Goal: Communication & Community: Answer question/provide support

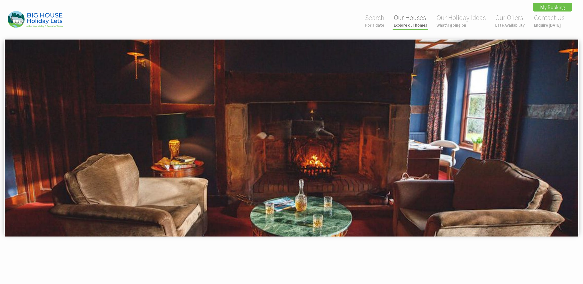
click at [418, 22] on link "Our Houses Explore our homes" at bounding box center [410, 20] width 33 height 15
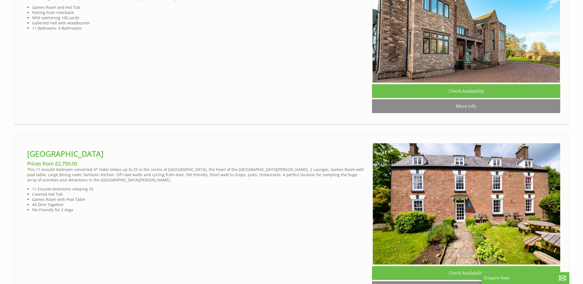
scroll to position [0, 5]
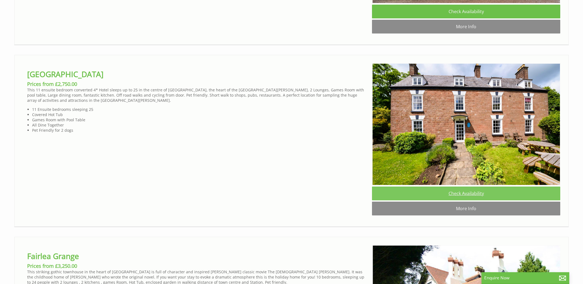
click at [468, 200] on link "Check Availability" at bounding box center [466, 194] width 188 height 14
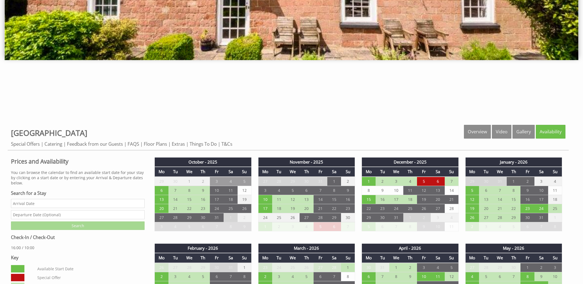
scroll to position [265, 0]
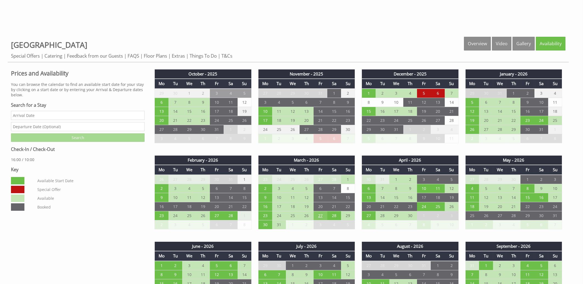
click at [321, 216] on td "27" at bounding box center [321, 215] width 14 height 9
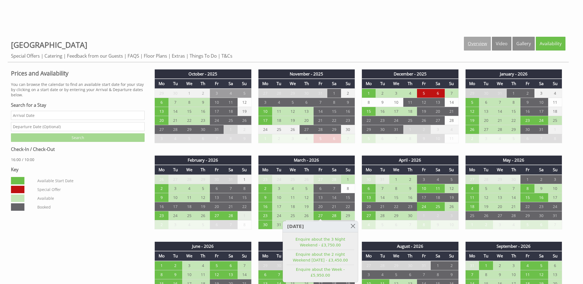
click at [479, 45] on link "Overview" at bounding box center [477, 44] width 27 height 14
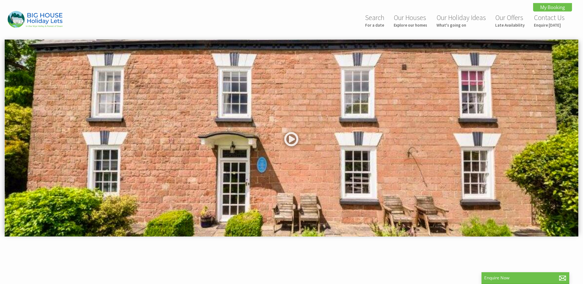
scroll to position [177, 0]
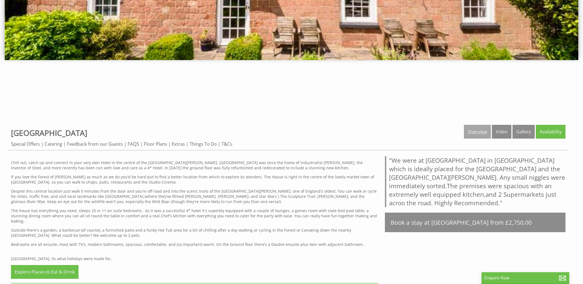
click at [479, 132] on link "Overview" at bounding box center [477, 132] width 27 height 14
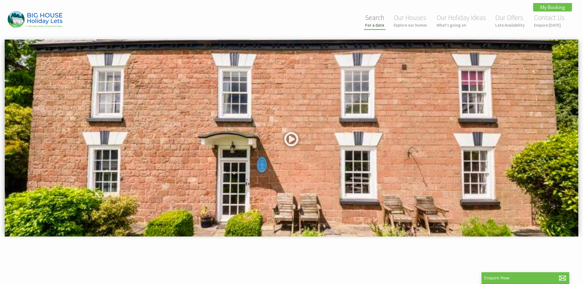
click at [379, 21] on link "Search For a date" at bounding box center [374, 20] width 19 height 15
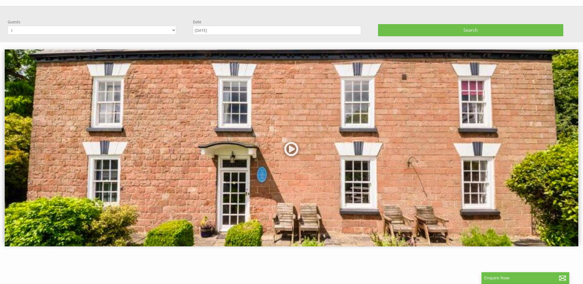
scroll to position [38, 0]
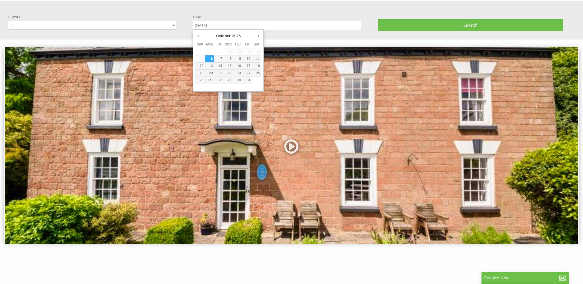
click at [227, 24] on input "[DATE]" at bounding box center [277, 25] width 169 height 9
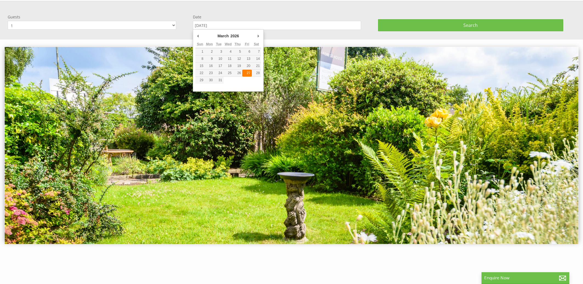
type input "27/03/2026"
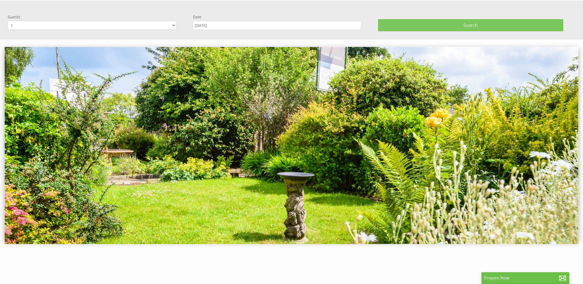
click at [445, 26] on button "Search" at bounding box center [470, 25] width 185 height 12
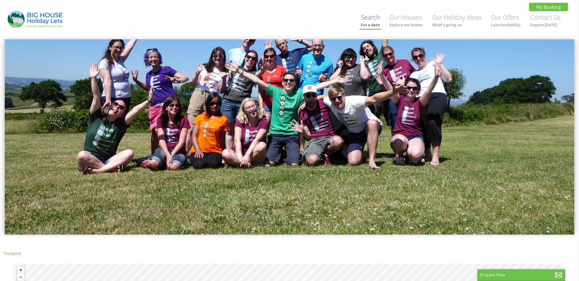
click at [377, 23] on small "For a date" at bounding box center [370, 24] width 19 height 5
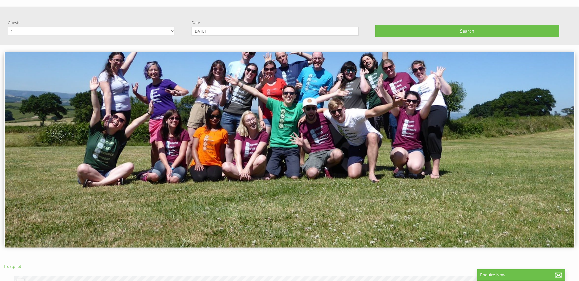
scroll to position [38, 0]
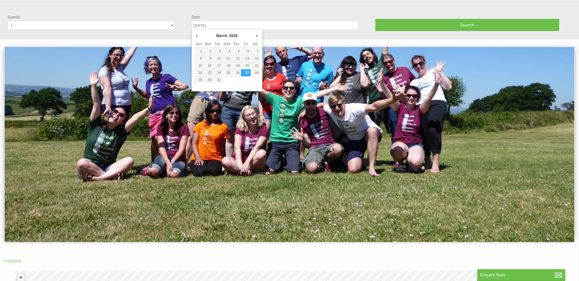
drag, startPoint x: 247, startPoint y: 24, endPoint x: 207, endPoint y: 25, distance: 40.1
click at [207, 25] on input "27/03/2026" at bounding box center [274, 25] width 167 height 9
type input "08/05/2026"
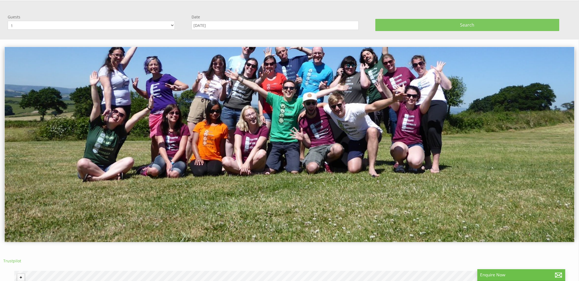
click at [424, 24] on button "Search" at bounding box center [467, 25] width 184 height 12
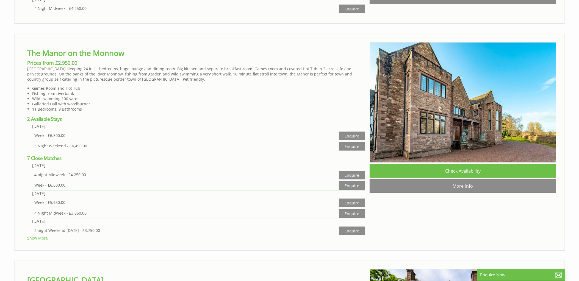
scroll to position [0, 5]
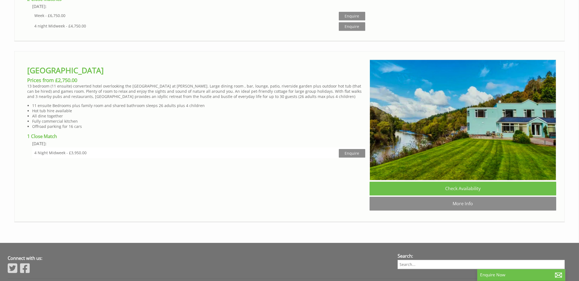
click at [152, 158] on div "4 Night Midweek - £3,950.00 Enquire" at bounding box center [198, 152] width 333 height 10
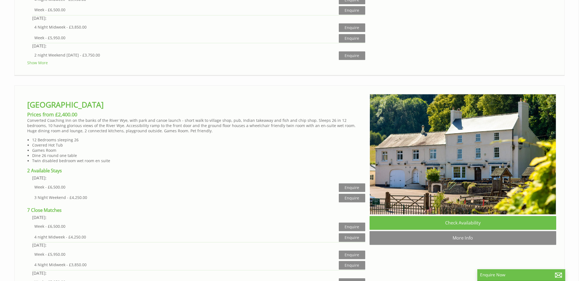
scroll to position [2237, 0]
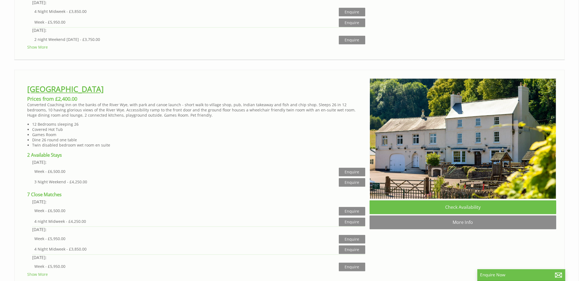
click at [74, 89] on link "[GEOGRAPHIC_DATA]" at bounding box center [65, 89] width 76 height 10
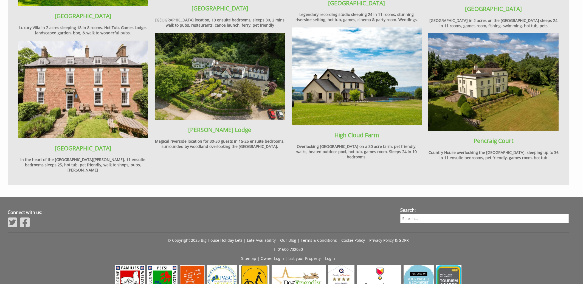
scroll to position [728, 0]
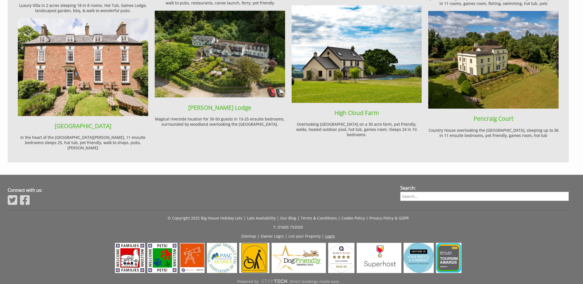
click at [332, 234] on link "Login" at bounding box center [331, 236] width 10 height 5
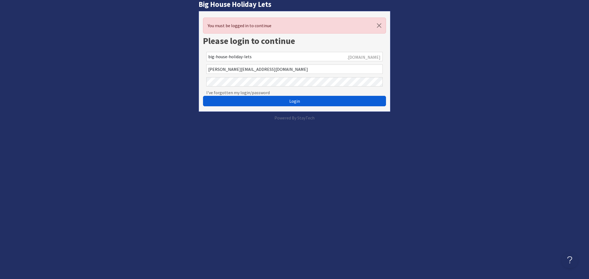
click at [288, 100] on button "Login" at bounding box center [294, 101] width 183 height 10
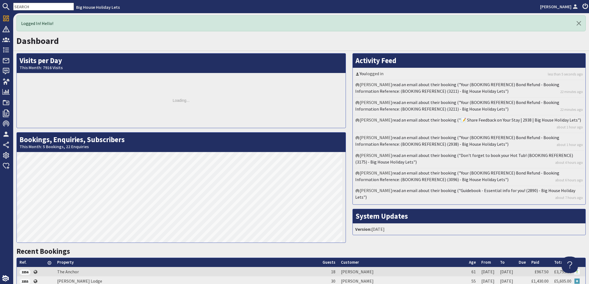
click at [37, 6] on input "text" at bounding box center [43, 7] width 61 height 8
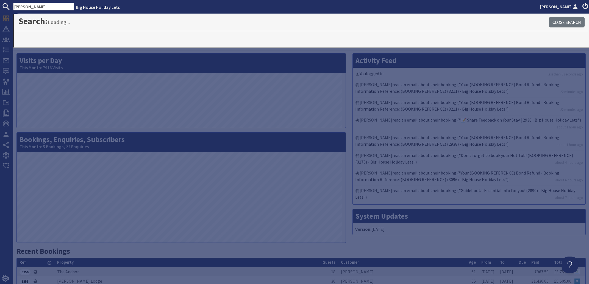
type input "[PERSON_NAME]"
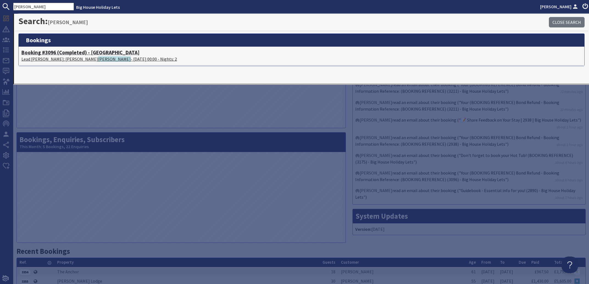
click at [98, 60] on span "[PERSON_NAME]" at bounding box center [114, 58] width 33 height 5
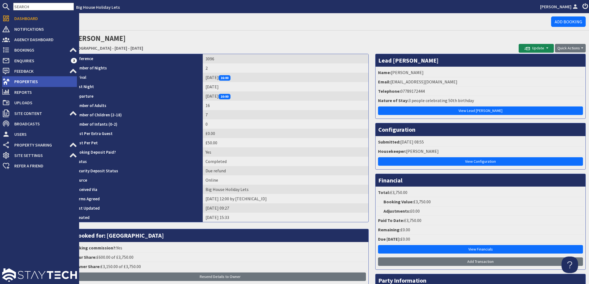
click at [18, 81] on span "Properties" at bounding box center [43, 81] width 67 height 9
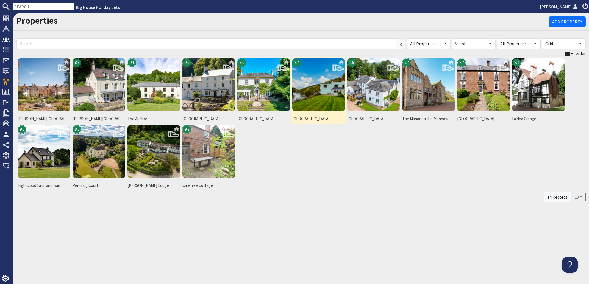
click at [319, 94] on img at bounding box center [318, 84] width 53 height 53
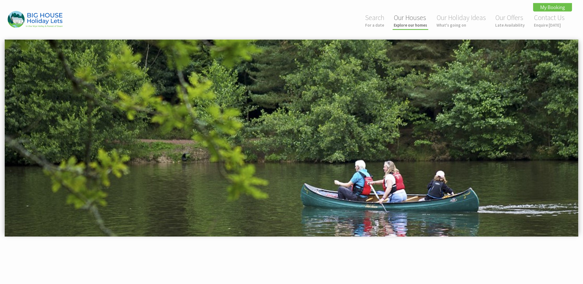
click at [420, 21] on link "Our Houses Explore our homes" at bounding box center [410, 20] width 33 height 15
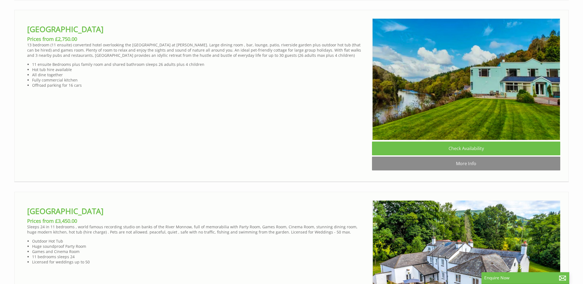
scroll to position [0, 5]
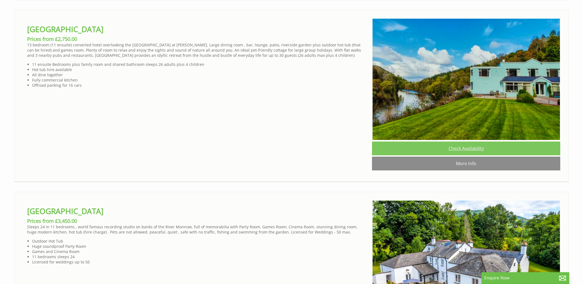
click at [462, 155] on link "Check Availability" at bounding box center [466, 149] width 188 height 14
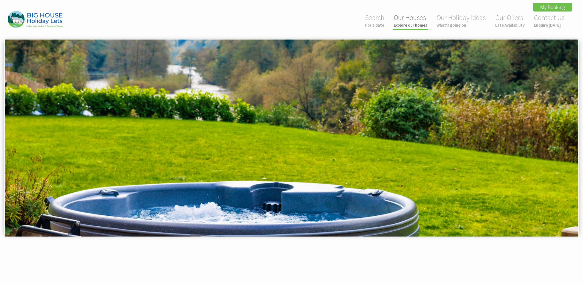
click at [420, 21] on link "Our Houses Explore our homes" at bounding box center [410, 20] width 33 height 15
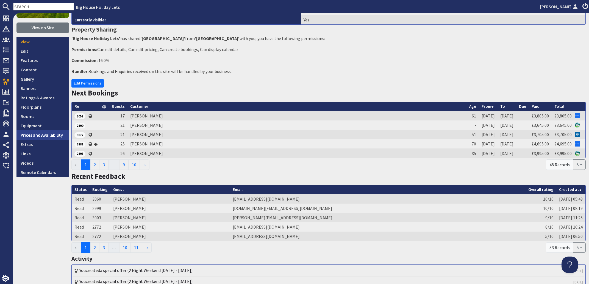
scroll to position [66, 0]
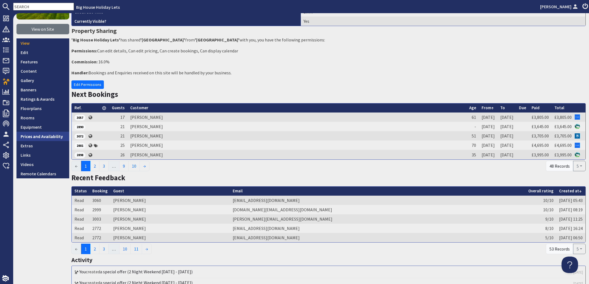
click at [40, 134] on link "Prices and Availability" at bounding box center [42, 136] width 53 height 9
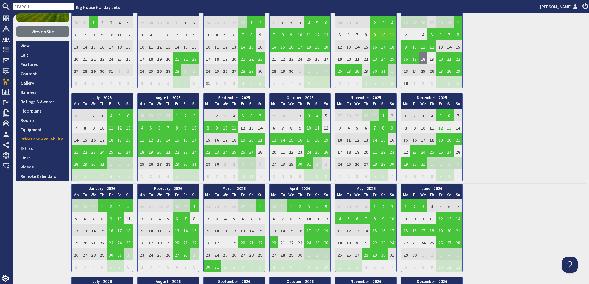
scroll to position [66, 0]
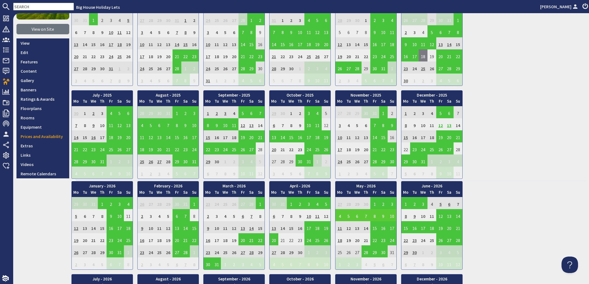
click at [347, 217] on td "5" at bounding box center [348, 215] width 9 height 12
click at [346, 241] on link "View booking" at bounding box center [350, 240] width 29 height 6
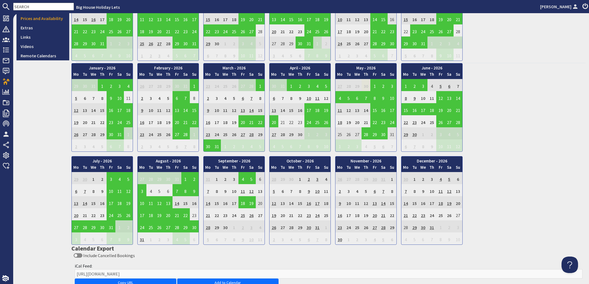
scroll to position [166, 0]
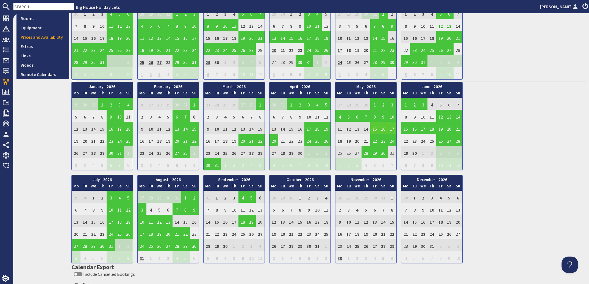
click at [375, 129] on td "15" at bounding box center [374, 128] width 9 height 12
click at [373, 152] on link "View booking" at bounding box center [376, 153] width 29 height 6
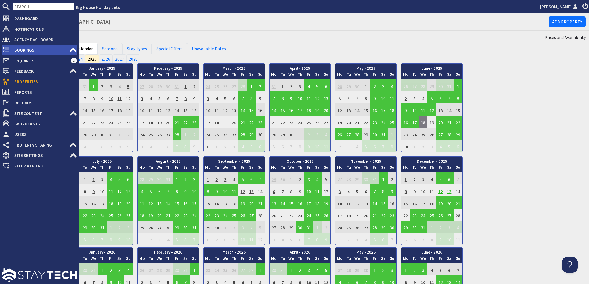
click at [27, 49] on span "Bookings" at bounding box center [39, 50] width 59 height 9
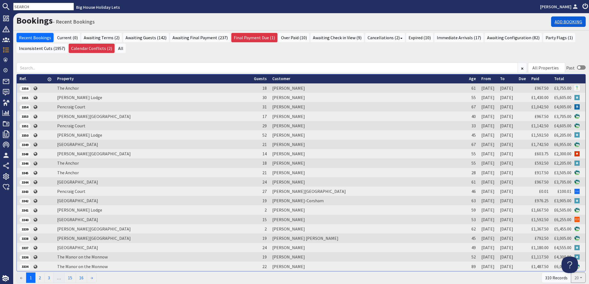
click at [557, 18] on link "Add Booking" at bounding box center [568, 21] width 35 height 10
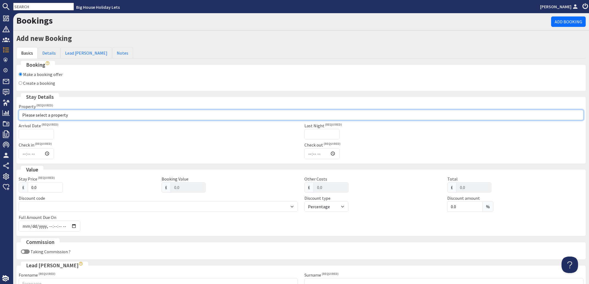
click at [19, 110] on select "Please select a property Beachley Manor Bowley Hall Bromsash House Carefree Cot…" at bounding box center [301, 115] width 565 height 10
select select "626"
click option "Forest House" at bounding box center [0, 0] width 0 height 0
checkbox input "true"
type input "16:00"
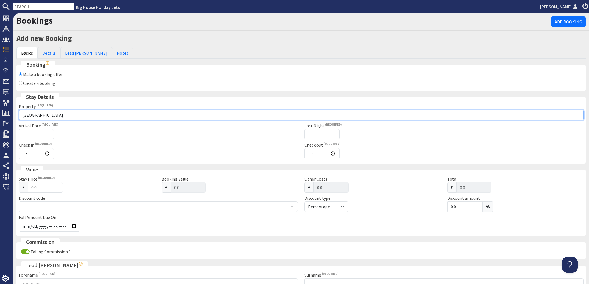
type input "10:00"
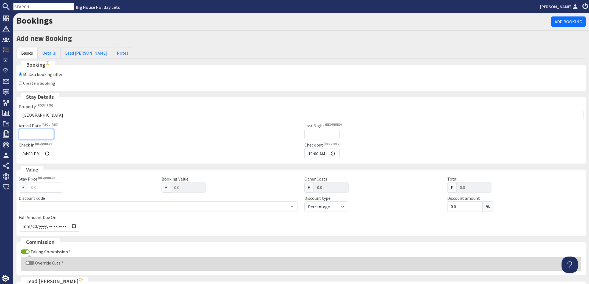
click at [32, 131] on input "Arrival Date" at bounding box center [36, 134] width 35 height 10
type input "27/03/2026"
type input "2026-01-30T23:59:59"
type input "27/03/2026"
click at [311, 134] on input "Last Night" at bounding box center [321, 134] width 35 height 10
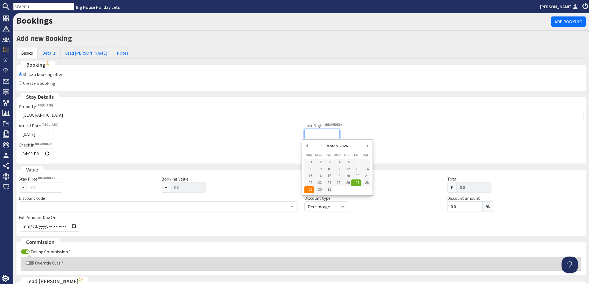
type input "29/03/2026"
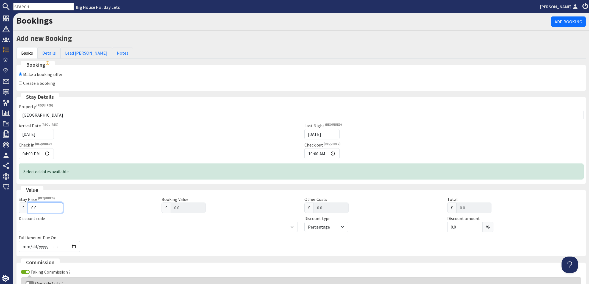
drag, startPoint x: 41, startPoint y: 208, endPoint x: 18, endPoint y: 207, distance: 23.6
click at [28, 207] on input "0.0" at bounding box center [45, 208] width 35 height 10
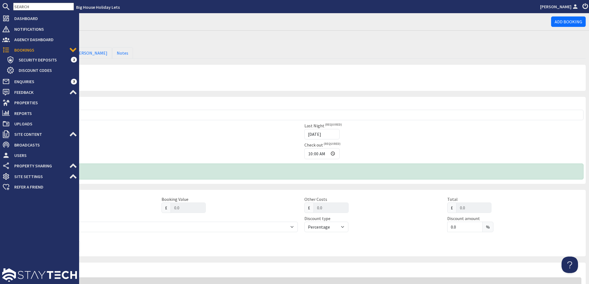
type input "3"
type input "3.00"
type input "38"
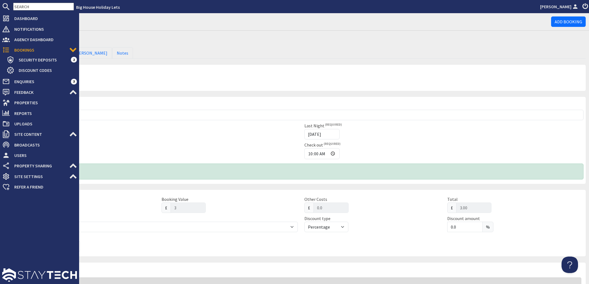
type input "38.00"
type input "380"
type input "380.00"
type input "3805"
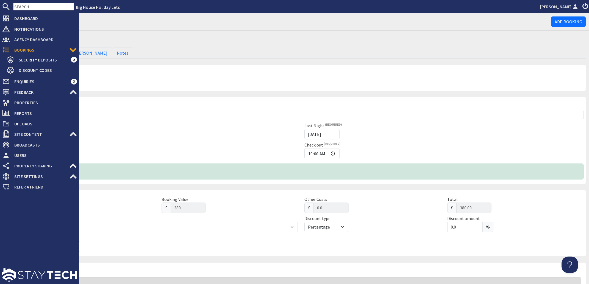
type input "3805"
type input "3805.00"
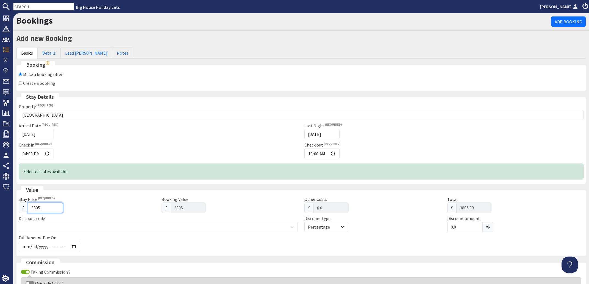
type input "3805"
click at [188, 138] on div "Arrival Date 27/03/2026" at bounding box center [158, 130] width 286 height 17
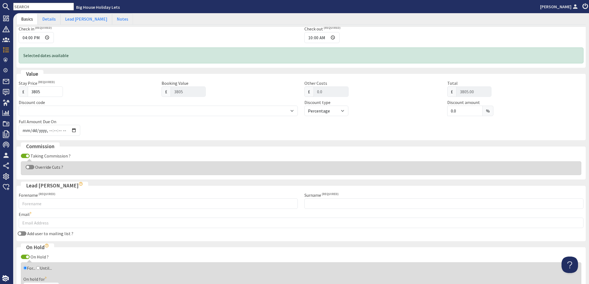
scroll to position [132, 0]
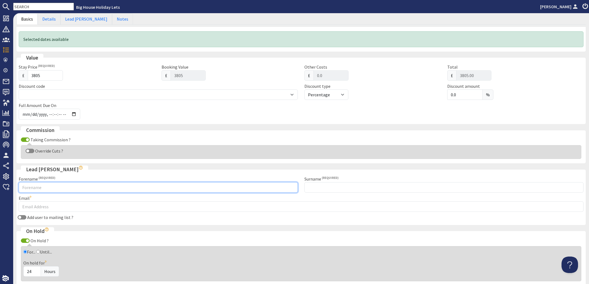
click at [39, 186] on input "Forename" at bounding box center [158, 187] width 279 height 10
type input "Cheryl"
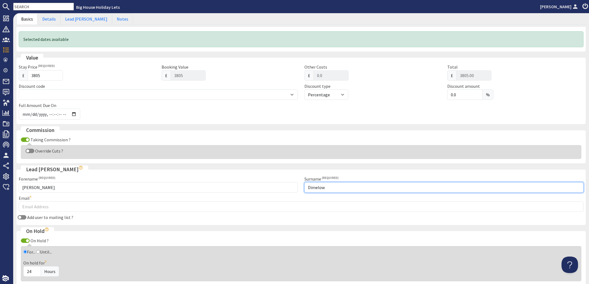
type input "Dimelow"
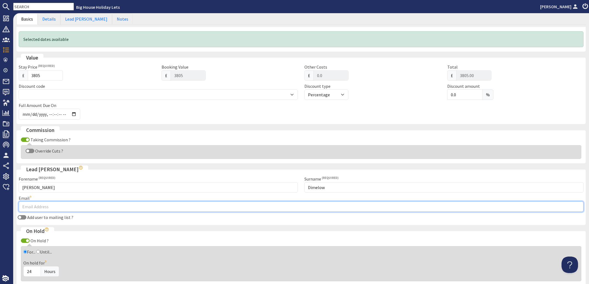
click at [38, 203] on input "Email" at bounding box center [301, 207] width 565 height 10
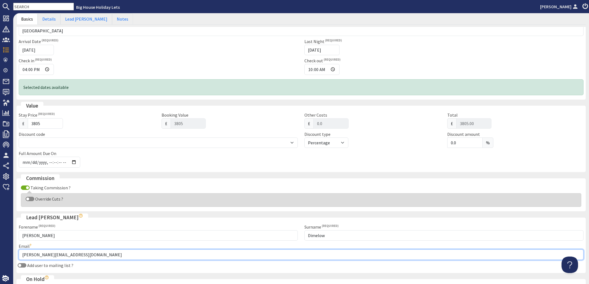
scroll to position [0, 0]
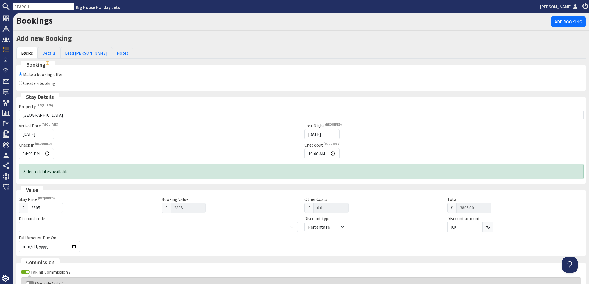
type input "cheryl.dimelow@gmail.com"
click at [20, 83] on input "Create a booking" at bounding box center [21, 83] width 4 height 4
radio input "true"
checkbox input "false"
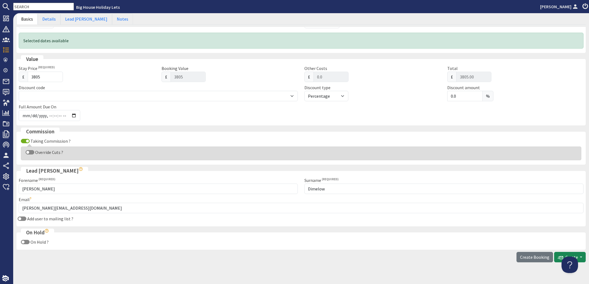
scroll to position [139, 0]
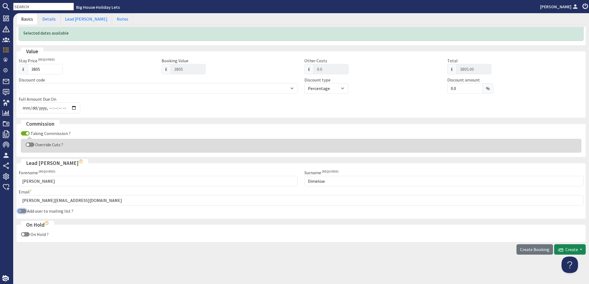
click at [23, 211] on input "Add user to mailing list ?" at bounding box center [22, 211] width 9 height 4
checkbox input "true"
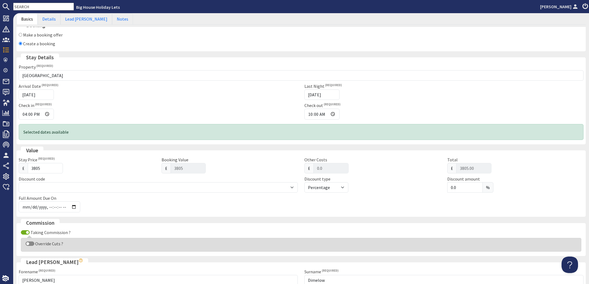
scroll to position [0, 0]
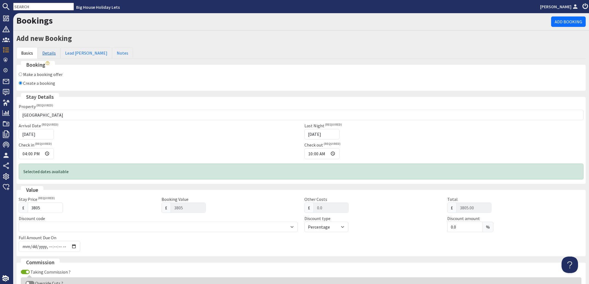
click at [48, 51] on link "Details" at bounding box center [49, 53] width 23 height 12
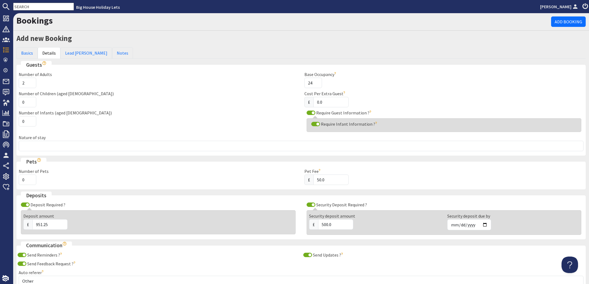
click at [31, 82] on input "2" at bounding box center [28, 83] width 18 height 10
click at [31, 82] on input "3" at bounding box center [28, 83] width 18 height 10
click at [31, 82] on input "4" at bounding box center [28, 83] width 18 height 10
click at [31, 82] on input "5" at bounding box center [28, 83] width 18 height 10
click at [31, 82] on input "6" at bounding box center [28, 83] width 18 height 10
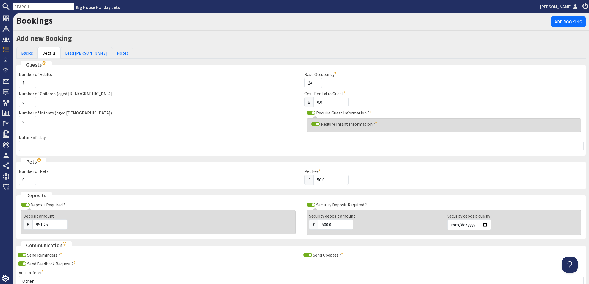
click at [31, 82] on input "7" at bounding box center [28, 83] width 18 height 10
click at [31, 82] on input "8" at bounding box center [28, 83] width 18 height 10
click at [31, 82] on input "9" at bounding box center [28, 83] width 18 height 10
click at [31, 82] on input "10" at bounding box center [28, 83] width 18 height 10
click at [31, 82] on input "11" at bounding box center [28, 83] width 18 height 10
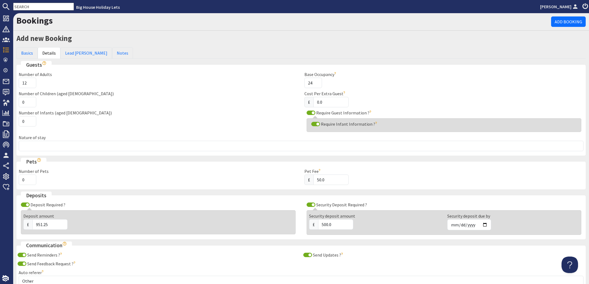
click at [31, 82] on input "12" at bounding box center [28, 83] width 18 height 10
click at [31, 82] on input "13" at bounding box center [28, 83] width 18 height 10
click at [31, 82] on input "14" at bounding box center [28, 83] width 18 height 10
click at [31, 82] on input "15" at bounding box center [28, 83] width 18 height 10
click at [31, 82] on input "16" at bounding box center [28, 83] width 18 height 10
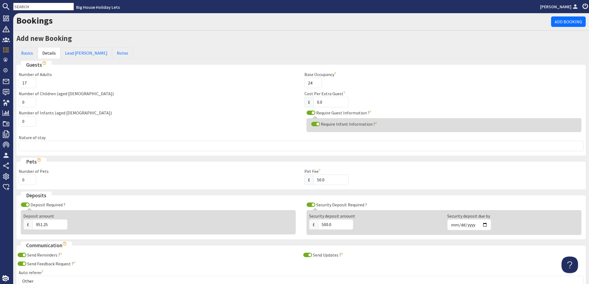
click at [31, 82] on input "17" at bounding box center [28, 83] width 18 height 10
click at [31, 82] on input "18" at bounding box center [28, 83] width 18 height 10
type input "19"
click at [31, 82] on input "19" at bounding box center [28, 83] width 18 height 10
click at [32, 100] on input "1" at bounding box center [28, 102] width 18 height 10
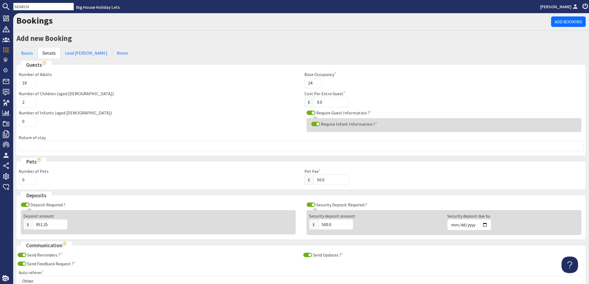
click at [32, 100] on input "2" at bounding box center [28, 102] width 18 height 10
click at [32, 100] on input "3" at bounding box center [28, 102] width 18 height 10
click at [32, 100] on input "4" at bounding box center [28, 102] width 18 height 10
type input "5"
click at [32, 100] on input "5" at bounding box center [28, 102] width 18 height 10
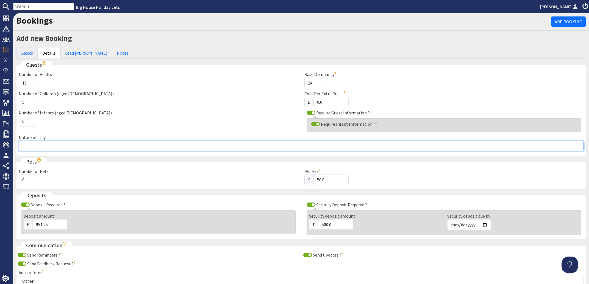
click at [44, 148] on input "Nature of stay" at bounding box center [301, 146] width 565 height 10
type input "20th Wedding Anniversay - Family"
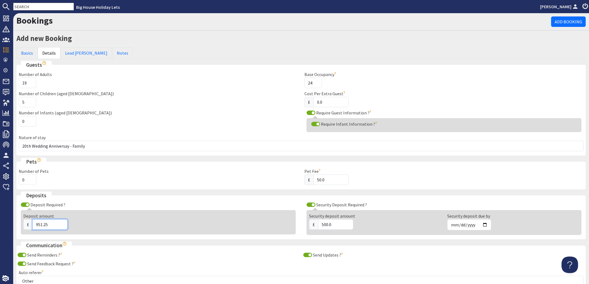
drag, startPoint x: 53, startPoint y: 227, endPoint x: 18, endPoint y: 225, distance: 34.4
click at [32, 225] on input "951.25" at bounding box center [49, 224] width 35 height 10
type input "992.50"
click at [168, 211] on div "Deposit amount £ 992.50" at bounding box center [158, 222] width 275 height 24
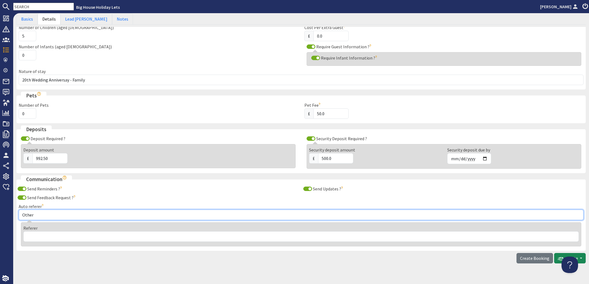
select select "293"
click option "Big House Holiday Lets" at bounding box center [0, 0] width 0 height 0
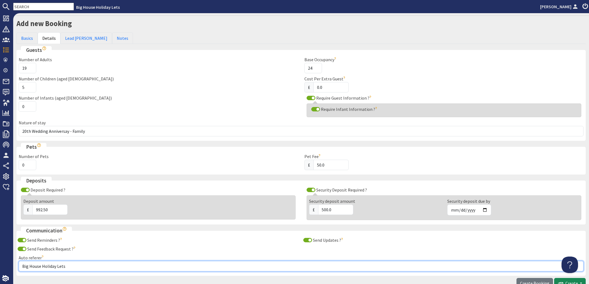
scroll to position [0, 0]
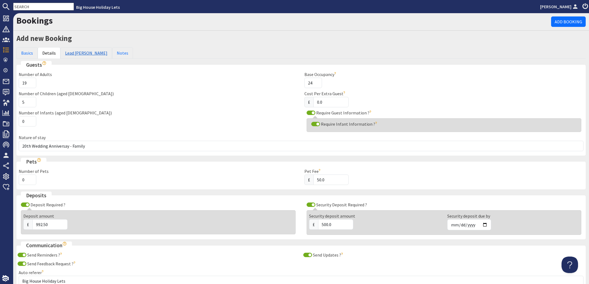
click at [81, 52] on link "Lead Booker" at bounding box center [86, 53] width 52 height 12
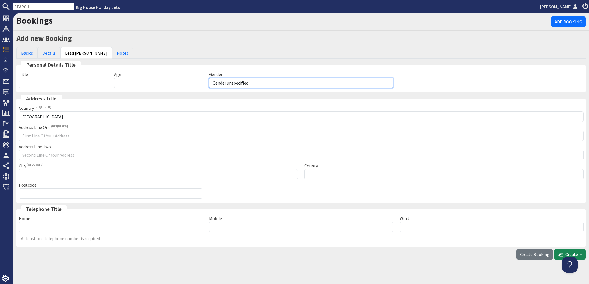
click at [209, 78] on select "Gender unspecified Gender male Gender female" at bounding box center [301, 83] width 184 height 10
select select "gender_female"
click option "Gender female" at bounding box center [0, 0] width 0 height 0
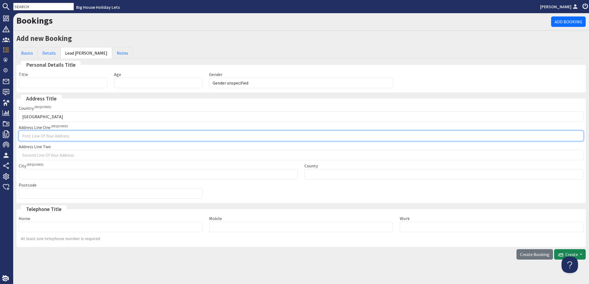
click at [26, 137] on input "Address Line One" at bounding box center [301, 136] width 565 height 10
type input "4 St James Close"
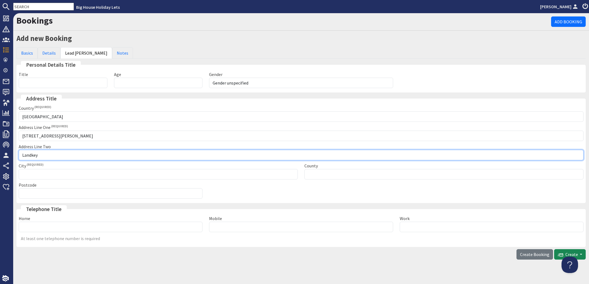
type input "Landkey"
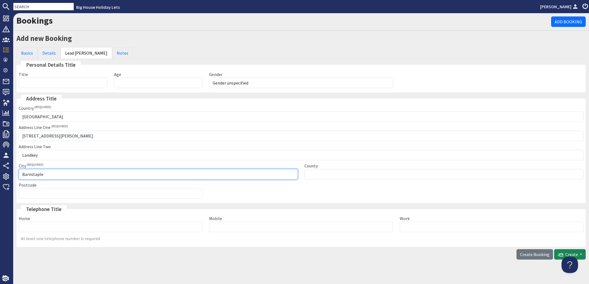
type input "Barnstaple"
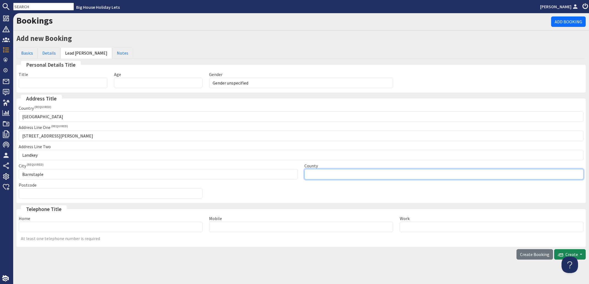
click at [320, 176] on input "County" at bounding box center [443, 174] width 279 height 10
type input "Devon"
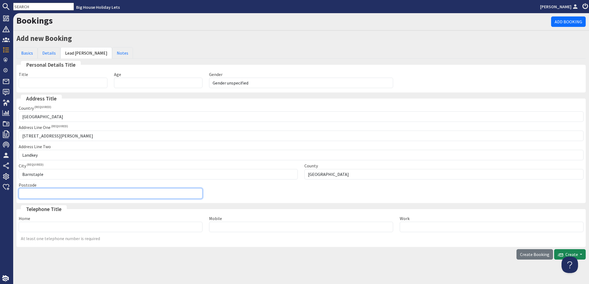
click at [25, 194] on input "Postcode" at bounding box center [111, 193] width 184 height 10
type input "EX320PA"
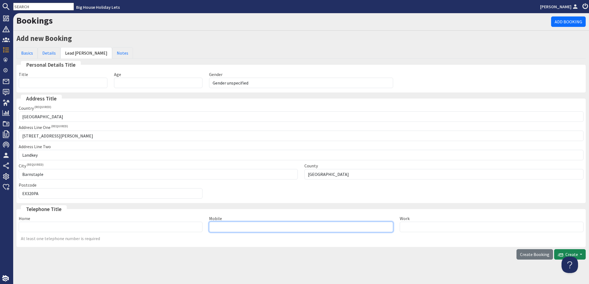
click at [214, 229] on input "Mobile" at bounding box center [301, 227] width 184 height 10
type input "07919 157701"
click at [557, 253] on icon "submit" at bounding box center [559, 254] width 5 height 5
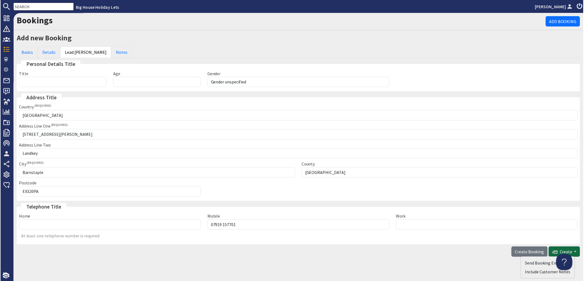
scroll to position [6, 0]
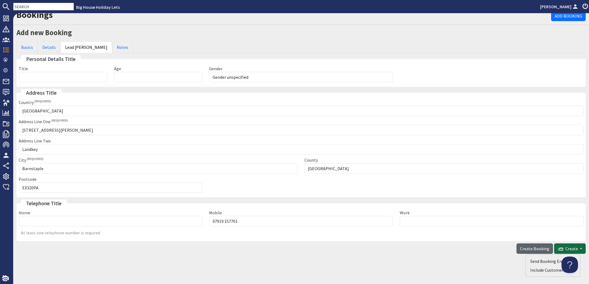
click at [525, 249] on span "Create Booking" at bounding box center [534, 248] width 29 height 5
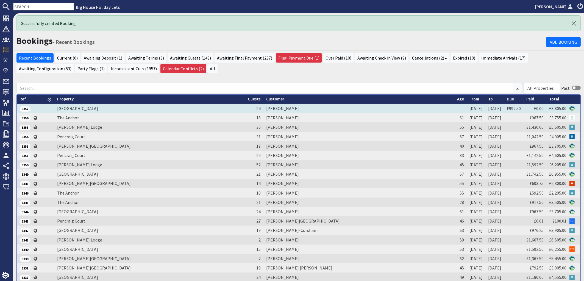
click at [288, 108] on td "Cheryl Dimelow" at bounding box center [358, 108] width 191 height 9
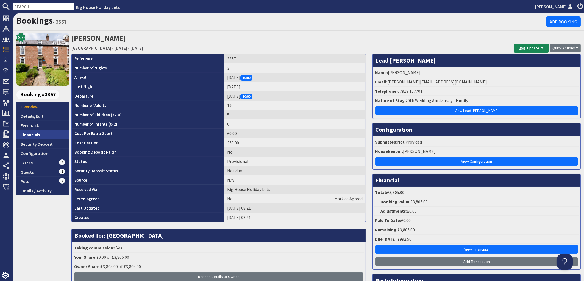
click at [28, 135] on link "Financials" at bounding box center [42, 134] width 53 height 9
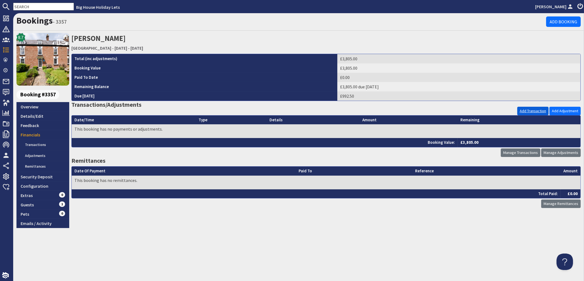
click at [530, 110] on link "Add Transaction" at bounding box center [532, 111] width 31 height 9
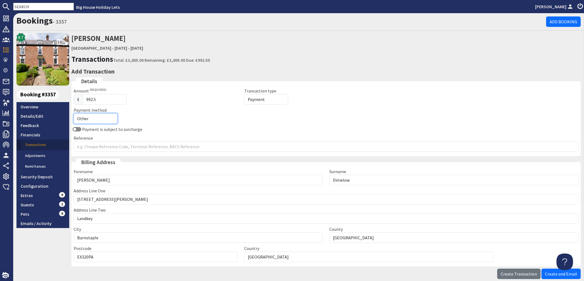
click at [74, 113] on select "Other Cash Bank Transfer Offline Card Cheque Online External" at bounding box center [96, 118] width 44 height 10
select select "offline_card"
click option "Offline Card" at bounding box center [0, 0] width 0 height 0
click at [98, 147] on input "Reference" at bounding box center [326, 146] width 505 height 10
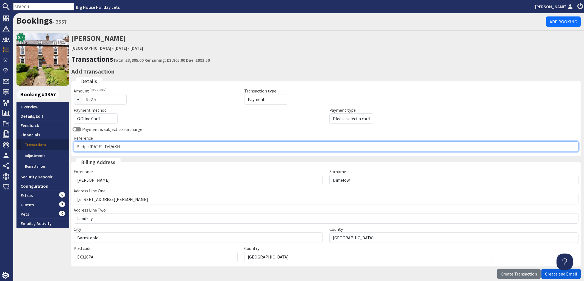
type input "Stripe 06.10.25 Tel/AKH"
click at [546, 273] on span "Create and Email" at bounding box center [561, 273] width 32 height 5
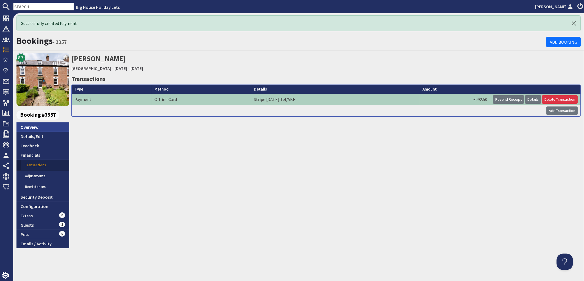
click at [32, 127] on link "Overview" at bounding box center [42, 126] width 53 height 9
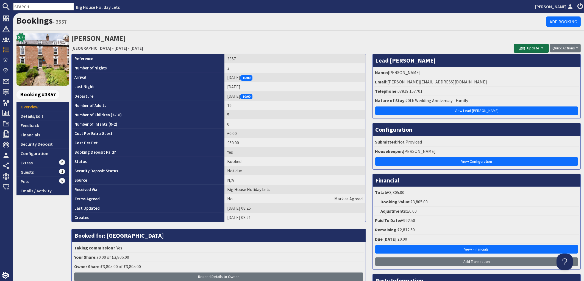
click at [524, 47] on span "Update" at bounding box center [529, 48] width 20 height 5
click at [528, 58] on button "Send Booking Update Email" at bounding box center [539, 59] width 61 height 9
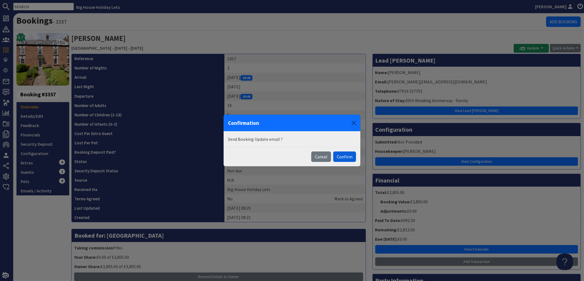
click at [345, 156] on button "Confirm" at bounding box center [344, 157] width 23 height 10
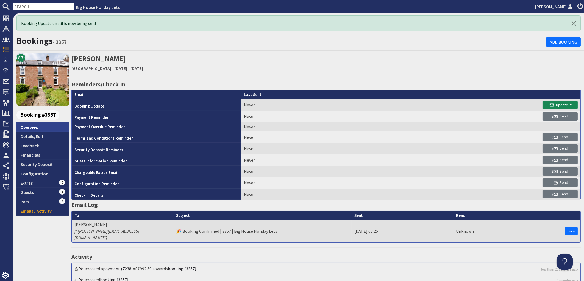
click at [29, 129] on link "Overview" at bounding box center [42, 126] width 53 height 9
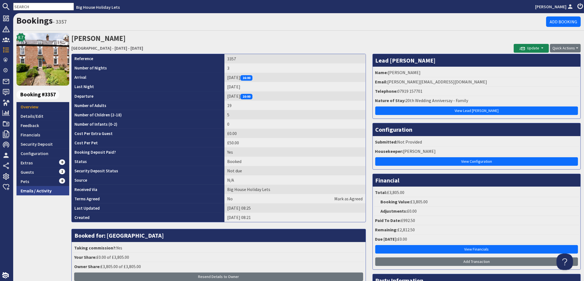
click at [40, 191] on link "Emails / Activity" at bounding box center [42, 190] width 53 height 9
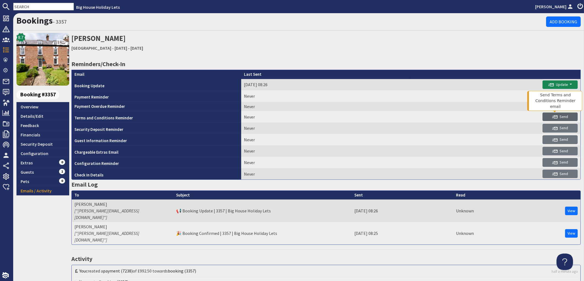
click at [557, 118] on span "Send" at bounding box center [560, 116] width 16 height 5
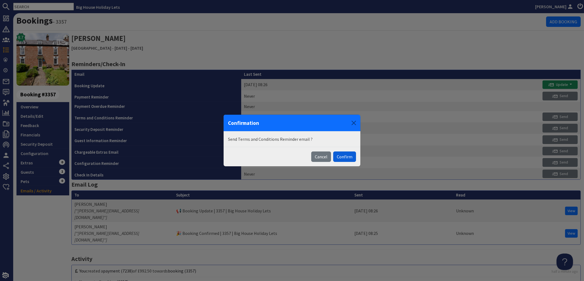
click at [347, 153] on button "Confirm" at bounding box center [344, 157] width 23 height 10
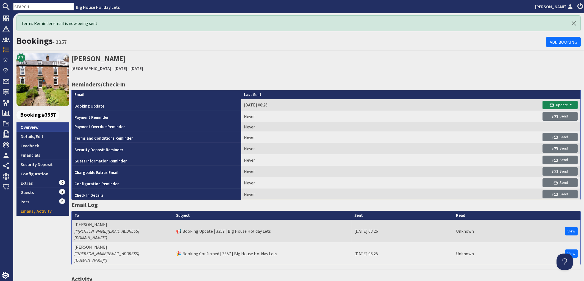
click at [32, 126] on link "Overview" at bounding box center [42, 126] width 53 height 9
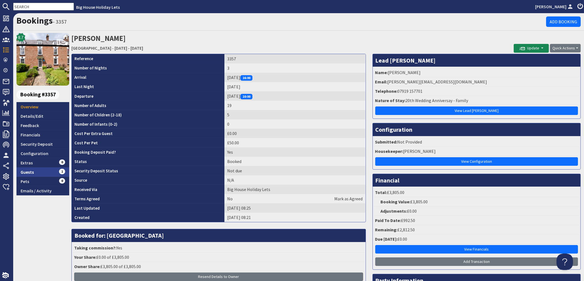
click at [29, 172] on link "Guests 1" at bounding box center [42, 171] width 53 height 9
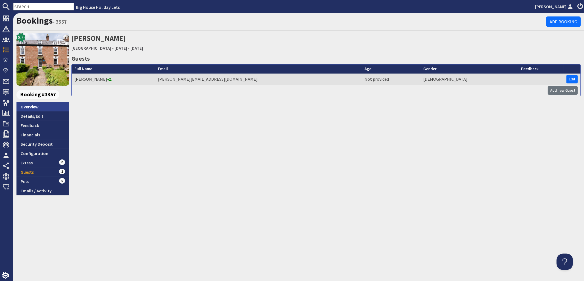
click at [29, 108] on link "Overview" at bounding box center [42, 106] width 53 height 9
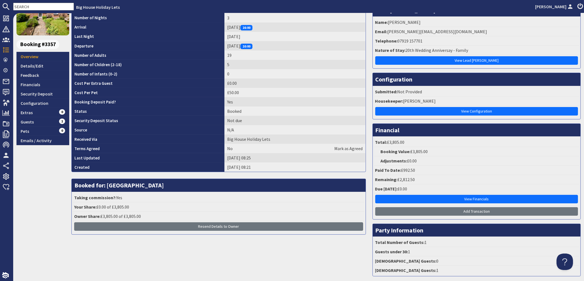
scroll to position [66, 0]
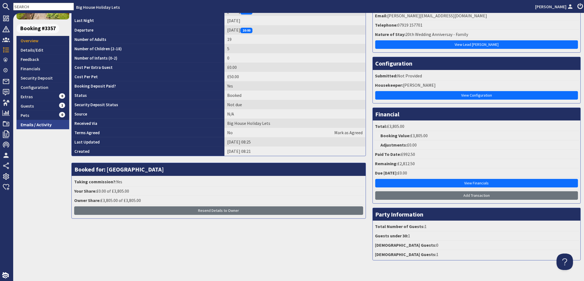
click at [35, 123] on link "Emails / Activity" at bounding box center [42, 124] width 53 height 9
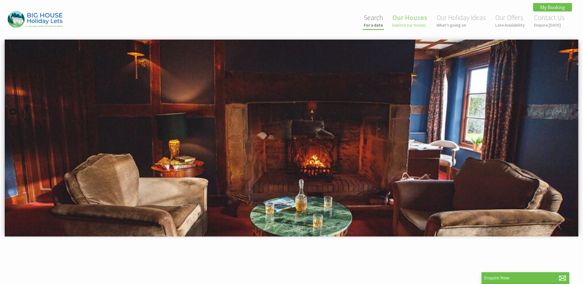
click at [373, 23] on small "For a date" at bounding box center [373, 25] width 19 height 5
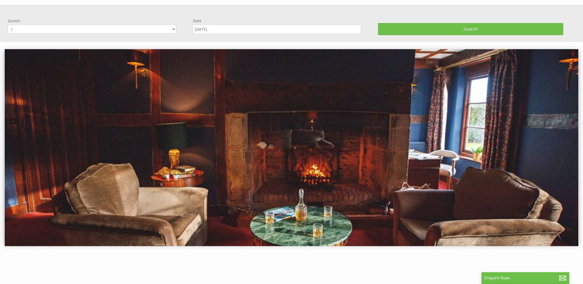
scroll to position [39, 0]
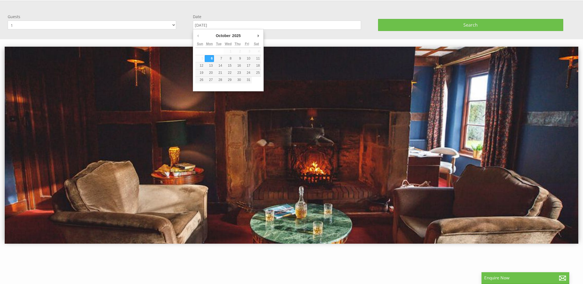
click at [244, 23] on input "[DATE]" at bounding box center [277, 25] width 169 height 9
type input "[DATE]"
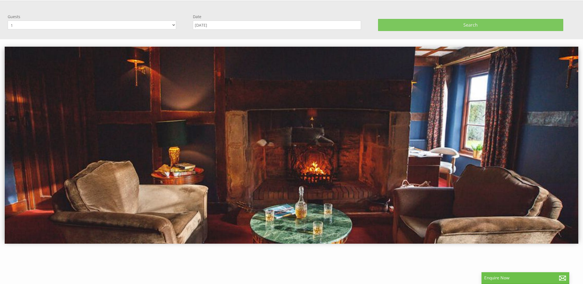
click at [428, 27] on button "Search" at bounding box center [470, 25] width 185 height 12
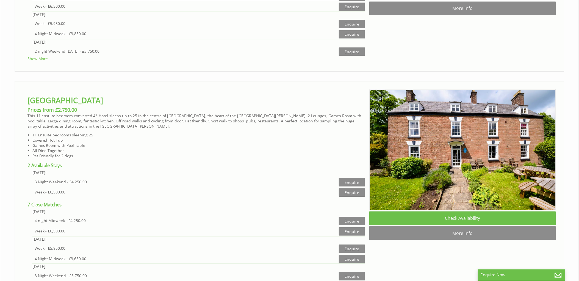
scroll to position [1526, 0]
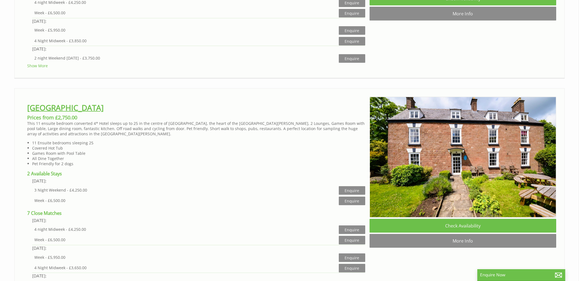
click at [60, 108] on link "[GEOGRAPHIC_DATA]" at bounding box center [65, 107] width 76 height 10
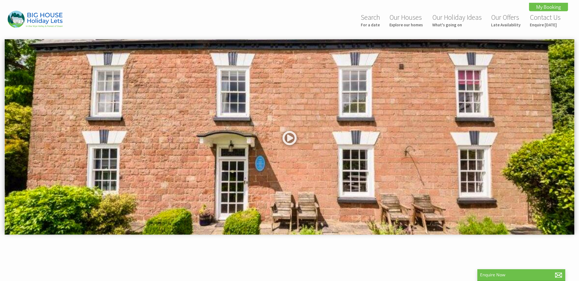
scroll to position [177, 0]
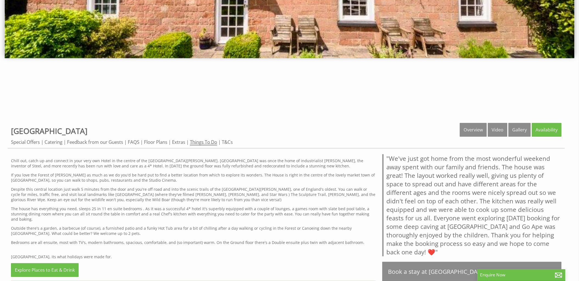
click at [201, 142] on link "Things To Do" at bounding box center [203, 142] width 27 height 7
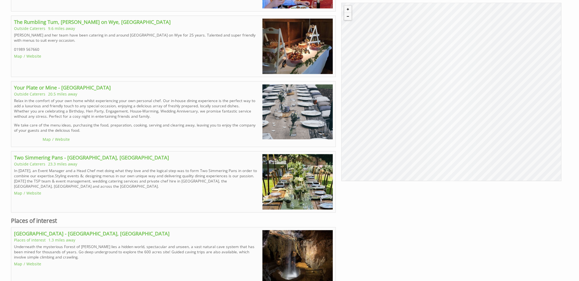
scroll to position [893, 0]
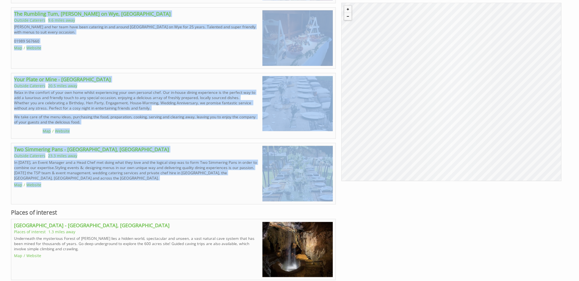
drag, startPoint x: 13, startPoint y: 100, endPoint x: 120, endPoint y: 193, distance: 141.5
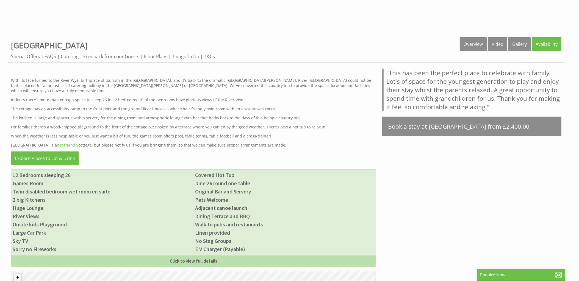
scroll to position [235, 0]
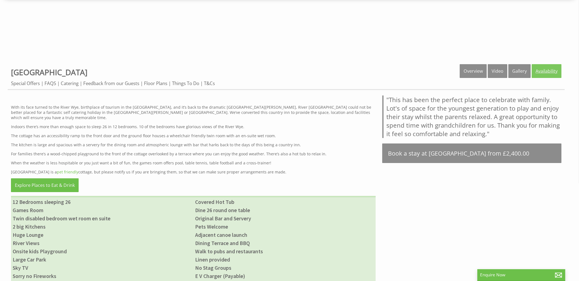
click at [543, 71] on link "Availability" at bounding box center [546, 71] width 30 height 14
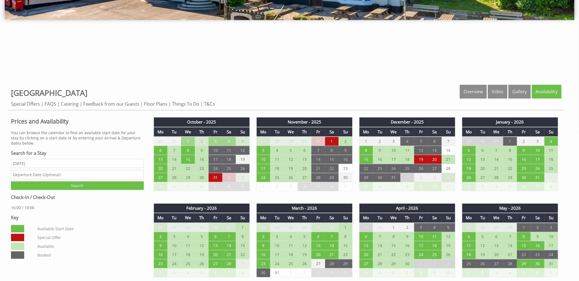
scroll to position [235, 0]
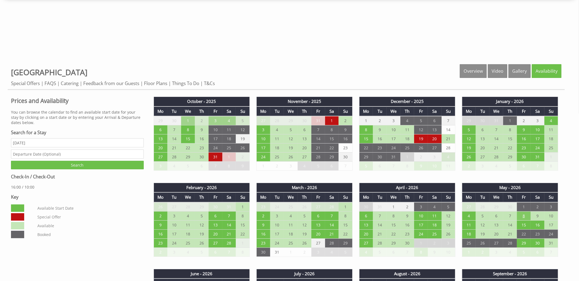
click at [526, 215] on td "8" at bounding box center [523, 215] width 14 height 9
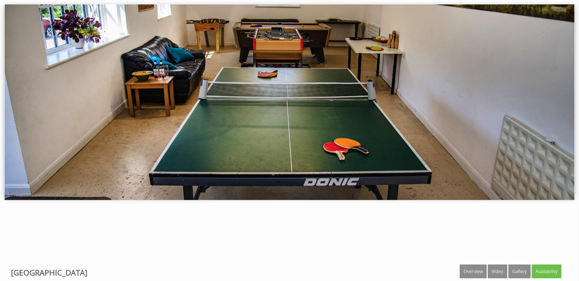
scroll to position [0, 0]
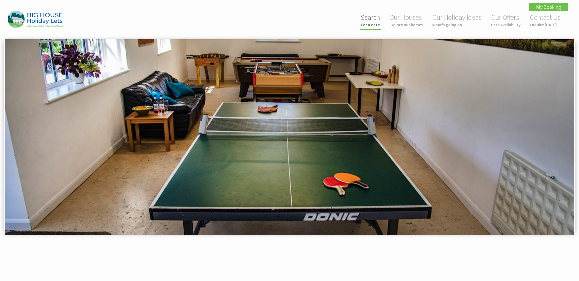
click at [367, 20] on link "Search For a date" at bounding box center [370, 20] width 19 height 15
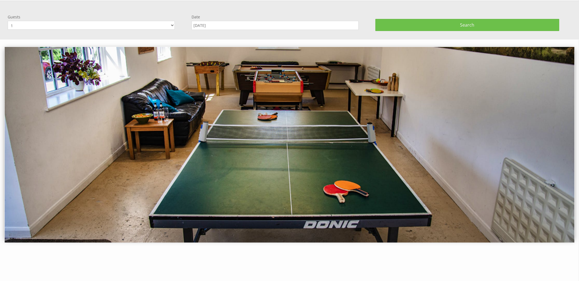
scroll to position [39, 0]
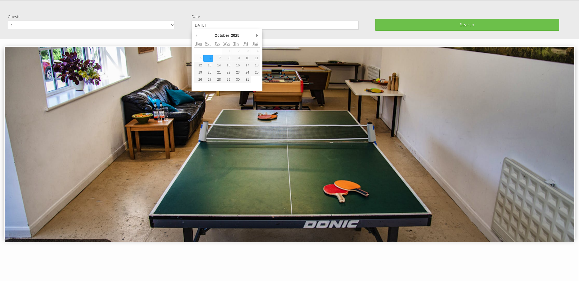
drag, startPoint x: 228, startPoint y: 24, endPoint x: 155, endPoint y: 21, distance: 73.6
click at [191, 21] on input "[DATE]" at bounding box center [274, 25] width 167 height 9
type input "[DATE]"
click at [375, 19] on button "Search" at bounding box center [467, 25] width 184 height 12
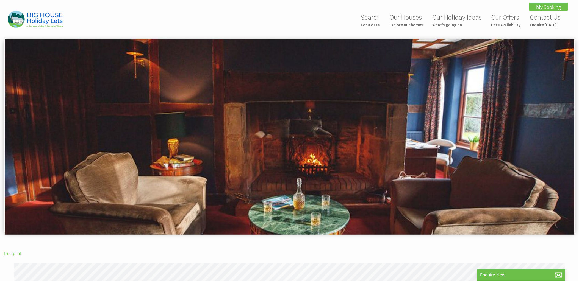
scroll to position [0, 5]
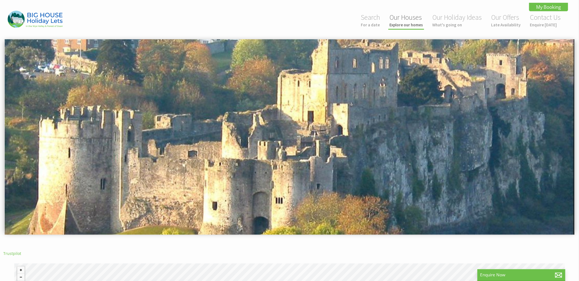
click at [404, 22] on link "Our Houses Explore our homes" at bounding box center [405, 20] width 33 height 15
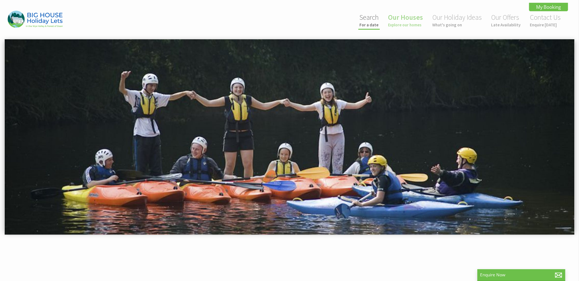
click at [372, 22] on link "Search For a date" at bounding box center [368, 20] width 19 height 15
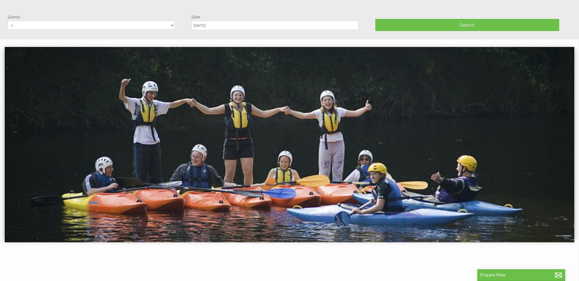
scroll to position [39, 0]
click at [233, 23] on input "06/10/2025" at bounding box center [274, 25] width 167 height 9
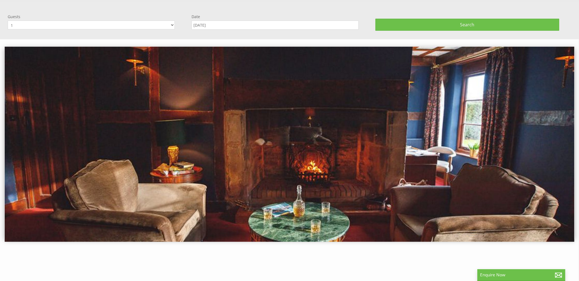
click at [223, 26] on input "26/06/2026" at bounding box center [274, 25] width 167 height 9
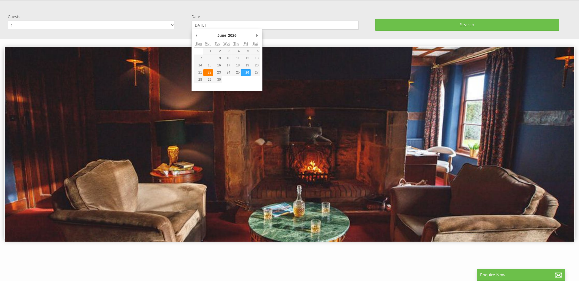
type input "22/06/2026"
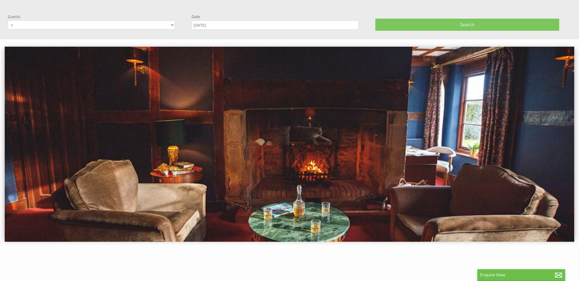
click at [478, 26] on button "Search" at bounding box center [467, 25] width 184 height 12
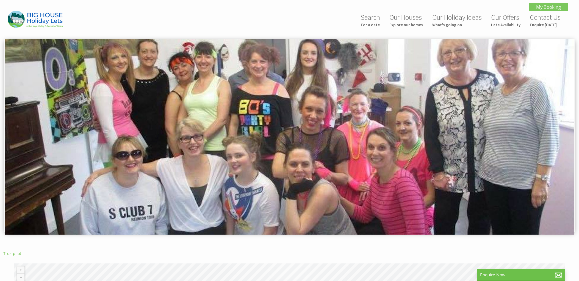
click at [546, 10] on link "My Booking" at bounding box center [548, 7] width 39 height 9
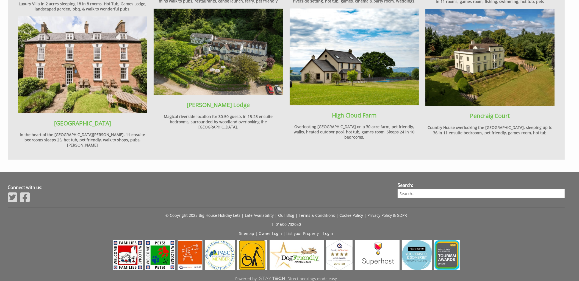
scroll to position [726, 0]
click at [326, 231] on link "Login" at bounding box center [328, 233] width 10 height 5
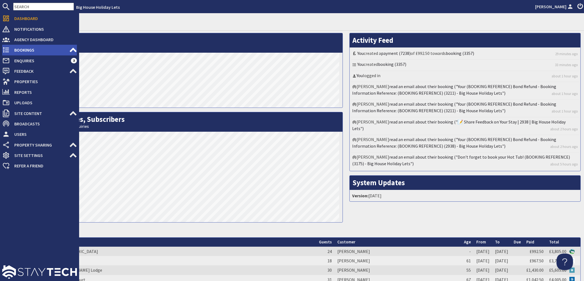
click at [26, 51] on span "Bookings" at bounding box center [39, 50] width 59 height 9
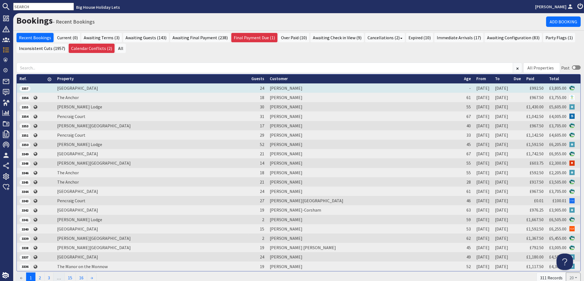
click at [294, 88] on td "[PERSON_NAME]" at bounding box center [364, 87] width 194 height 9
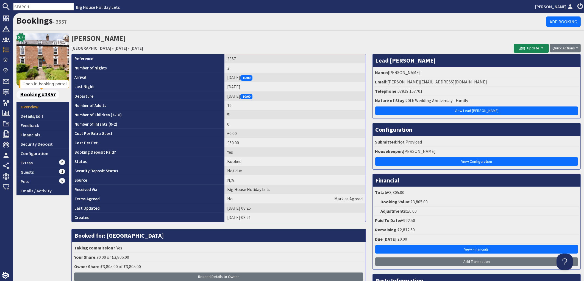
click at [44, 94] on span "Booking #3357" at bounding box center [37, 94] width 43 height 9
click at [37, 20] on link "Bookings" at bounding box center [34, 20] width 36 height 11
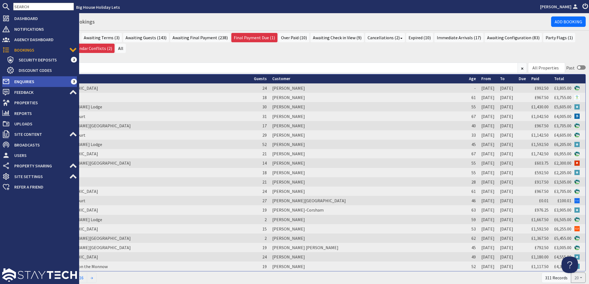
click at [21, 82] on span "Enquiries" at bounding box center [40, 81] width 61 height 9
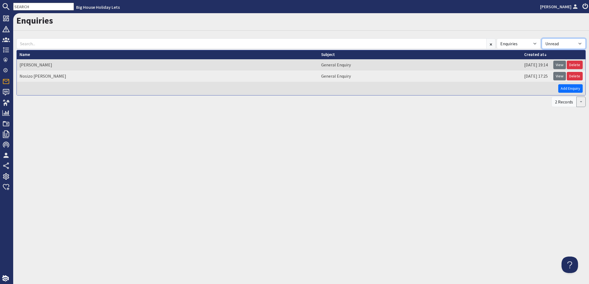
click at [541, 38] on select "All Read Unread" at bounding box center [563, 43] width 44 height 10
select select
click option "All" at bounding box center [0, 0] width 0 height 0
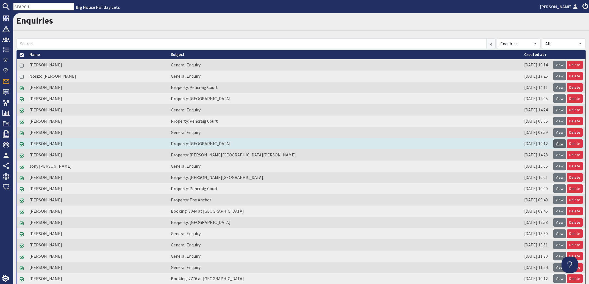
click at [554, 142] on link "View" at bounding box center [559, 143] width 13 height 9
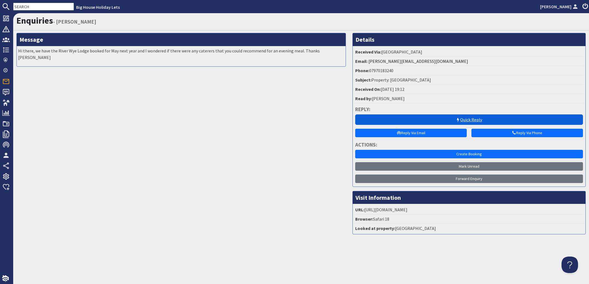
click at [473, 116] on link "Quick Reply" at bounding box center [469, 119] width 228 height 10
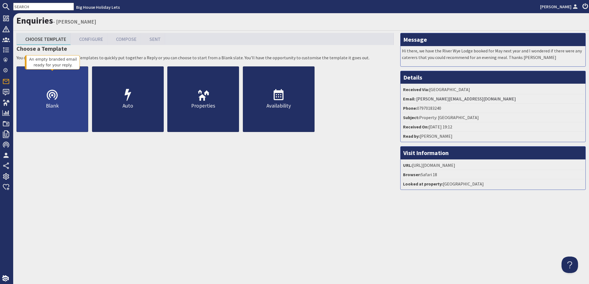
click at [58, 102] on icon at bounding box center [52, 95] width 13 height 13
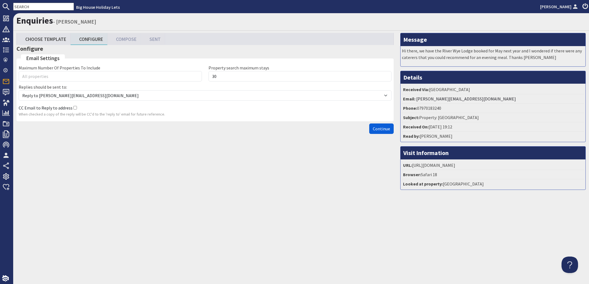
click at [378, 132] on span "Continue" at bounding box center [381, 128] width 17 height 5
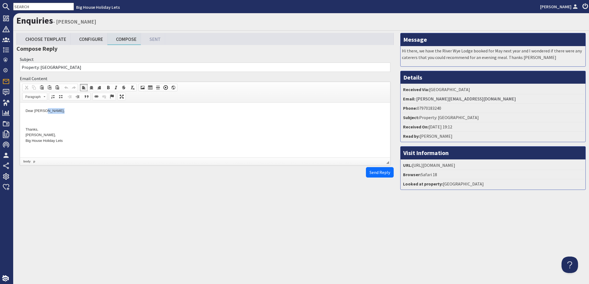
drag, startPoint x: 60, startPoint y: 110, endPoint x: 45, endPoint y: 110, distance: 14.8
click at [45, 110] on p "Dear [PERSON_NAME]," at bounding box center [205, 111] width 359 height 6
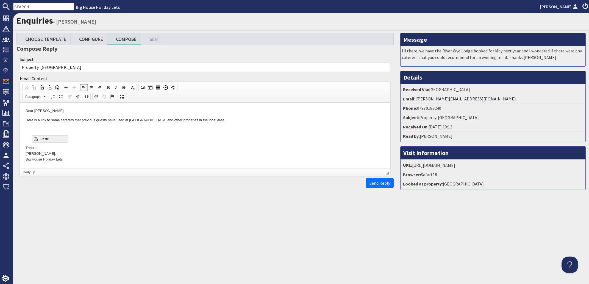
click at [43, 141] on span "Paste" at bounding box center [53, 139] width 29 height 7
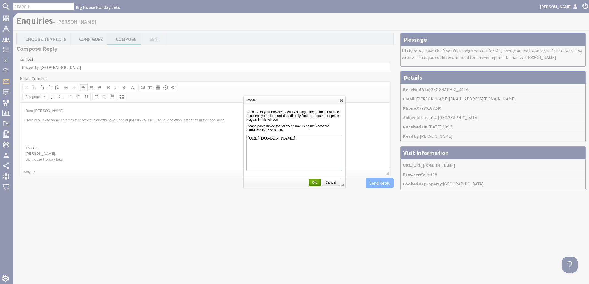
click at [317, 186] on link "OK" at bounding box center [314, 183] width 12 height 8
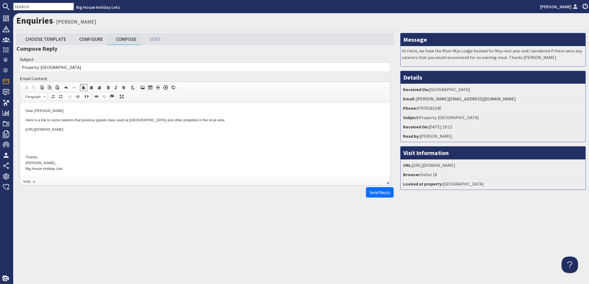
click at [78, 128] on p "https://www.bhhl.co.uk/properties/river-wye-lodge/links" at bounding box center [205, 130] width 359 height 6
click at [38, 129] on p "https://www.bhhl.co.uk/properties/river-wye-lodge/links" at bounding box center [205, 130] width 359 height 6
drag, startPoint x: 116, startPoint y: 130, endPoint x: 22, endPoint y: 131, distance: 93.4
click at [22, 131] on html "Dear Angela Here is a link to some caterers that previous guests have used at R…" at bounding box center [205, 140] width 370 height 75
drag, startPoint x: 222, startPoint y: 120, endPoint x: 36, endPoint y: 118, distance: 185.3
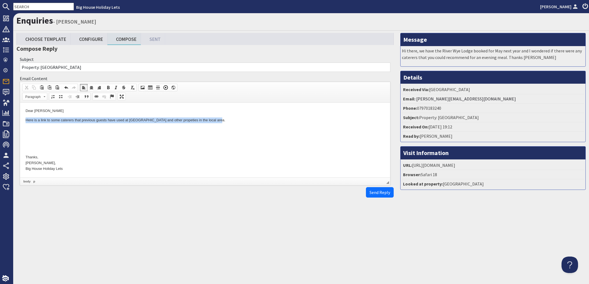
click at [22, 119] on html "Dear Angela Here is a link to some caterers that previous guests have used at R…" at bounding box center [205, 140] width 370 height 75
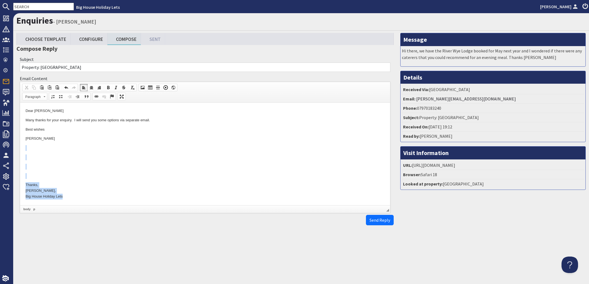
drag, startPoint x: 59, startPoint y: 195, endPoint x: 19, endPoint y: 150, distance: 59.9
click at [20, 150] on html "Dear Angela Many thanks for your enquiry. I will send you some options via sepa…" at bounding box center [205, 154] width 370 height 103
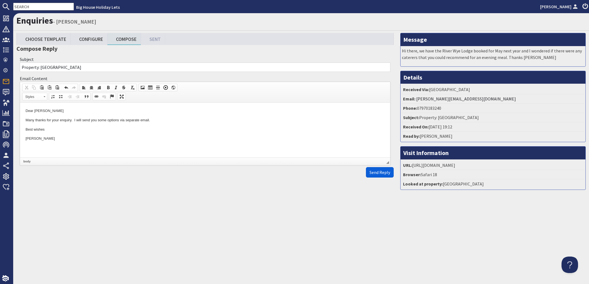
click at [379, 175] on span "Send Reply" at bounding box center [379, 172] width 21 height 5
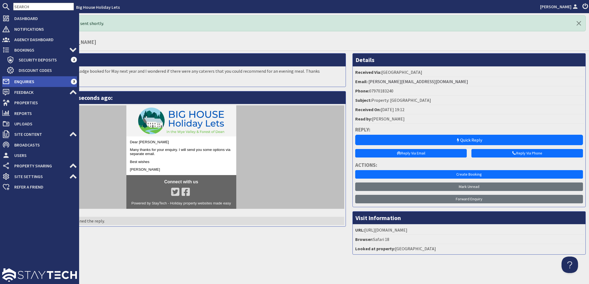
click at [21, 82] on span "Enquiries" at bounding box center [40, 81] width 61 height 9
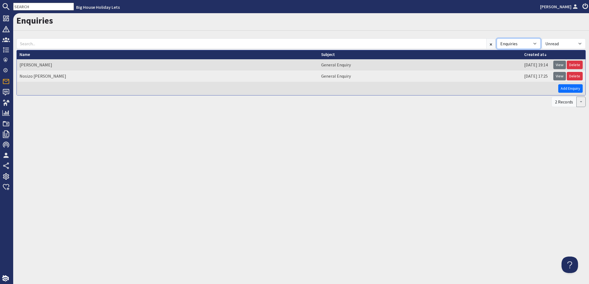
click at [496, 38] on select "All Enquiries Spam" at bounding box center [518, 43] width 44 height 10
select select
click option "All" at bounding box center [0, 0] width 0 height 0
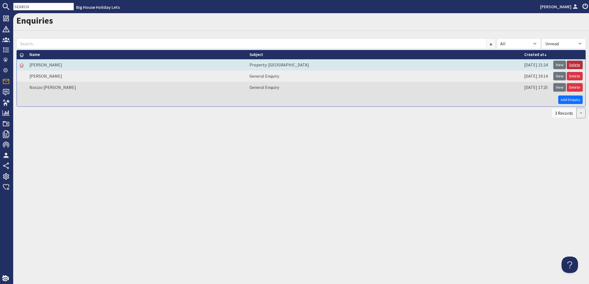
click at [572, 61] on link "Delete" at bounding box center [574, 65] width 16 height 9
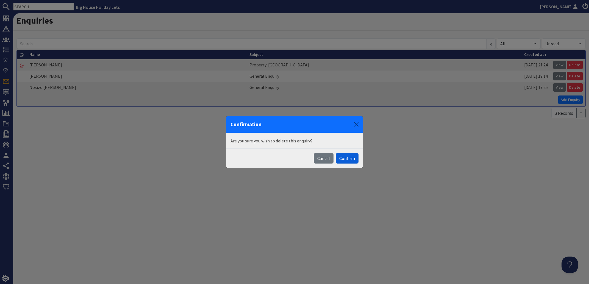
click at [351, 159] on button "Confirm" at bounding box center [347, 158] width 23 height 10
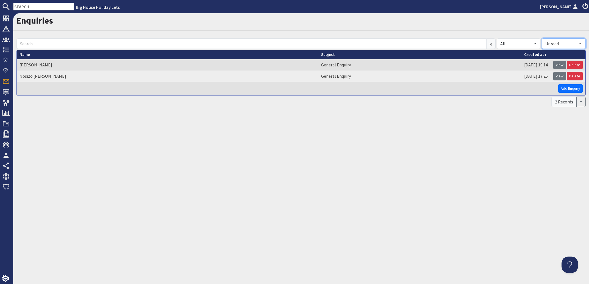
click at [541, 38] on select "All Read Unread" at bounding box center [563, 43] width 44 height 10
select select
click option "All" at bounding box center [0, 0] width 0 height 0
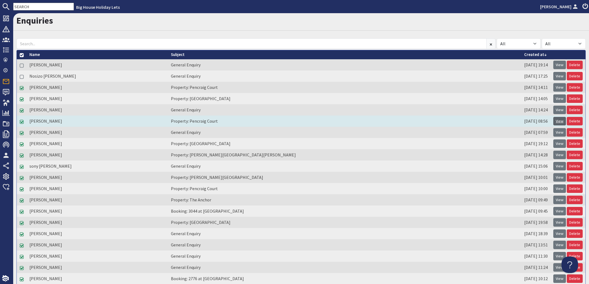
click at [555, 118] on link "View" at bounding box center [559, 121] width 13 height 9
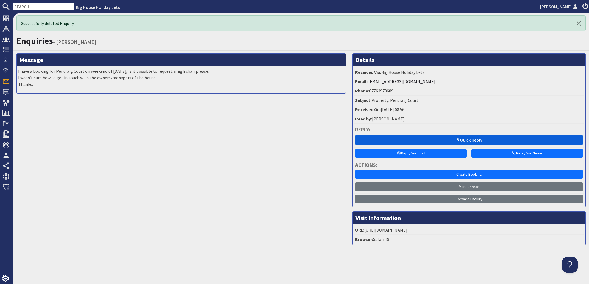
click at [462, 138] on link "Quick Reply" at bounding box center [469, 140] width 228 height 10
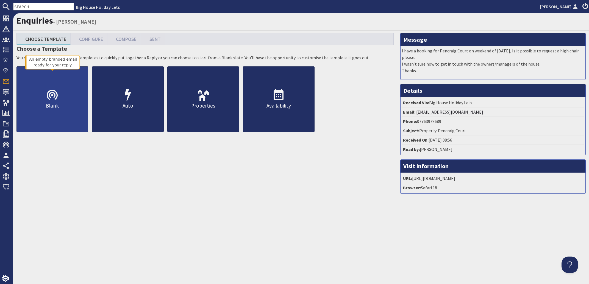
click at [59, 99] on icon at bounding box center [52, 95] width 13 height 13
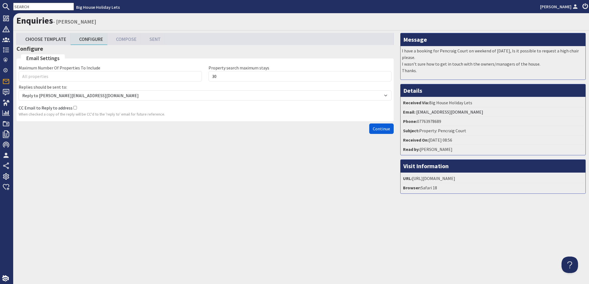
click at [375, 131] on span "Continue" at bounding box center [381, 128] width 17 height 5
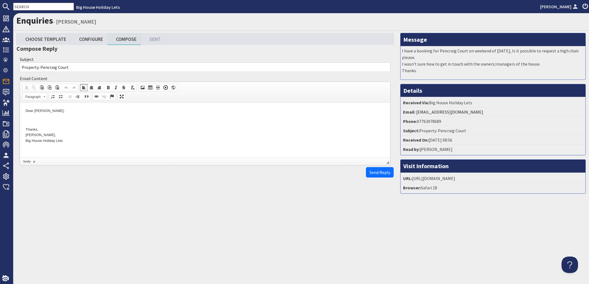
drag, startPoint x: 69, startPoint y: 111, endPoint x: 48, endPoint y: 111, distance: 20.6
click at [48, 111] on p "Dear Jennifer Stevenson," at bounding box center [205, 111] width 359 height 6
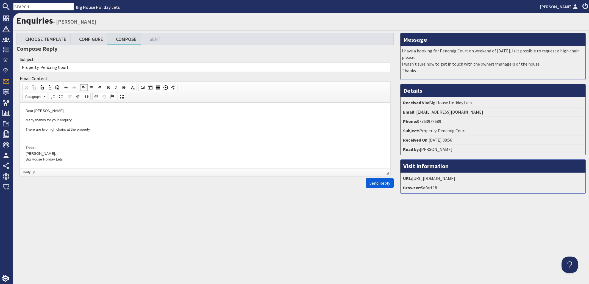
click at [377, 186] on span "Send Reply" at bounding box center [379, 182] width 21 height 5
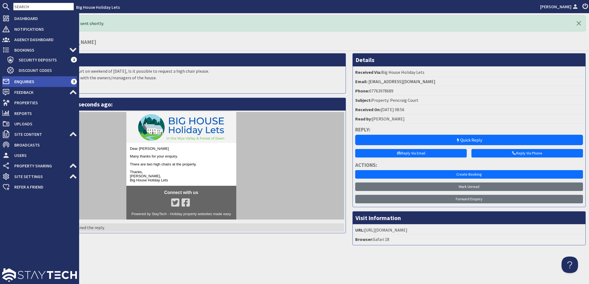
click at [21, 82] on span "Enquiries" at bounding box center [40, 81] width 61 height 9
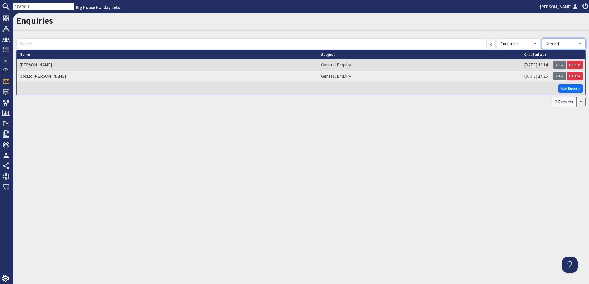
click at [541, 38] on select "All Read Unread" at bounding box center [563, 43] width 44 height 10
select select
click option "All" at bounding box center [0, 0] width 0 height 0
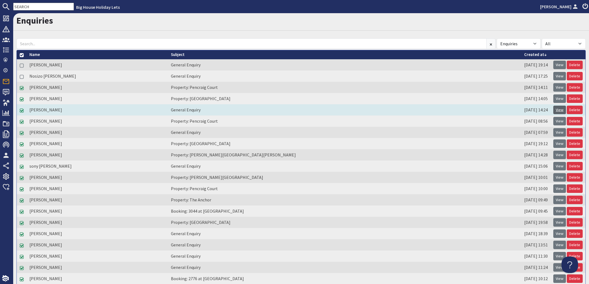
click at [554, 110] on link "View" at bounding box center [559, 110] width 13 height 9
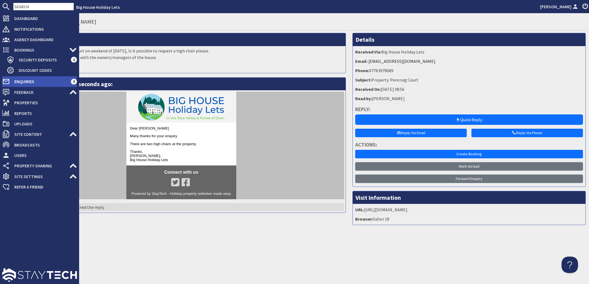
click at [16, 80] on span "Enquiries" at bounding box center [40, 81] width 61 height 9
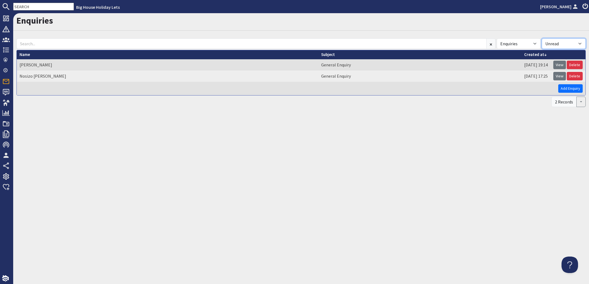
click at [541, 38] on select "All Read Unread" at bounding box center [563, 43] width 44 height 10
select select
click option "All" at bounding box center [0, 0] width 0 height 0
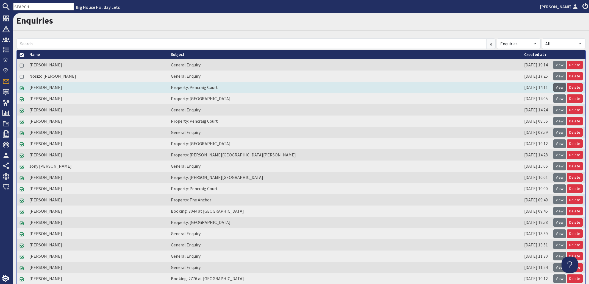
click at [554, 85] on link "View" at bounding box center [559, 87] width 13 height 9
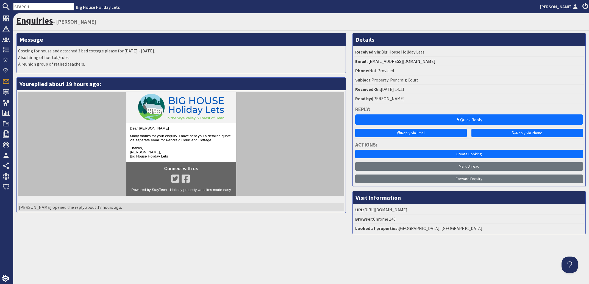
drag, startPoint x: 32, startPoint y: 19, endPoint x: 35, endPoint y: 19, distance: 2.8
click at [33, 19] on link "Enquiries" at bounding box center [34, 20] width 37 height 11
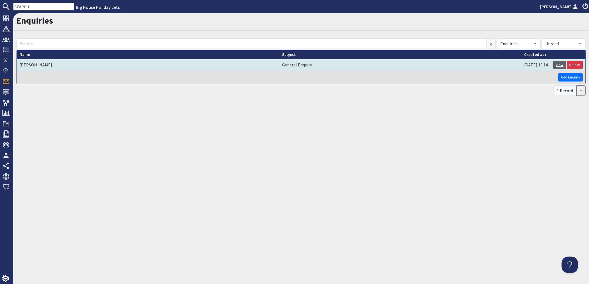
click at [559, 63] on link "View" at bounding box center [559, 65] width 13 height 9
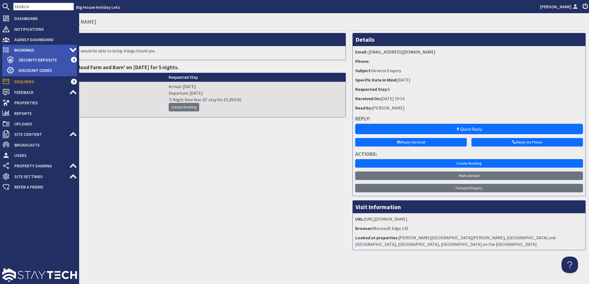
click at [27, 50] on span "Bookings" at bounding box center [39, 50] width 59 height 9
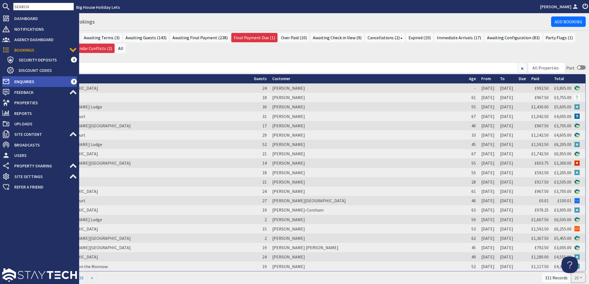
click at [29, 83] on span "Enquiries" at bounding box center [40, 81] width 61 height 9
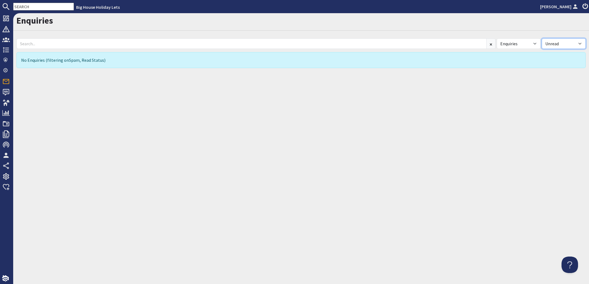
click at [541, 38] on select "All Read Unread" at bounding box center [563, 43] width 44 height 10
select select
click option "All" at bounding box center [0, 0] width 0 height 0
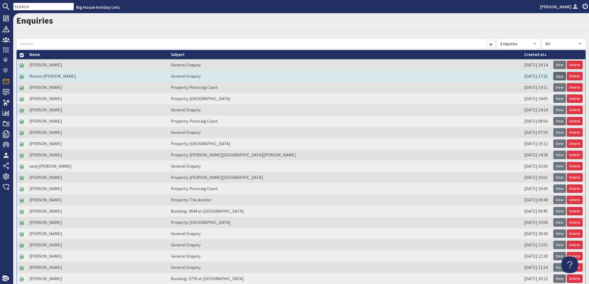
click at [554, 76] on link "View" at bounding box center [559, 76] width 13 height 9
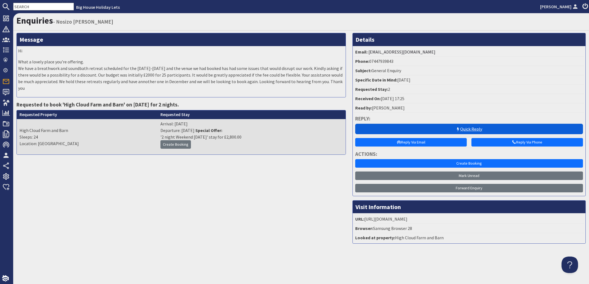
click at [476, 126] on link "Quick Reply" at bounding box center [469, 129] width 228 height 10
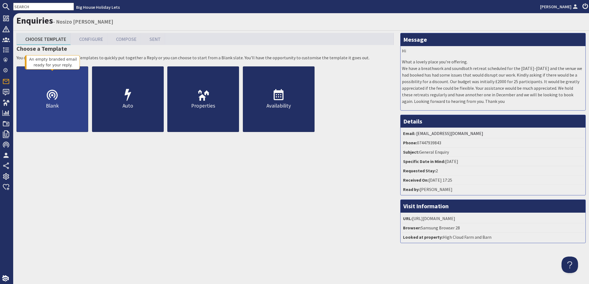
click at [51, 109] on p "Blank" at bounding box center [52, 106] width 71 height 8
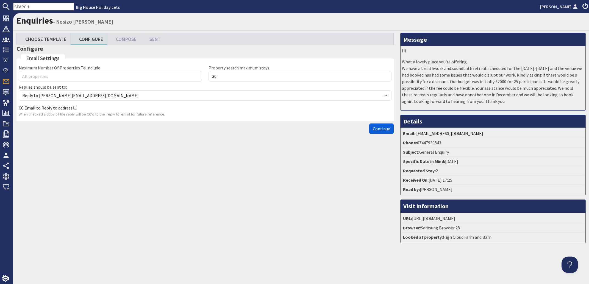
click at [380, 132] on span "Continue" at bounding box center [381, 128] width 17 height 5
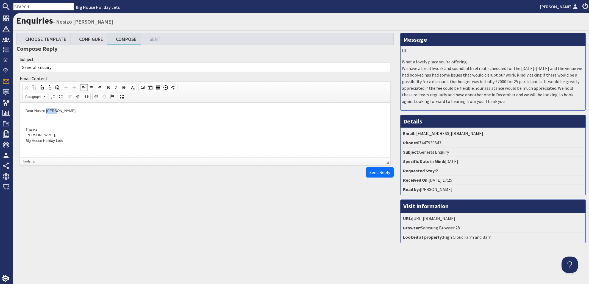
drag, startPoint x: 57, startPoint y: 112, endPoint x: 47, endPoint y: 110, distance: 10.0
click at [47, 110] on p "Dear Nosizo Dube," at bounding box center [205, 111] width 359 height 6
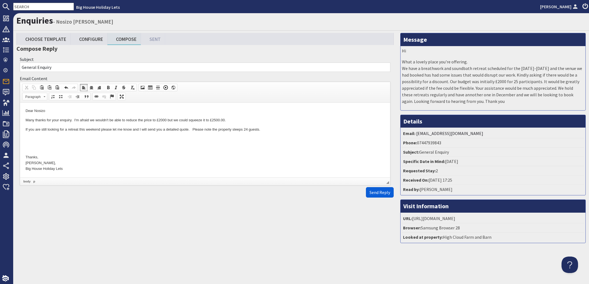
click at [374, 195] on span "Send Reply" at bounding box center [379, 192] width 21 height 5
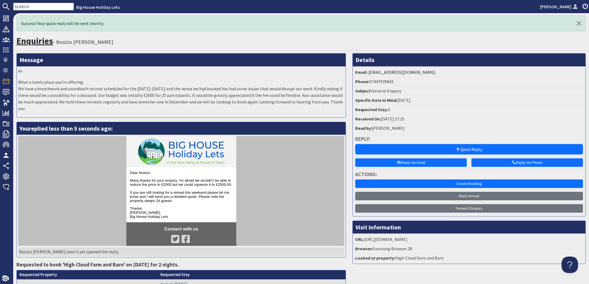
click at [34, 41] on link "Enquiries" at bounding box center [34, 40] width 37 height 11
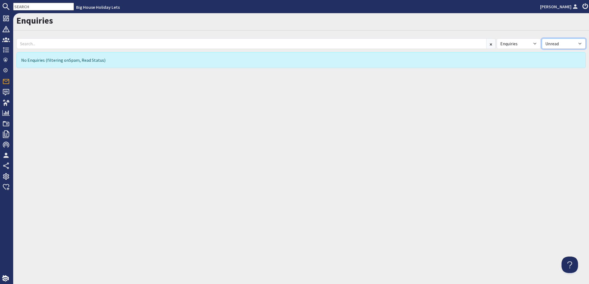
click at [541, 38] on select "All Read Unread" at bounding box center [563, 43] width 44 height 10
select select
click option "All" at bounding box center [0, 0] width 0 height 0
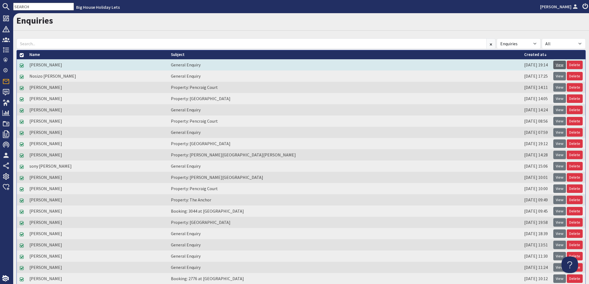
click at [554, 65] on link "View" at bounding box center [559, 65] width 13 height 9
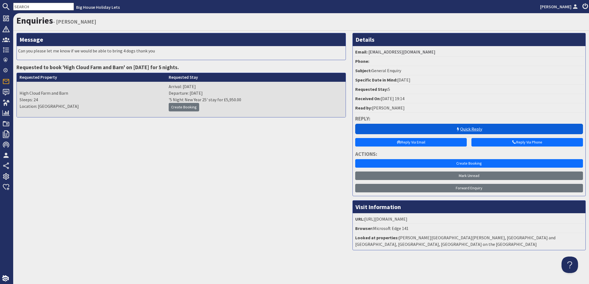
click at [468, 128] on link "Quick Reply" at bounding box center [469, 129] width 228 height 10
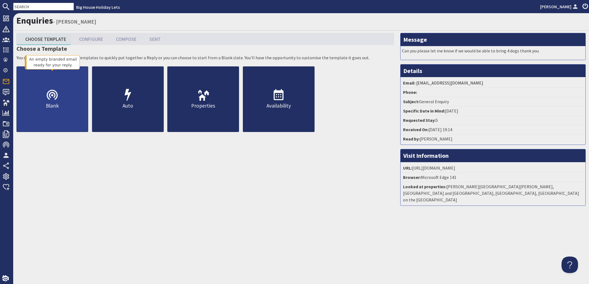
click at [51, 108] on p "Blank" at bounding box center [52, 106] width 71 height 8
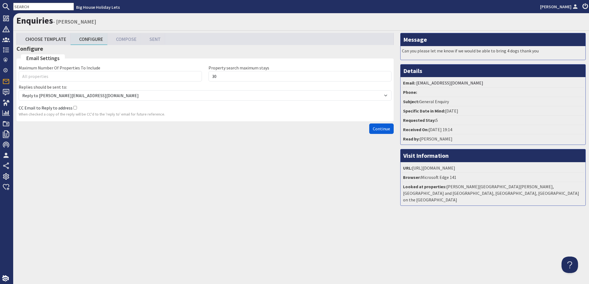
click at [378, 132] on span "Continue" at bounding box center [381, 128] width 17 height 5
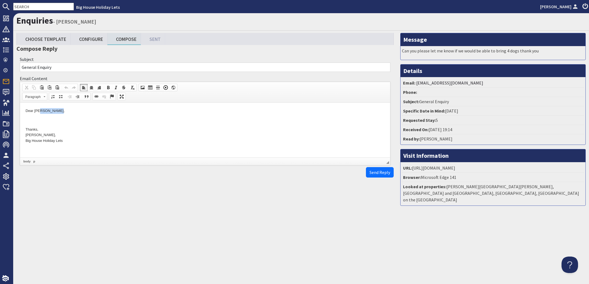
drag, startPoint x: 61, startPoint y: 112, endPoint x: 39, endPoint y: 111, distance: 22.0
click at [39, 111] on p "Dear Lisa Dunstan," at bounding box center [205, 111] width 359 height 6
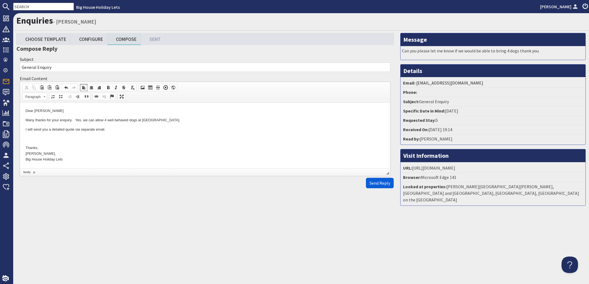
click at [373, 186] on span "Send Reply" at bounding box center [379, 182] width 21 height 5
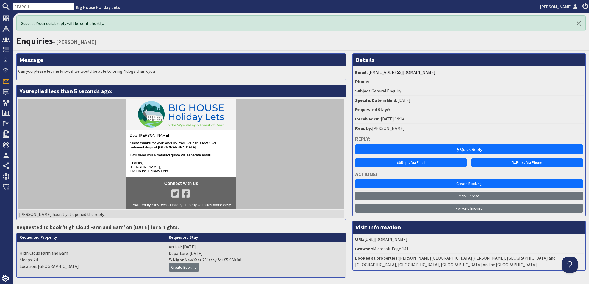
drag, startPoint x: 417, startPoint y: 73, endPoint x: 365, endPoint y: 75, distance: 52.2
click at [365, 75] on li "Email: lisadunstan@icloud.com" at bounding box center [469, 72] width 230 height 9
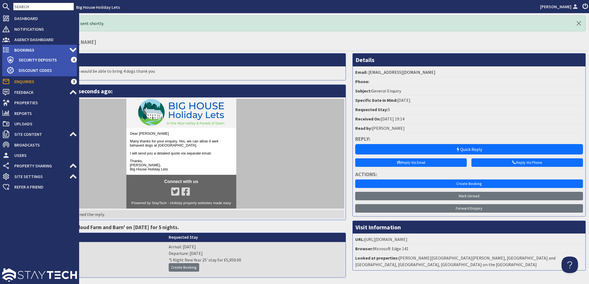
click at [15, 48] on span "Bookings" at bounding box center [39, 50] width 59 height 9
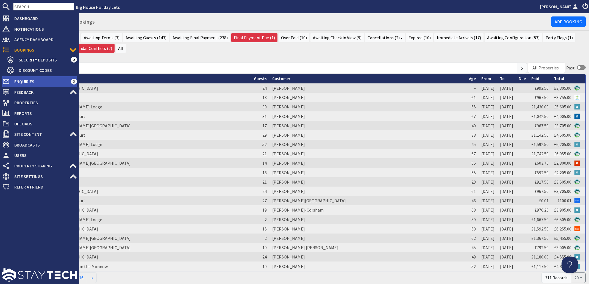
click at [24, 82] on span "Enquiries" at bounding box center [40, 81] width 61 height 9
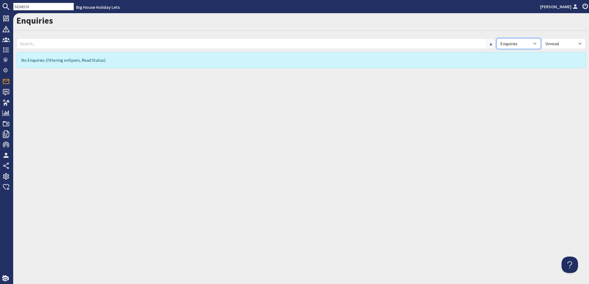
click at [496, 38] on select "All Enquiries Spam" at bounding box center [518, 43] width 44 height 10
select select
click option "All" at bounding box center [0, 0] width 0 height 0
click at [541, 38] on select "All Read Unread" at bounding box center [563, 43] width 44 height 10
select select
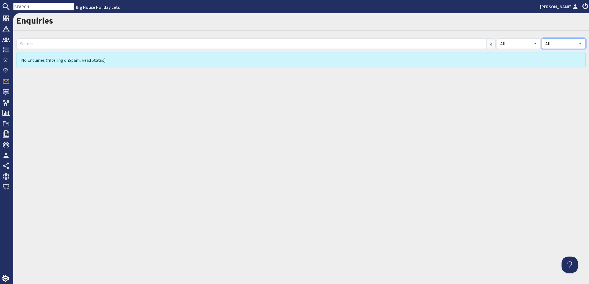
click option "All" at bounding box center [0, 0] width 0 height 0
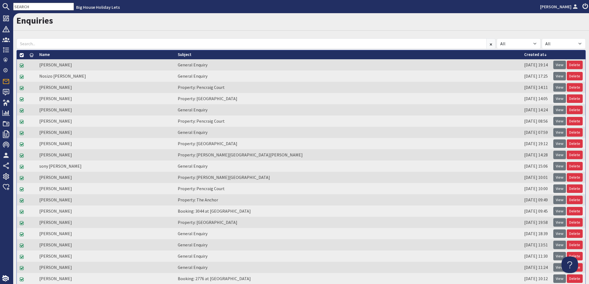
click at [41, 5] on input "text" at bounding box center [43, 7] width 61 height 8
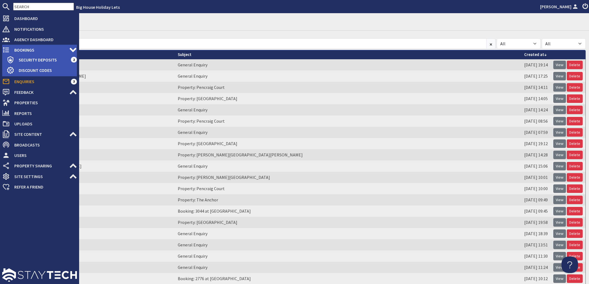
click at [19, 48] on span "Bookings" at bounding box center [39, 50] width 59 height 9
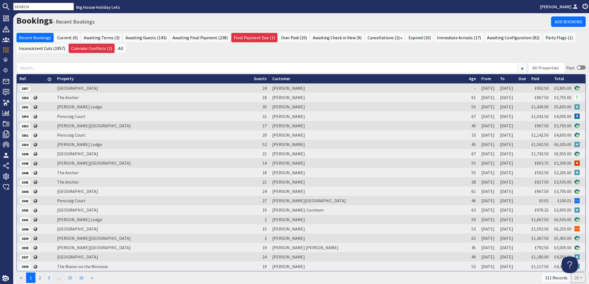
click at [39, 5] on input "text" at bounding box center [43, 7] width 61 height 8
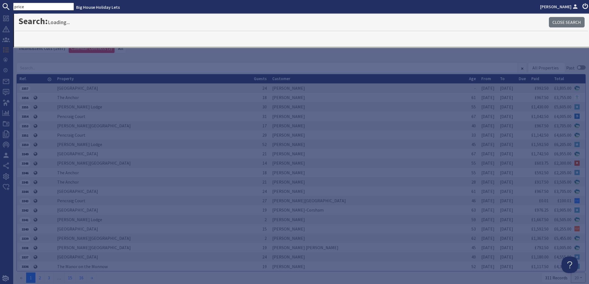
type input "price"
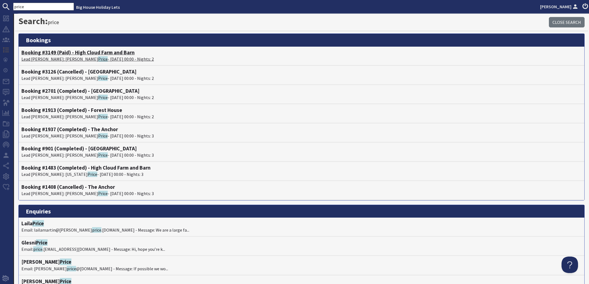
click at [98, 58] on span "Price" at bounding box center [103, 58] width 10 height 5
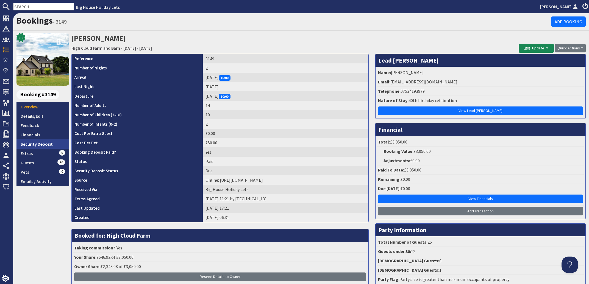
click at [35, 145] on link "Security Deposit" at bounding box center [42, 143] width 53 height 9
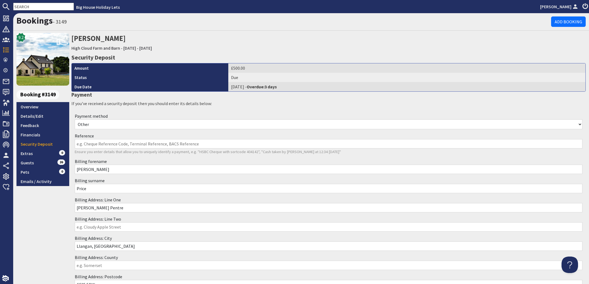
click at [75, 119] on select "Other Cash Bank Transfer Offline Card Cheque Online External" at bounding box center [328, 124] width 507 height 10
select select "offline_bank_transfer_payment"
click option "Bank Transfer" at bounding box center [0, 0] width 0 height 0
click at [93, 144] on input "Reference" at bounding box center [328, 143] width 507 height 9
type input "Bacs 29.09.25"
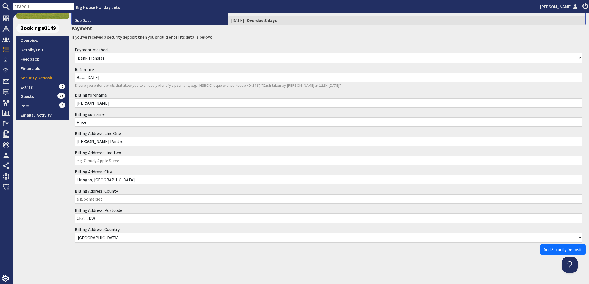
scroll to position [67, 0]
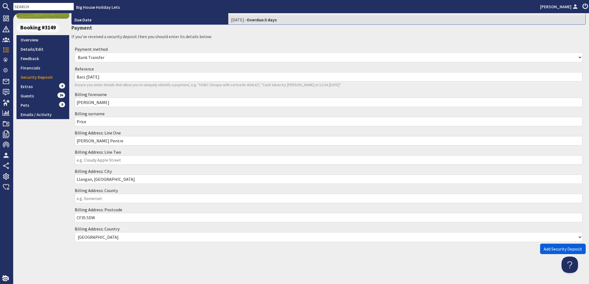
click at [553, 249] on span "Add Security Deposit" at bounding box center [562, 248] width 38 height 5
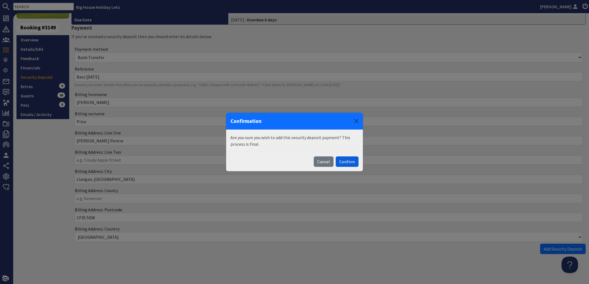
click at [355, 163] on button "Confirm" at bounding box center [347, 162] width 23 height 10
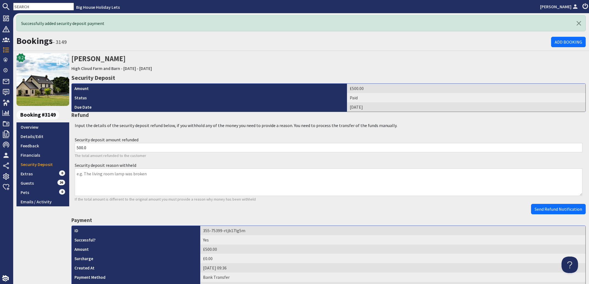
scroll to position [0, 0]
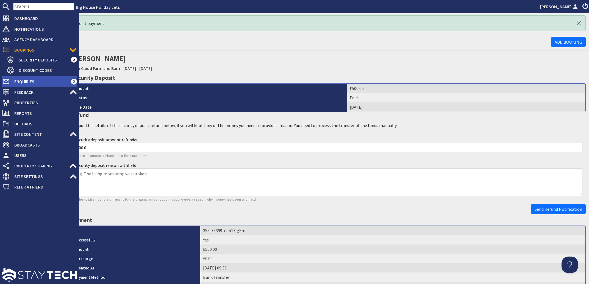
click at [21, 80] on span "Enquiries" at bounding box center [40, 81] width 61 height 9
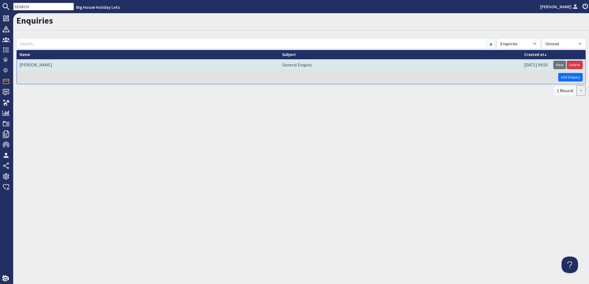
click at [34, 64] on td "Natalie Williams" at bounding box center [148, 64] width 262 height 11
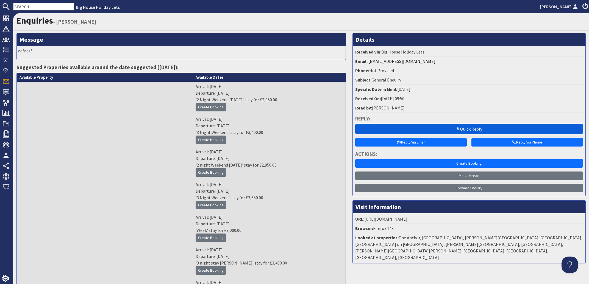
click at [475, 125] on link "Quick Reply" at bounding box center [469, 129] width 228 height 10
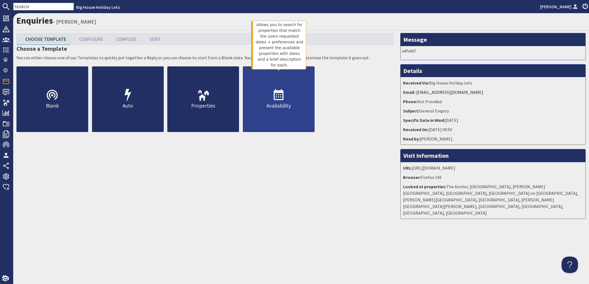
click at [276, 102] on icon at bounding box center [278, 95] width 13 height 13
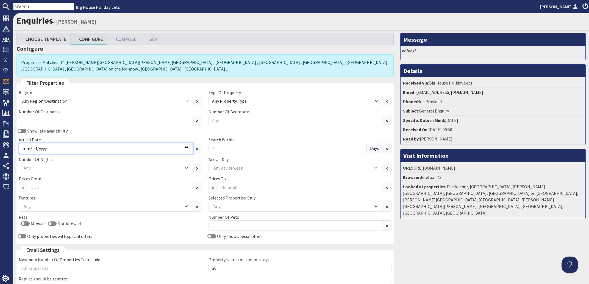
click at [32, 154] on input "Arrival Date" at bounding box center [106, 148] width 174 height 11
click at [26, 154] on input "Arrival Date" at bounding box center [106, 148] width 174 height 11
type input "2026-07-03"
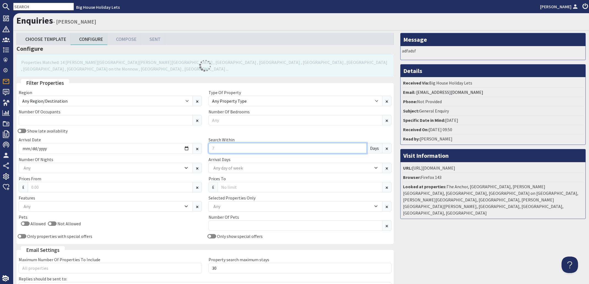
click at [219, 153] on input "Search Within" at bounding box center [287, 148] width 158 height 10
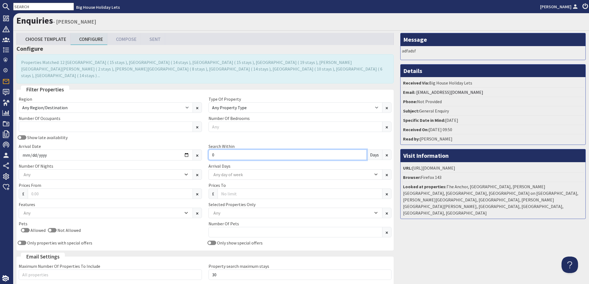
type input "0"
click at [39, 172] on div "Any" at bounding box center [102, 175] width 161 height 6
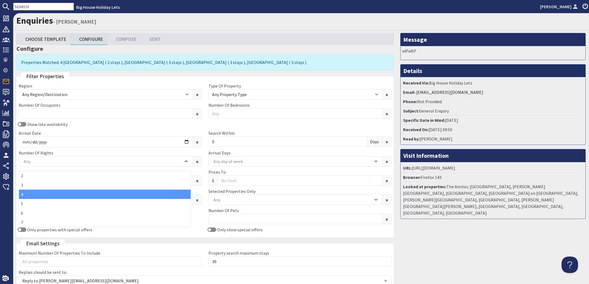
click at [23, 192] on div "4" at bounding box center [105, 194] width 172 height 9
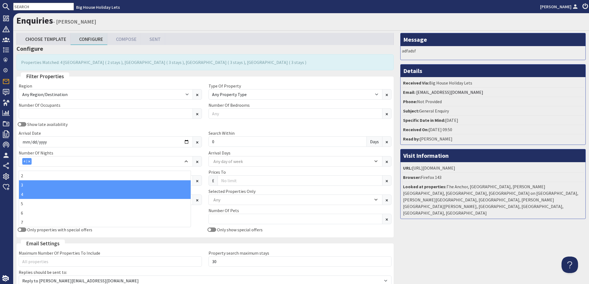
click at [26, 186] on div "3" at bounding box center [105, 184] width 172 height 9
click at [21, 193] on div "4" at bounding box center [105, 194] width 172 height 9
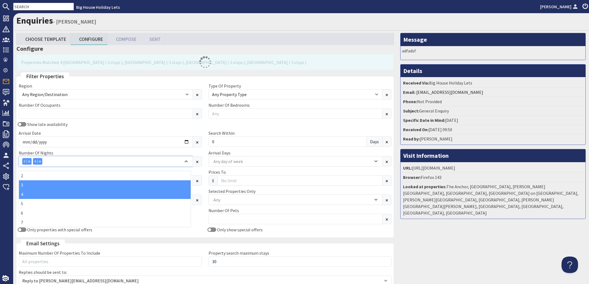
click at [43, 165] on div "3 4" at bounding box center [102, 161] width 161 height 7
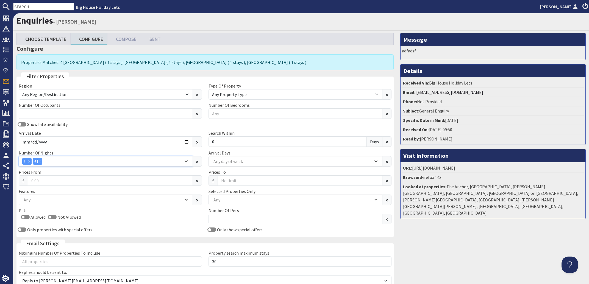
click at [40, 162] on icon "Combobox" at bounding box center [40, 161] width 2 height 2
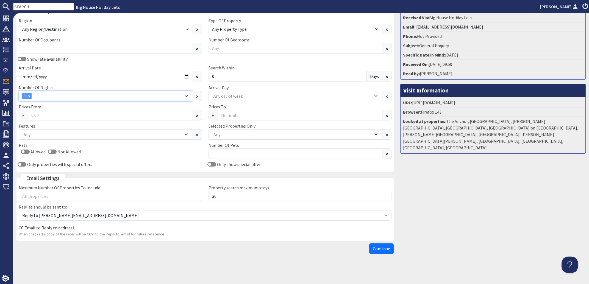
scroll to position [70, 0]
click at [377, 249] on span "Continue" at bounding box center [381, 248] width 17 height 5
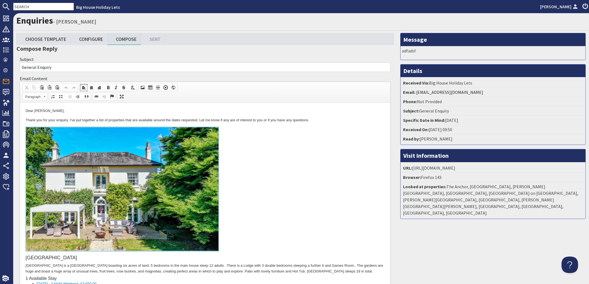
drag, startPoint x: 68, startPoint y: 110, endPoint x: 48, endPoint y: 108, distance: 21.0
drag, startPoint x: 318, startPoint y: 122, endPoint x: 158, endPoint y: 121, distance: 159.5
click at [153, 122] on p "Thank you for your enquiry. I've put together a list of properties that are ava…" at bounding box center [205, 121] width 359 height 6
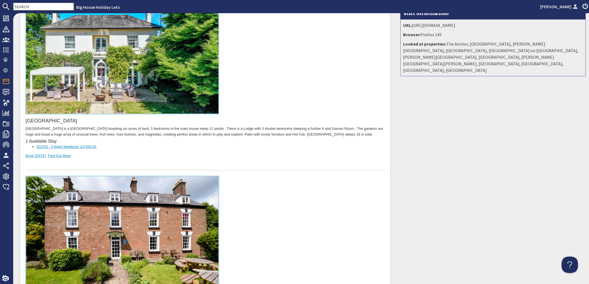
scroll to position [166, 0]
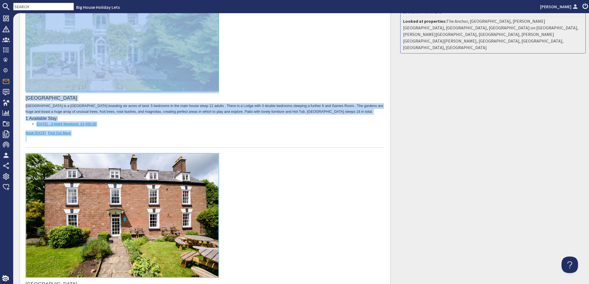
drag, startPoint x: 76, startPoint y: 138, endPoint x: 33, endPoint y: 83, distance: 69.6
click at [33, 83] on div "Bromsash House Bromsash House is a grand Manor house boasting six acres of land…" at bounding box center [205, 57] width 359 height 181
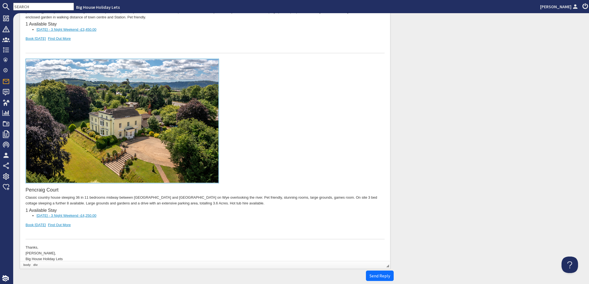
scroll to position [496, 0]
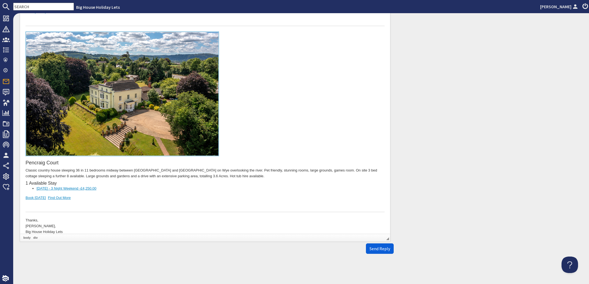
click at [375, 249] on span "Send Reply" at bounding box center [379, 248] width 21 height 5
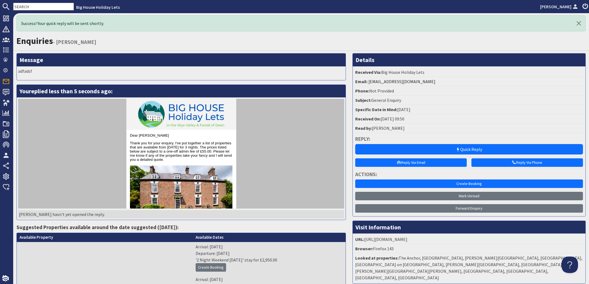
click at [34, 5] on input "text" at bounding box center [43, 7] width 61 height 8
click at [32, 5] on input "text" at bounding box center [43, 7] width 61 height 8
click at [46, 8] on input "text" at bounding box center [43, 7] width 61 height 8
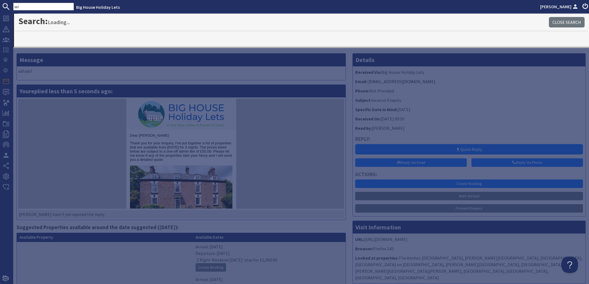
type input "w"
type input "2300"
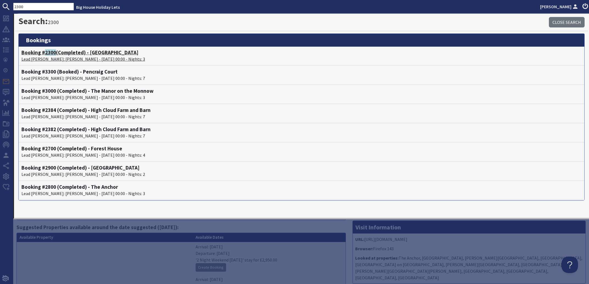
click at [63, 56] on p "Lead Booker: Graham Woodhams - 28/06/2024 00:00 - Nights: 3" at bounding box center [301, 59] width 560 height 7
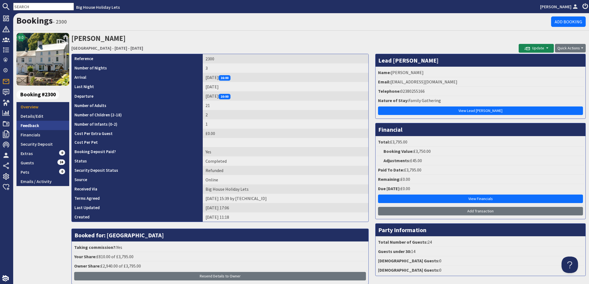
click at [30, 124] on link "Feedback" at bounding box center [42, 125] width 53 height 9
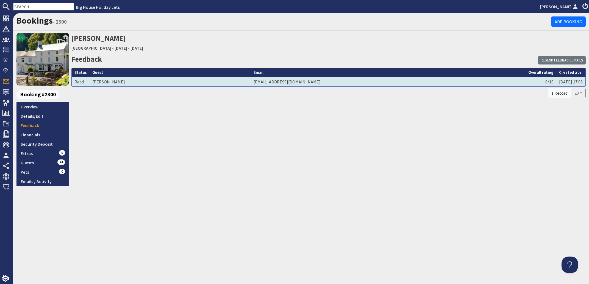
click at [114, 80] on td "Graham Woodhams" at bounding box center [170, 81] width 161 height 9
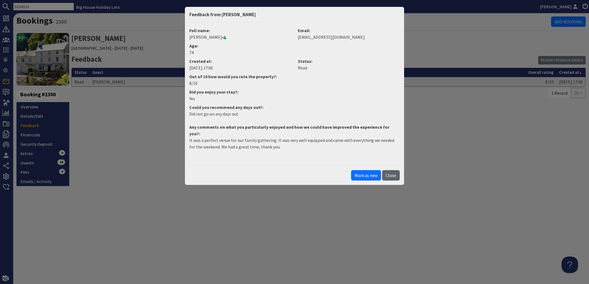
click at [390, 170] on button "Close" at bounding box center [391, 175] width 18 height 10
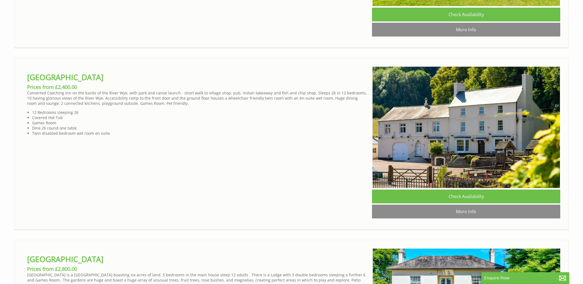
scroll to position [0, 5]
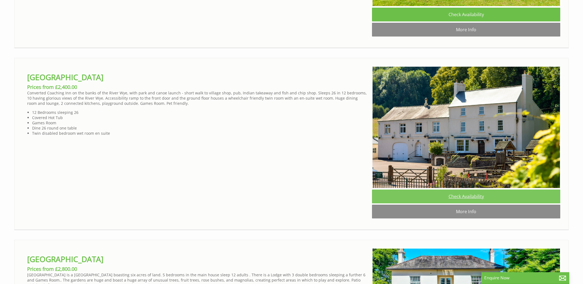
click at [470, 203] on link "Check Availability" at bounding box center [466, 197] width 188 height 14
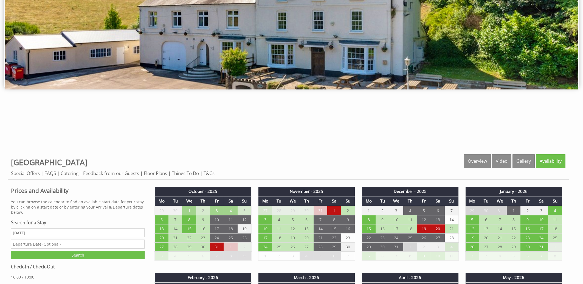
scroll to position [265, 0]
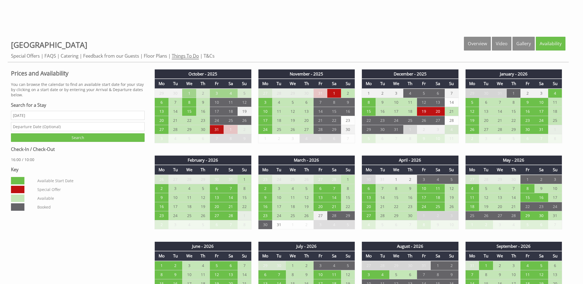
click at [191, 55] on link "Things To Do" at bounding box center [185, 56] width 27 height 7
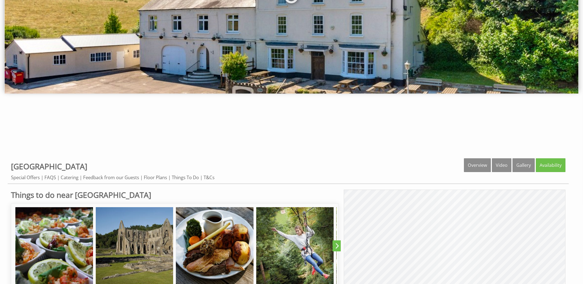
scroll to position [206, 0]
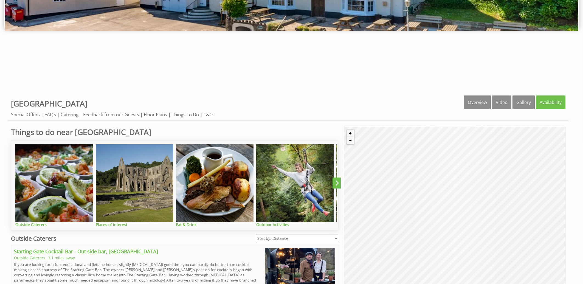
click at [72, 115] on link "Catering" at bounding box center [70, 114] width 18 height 7
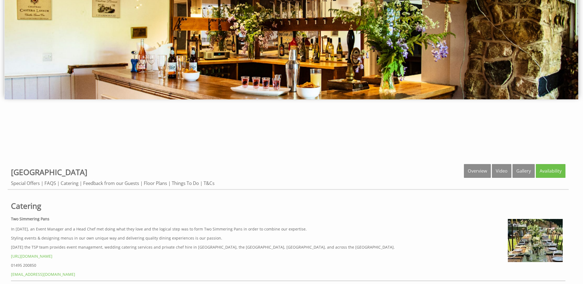
scroll to position [118, 0]
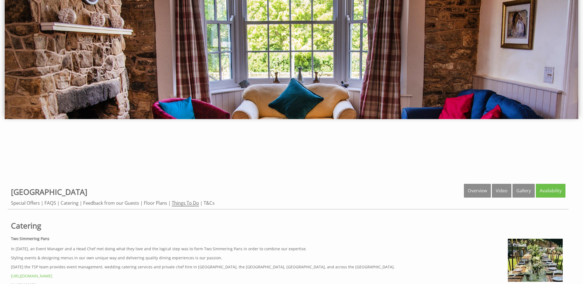
click at [186, 202] on link "Things To Do" at bounding box center [185, 203] width 27 height 7
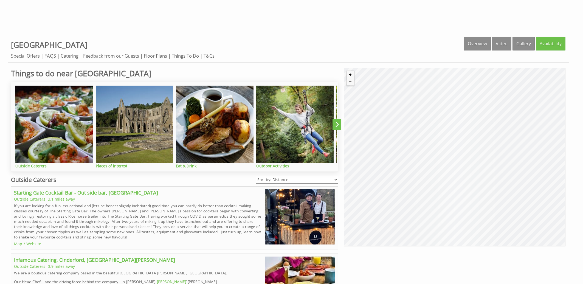
scroll to position [382, 0]
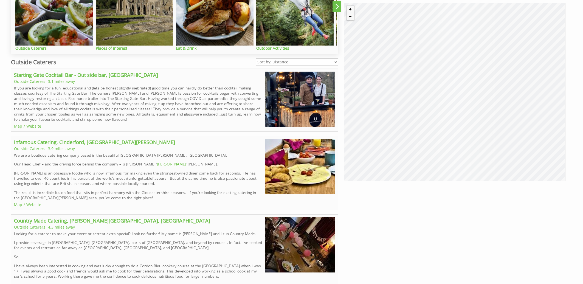
click at [15, 137] on div "Infamous Catering, [GEOGRAPHIC_DATA], [GEOGRAPHIC_DATA][PERSON_NAME] Outside Ca…" at bounding box center [175, 173] width 328 height 74
click at [13, 136] on div "Infamous Catering, [GEOGRAPHIC_DATA], [GEOGRAPHIC_DATA][PERSON_NAME] Outside Ca…" at bounding box center [175, 173] width 328 height 74
click at [14, 136] on div "Infamous Catering, [GEOGRAPHIC_DATA], [GEOGRAPHIC_DATA][PERSON_NAME] Outside Ca…" at bounding box center [175, 173] width 328 height 74
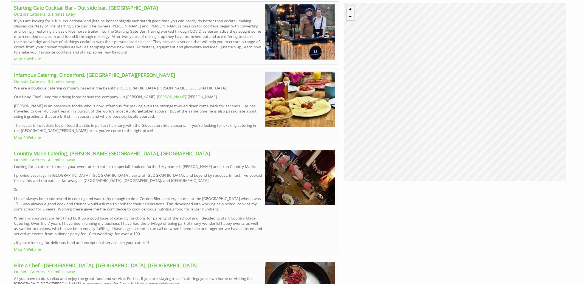
scroll to position [471, 0]
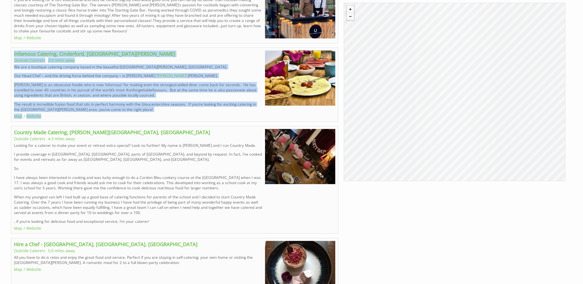
drag, startPoint x: 14, startPoint y: 52, endPoint x: 129, endPoint y: 114, distance: 131.0
click at [129, 114] on div "Infamous Catering, [GEOGRAPHIC_DATA], [GEOGRAPHIC_DATA][PERSON_NAME] Outside Ca…" at bounding box center [175, 85] width 328 height 74
copy div "Infamous Catering, [GEOGRAPHIC_DATA], [GEOGRAPHIC_DATA][PERSON_NAME] Outside Ca…"
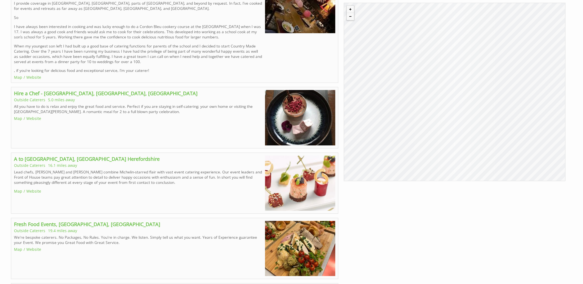
scroll to position [647, 0]
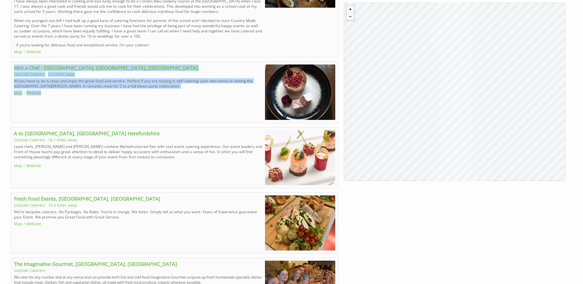
drag, startPoint x: 14, startPoint y: 67, endPoint x: 50, endPoint y: 95, distance: 45.8
click at [50, 95] on div "Hire a Chef - [GEOGRAPHIC_DATA], [GEOGRAPHIC_DATA], [GEOGRAPHIC_DATA] Outside C…" at bounding box center [175, 92] width 328 height 61
copy div "Hire a Chef - [GEOGRAPHIC_DATA], [GEOGRAPHIC_DATA], [GEOGRAPHIC_DATA] Outside C…"
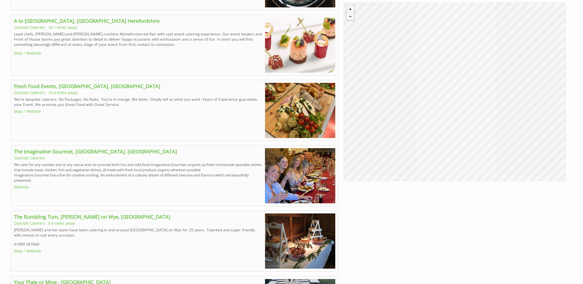
scroll to position [765, 0]
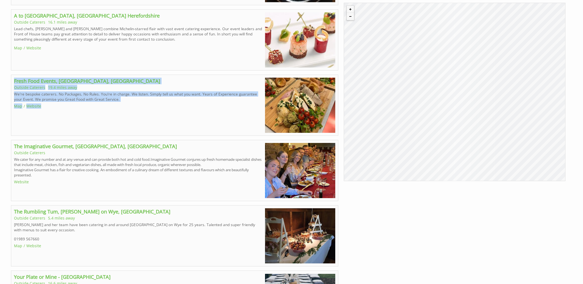
drag, startPoint x: 48, startPoint y: 111, endPoint x: 26, endPoint y: 94, distance: 28.2
click at [13, 80] on div "Fresh Food Events, [GEOGRAPHIC_DATA], [GEOGRAPHIC_DATA] Outside Caterers 19.4 m…" at bounding box center [175, 105] width 328 height 61
copy div "Fresh Food Events, [GEOGRAPHIC_DATA], [GEOGRAPHIC_DATA] Outside Caterers 19.4 m…"
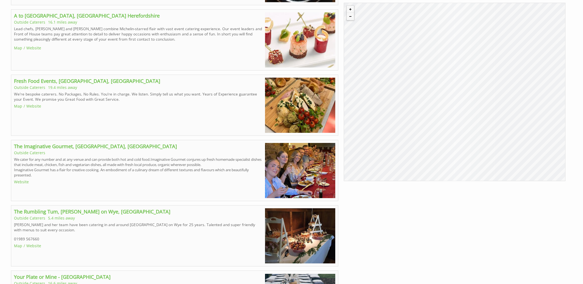
click at [37, 181] on ul "Website" at bounding box center [138, 181] width 248 height 5
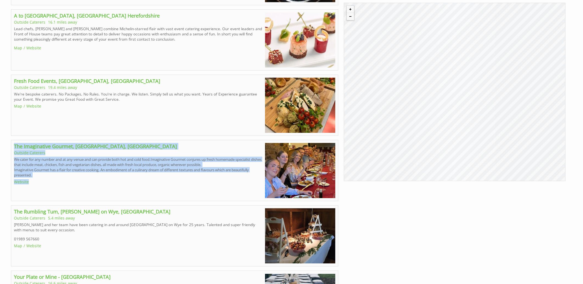
drag, startPoint x: 37, startPoint y: 186, endPoint x: 13, endPoint y: 146, distance: 46.3
click at [13, 146] on div "The Imaginative Gourmet, [GEOGRAPHIC_DATA], [GEOGRAPHIC_DATA] Outside Caterers …" at bounding box center [175, 170] width 328 height 61
copy div "The Imaginative Gourmet, [GEOGRAPHIC_DATA], [GEOGRAPHIC_DATA] Outside Caterers …"
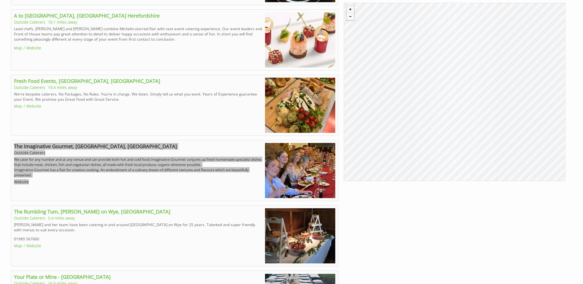
scroll to position [883, 0]
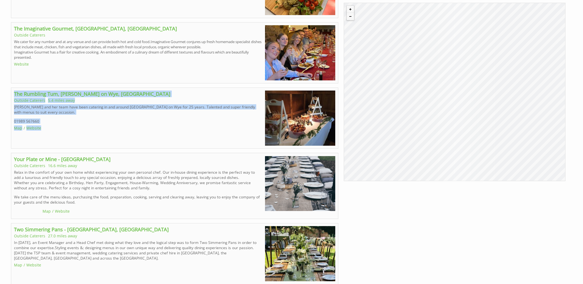
drag, startPoint x: 54, startPoint y: 133, endPoint x: 13, endPoint y: 90, distance: 59.2
click at [13, 90] on div "The Rumbling Tum, [PERSON_NAME] on Wye, [GEOGRAPHIC_DATA] Outside Caterers 5.4 …" at bounding box center [175, 118] width 328 height 61
copy div "The Rumbling Tum, [PERSON_NAME] on Wye, [GEOGRAPHIC_DATA] Outside Caterers 5.4 …"
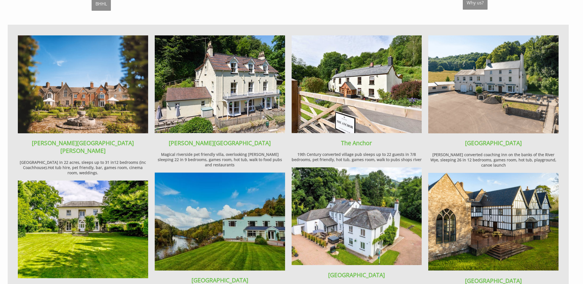
scroll to position [471, 0]
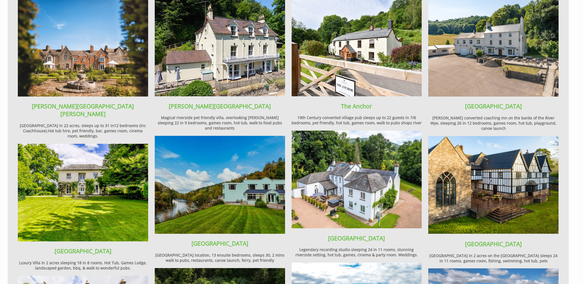
click at [354, 42] on img at bounding box center [357, 48] width 130 height 98
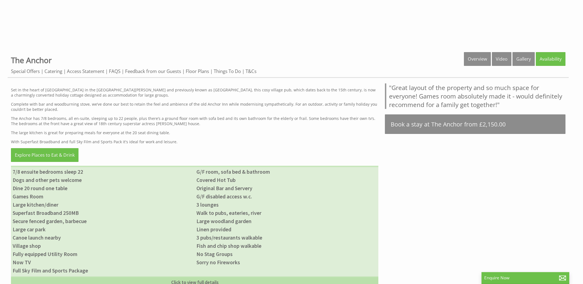
scroll to position [265, 0]
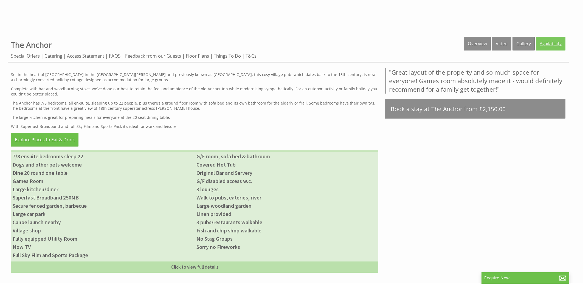
click at [551, 41] on link "Availability" at bounding box center [551, 44] width 30 height 14
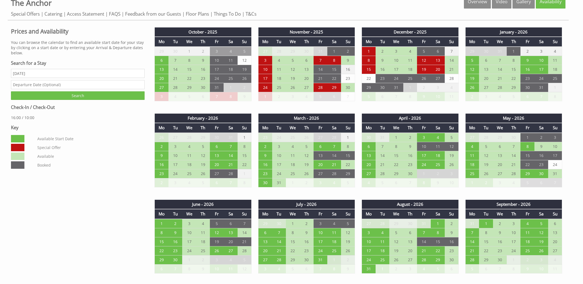
scroll to position [294, 0]
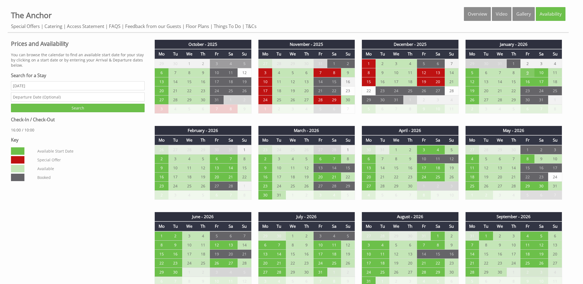
click at [525, 70] on td "9" at bounding box center [528, 72] width 14 height 9
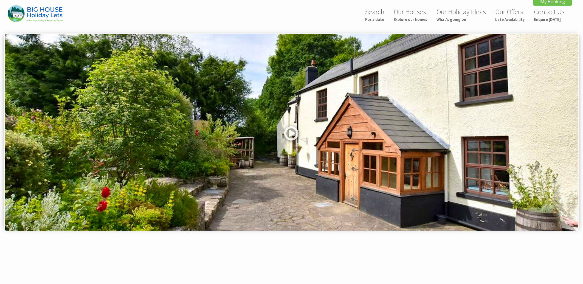
scroll to position [0, 0]
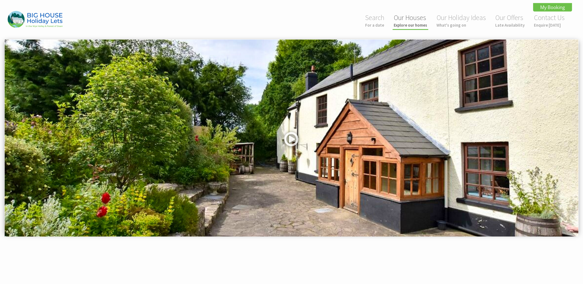
click at [412, 21] on link "Our Houses Explore our homes" at bounding box center [410, 20] width 33 height 15
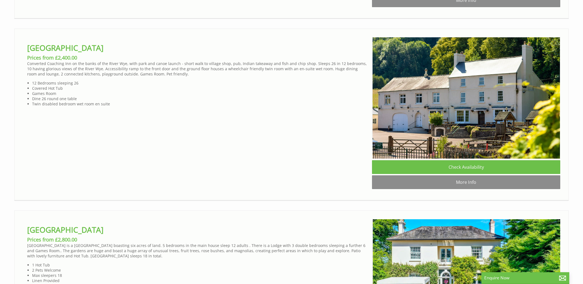
scroll to position [0, 5]
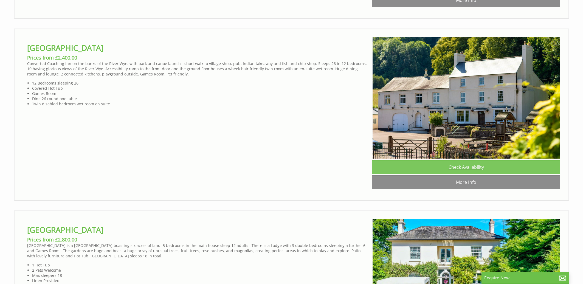
click at [457, 174] on link "Check Availability" at bounding box center [466, 167] width 188 height 14
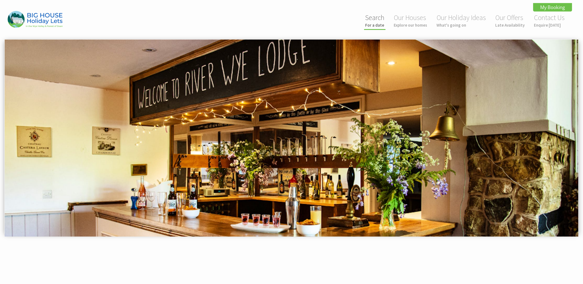
click at [382, 23] on small "For a date" at bounding box center [374, 25] width 19 height 5
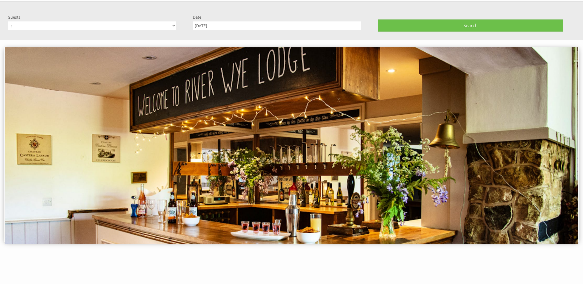
scroll to position [38, 0]
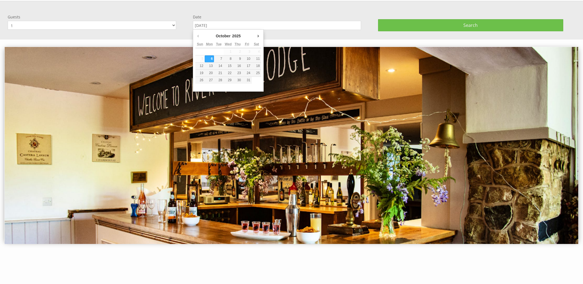
drag, startPoint x: 230, startPoint y: 24, endPoint x: 175, endPoint y: 19, distance: 55.4
click at [193, 21] on input "[DATE]" at bounding box center [277, 25] width 169 height 9
type input "[DATE]"
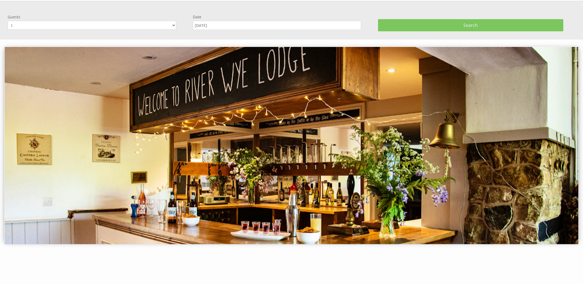
click at [431, 25] on button "Search" at bounding box center [470, 25] width 185 height 12
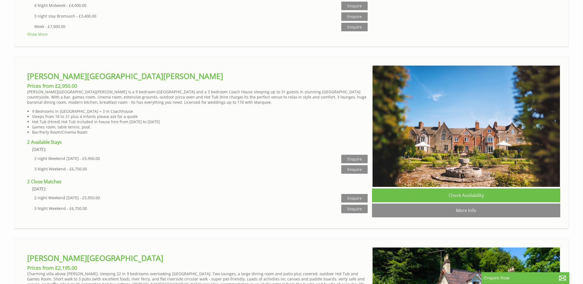
scroll to position [706, 0]
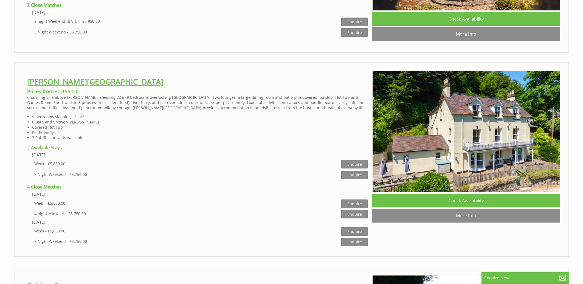
click at [72, 87] on link "[PERSON_NAME][GEOGRAPHIC_DATA]" at bounding box center [95, 81] width 136 height 10
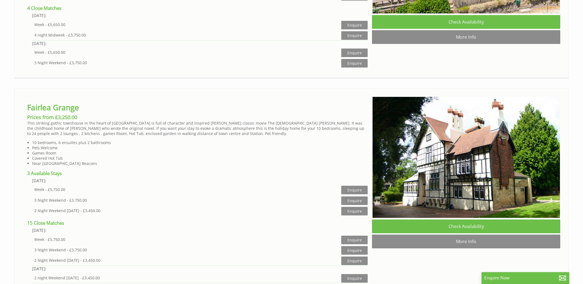
scroll to position [942, 0]
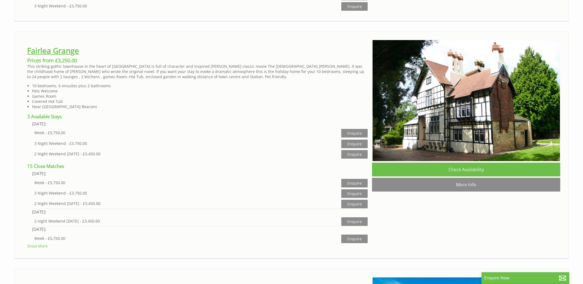
click at [63, 56] on link "Fairlea Grange" at bounding box center [53, 50] width 52 height 10
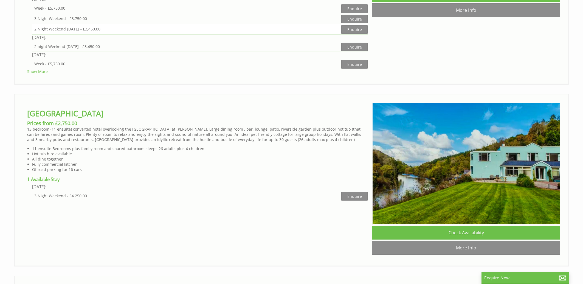
scroll to position [1118, 0]
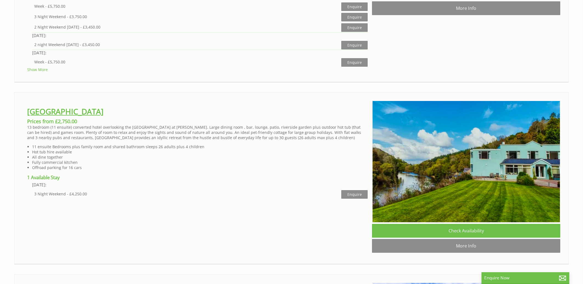
click at [58, 117] on link "[GEOGRAPHIC_DATA]" at bounding box center [65, 111] width 76 height 10
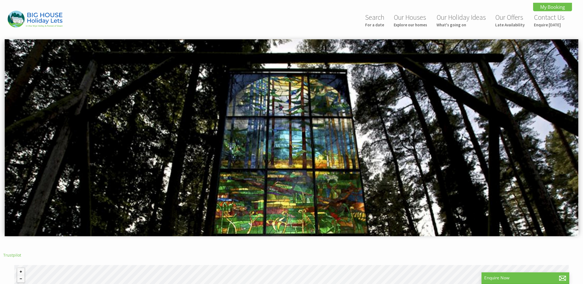
scroll to position [0, 0]
click at [412, 21] on link "Our Houses Explore our homes" at bounding box center [410, 20] width 33 height 15
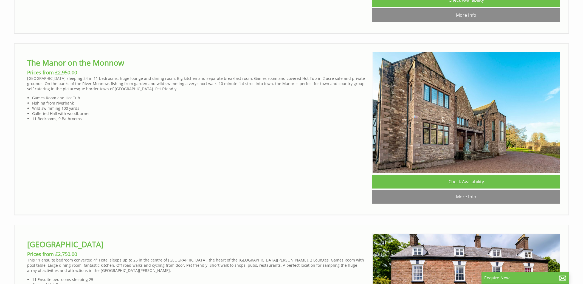
scroll to position [0, 5]
click at [460, 189] on link "Check Availability" at bounding box center [466, 182] width 188 height 14
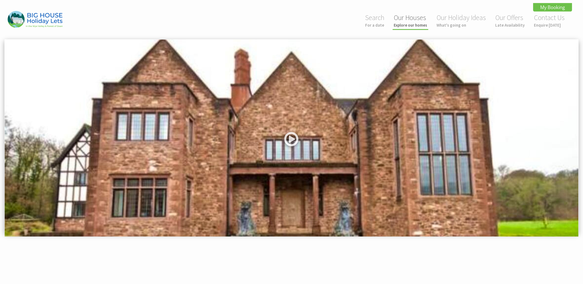
click at [410, 15] on link "Our Houses Explore our homes" at bounding box center [410, 20] width 33 height 15
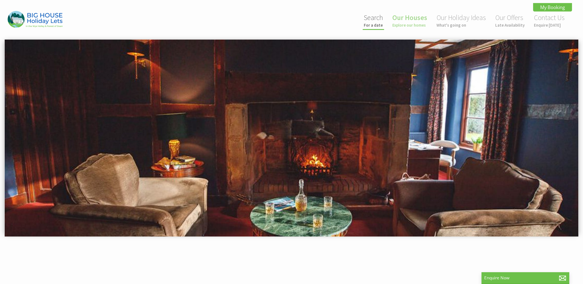
click at [373, 20] on link "Search For a date" at bounding box center [373, 20] width 19 height 15
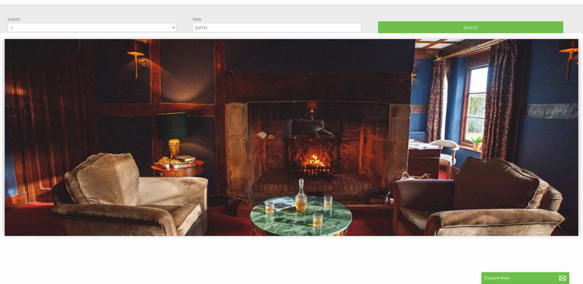
scroll to position [39, 0]
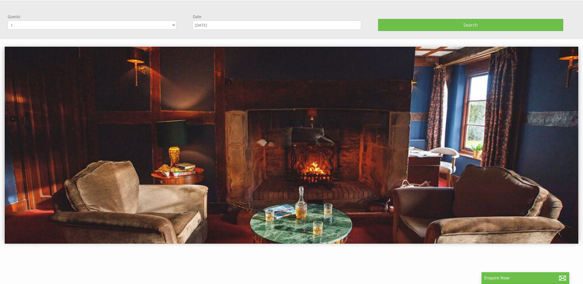
click at [237, 23] on input "[DATE]" at bounding box center [277, 25] width 169 height 9
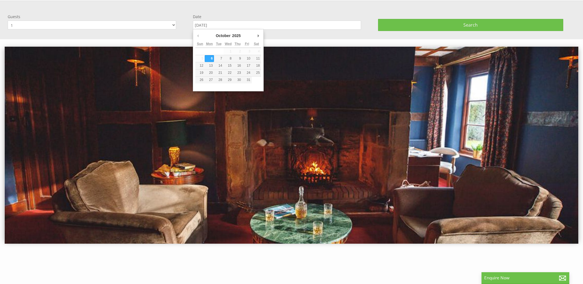
drag, startPoint x: 228, startPoint y: 24, endPoint x: 191, endPoint y: 23, distance: 37.1
click at [193, 23] on input "[DATE]" at bounding box center [277, 25] width 169 height 9
type input "03/07/2026"
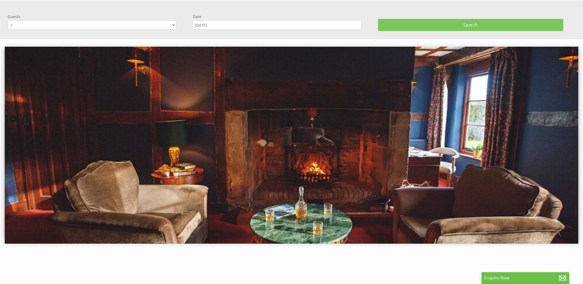
click at [442, 23] on button "Search" at bounding box center [470, 25] width 185 height 12
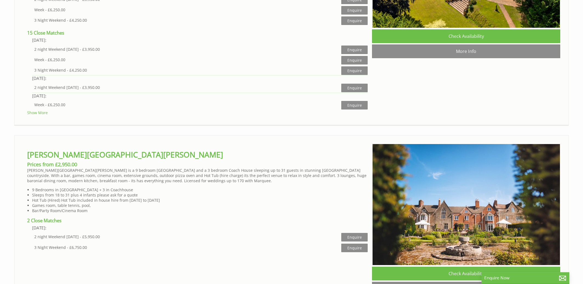
scroll to position [1295, 0]
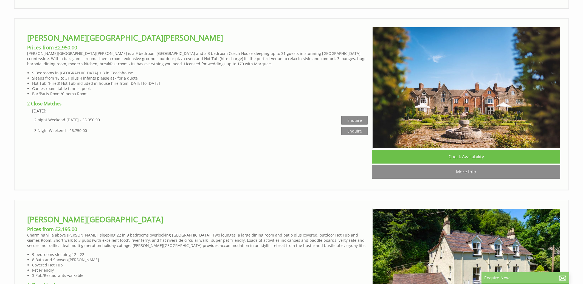
click at [511, 279] on p "Enquire Now" at bounding box center [526, 278] width 82 height 6
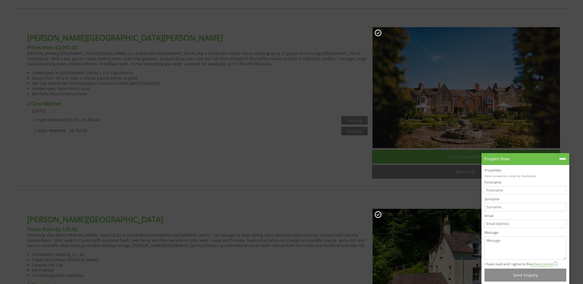
click at [495, 189] on input "Forename" at bounding box center [526, 190] width 82 height 9
type input "Natalie"
type input "Williams"
paste input "nazza83@googlemail.com"
type input "nazza83@googlemail.com"
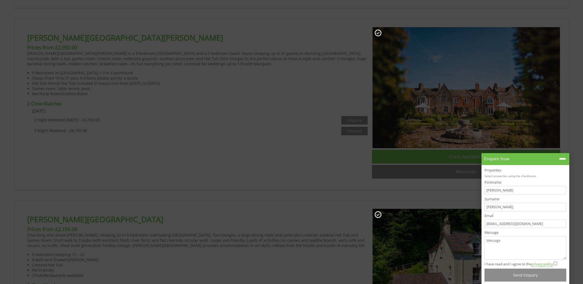
click at [491, 242] on textarea "Message" at bounding box center [526, 247] width 82 height 23
type textarea "adfadsf"
click at [558, 264] on input "I have read and I agree to the privacy policy" at bounding box center [556, 264] width 4 height 4
checkbox input "true"
click at [550, 275] on button "Send Enquiry" at bounding box center [526, 275] width 82 height 13
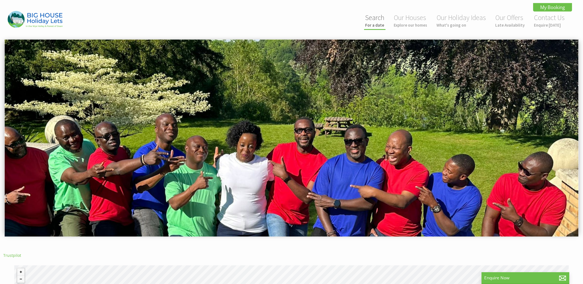
click at [373, 19] on link "Search For a date" at bounding box center [374, 20] width 19 height 15
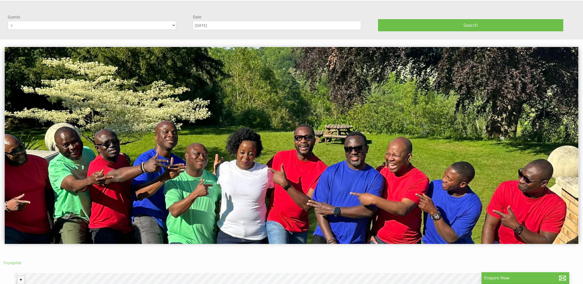
scroll to position [39, 0]
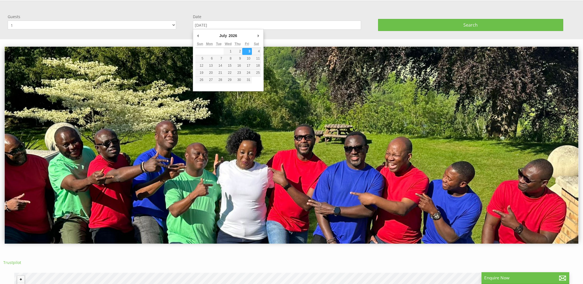
drag, startPoint x: 226, startPoint y: 26, endPoint x: 178, endPoint y: 26, distance: 48.6
click at [193, 26] on input "03/07/2026" at bounding box center [277, 25] width 169 height 9
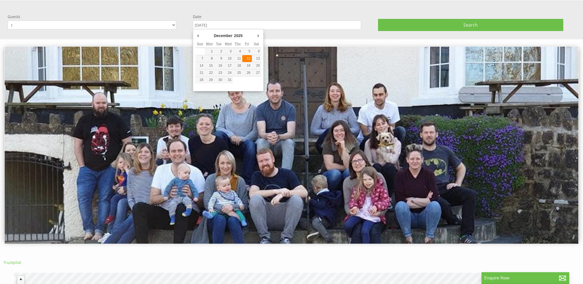
type input "12/12/2025"
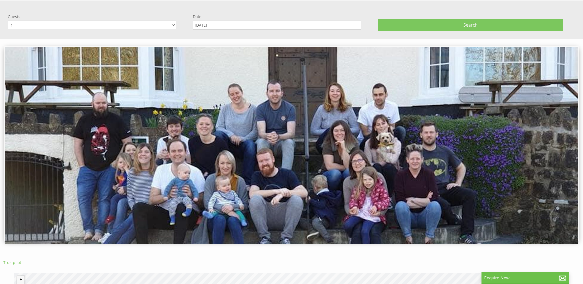
click at [412, 22] on button "Search" at bounding box center [470, 25] width 185 height 12
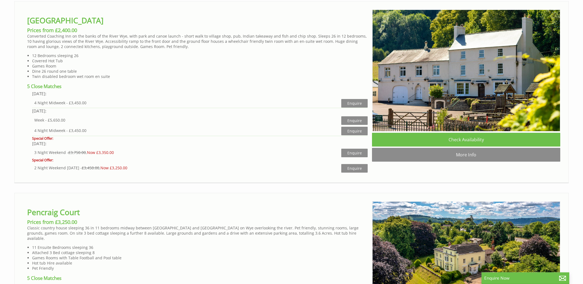
scroll to position [2590, 0]
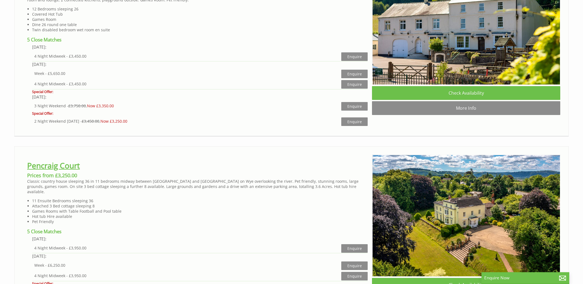
click at [58, 171] on link "Pencraig Court" at bounding box center [53, 165] width 53 height 10
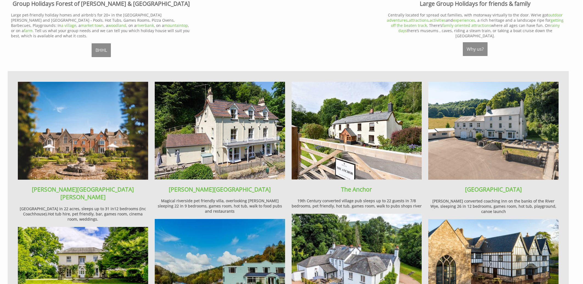
scroll to position [412, 0]
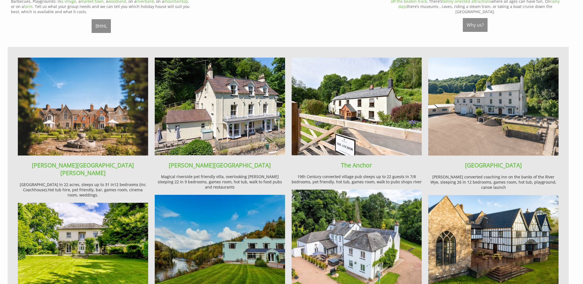
click at [475, 108] on img at bounding box center [494, 107] width 130 height 98
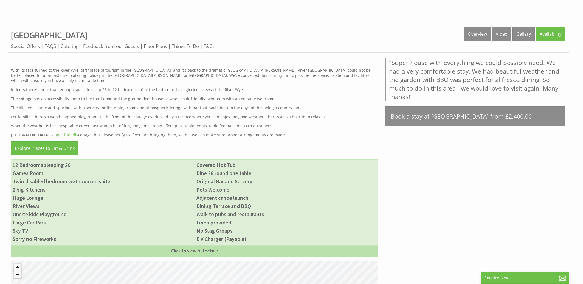
scroll to position [265, 0]
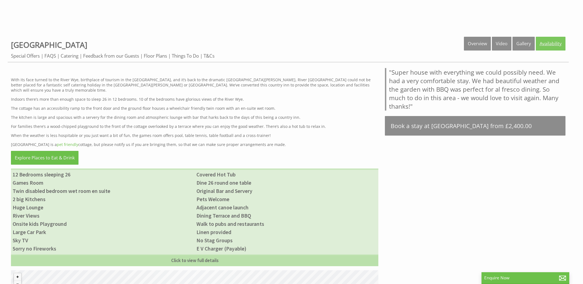
click at [547, 38] on link "Availability" at bounding box center [551, 44] width 30 height 14
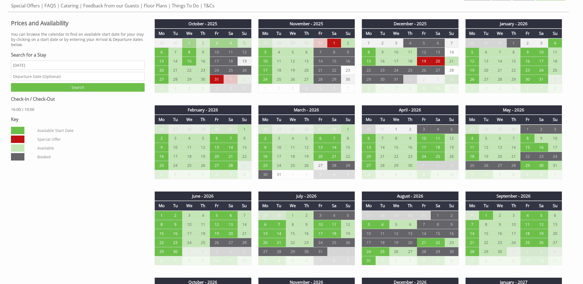
scroll to position [353, 0]
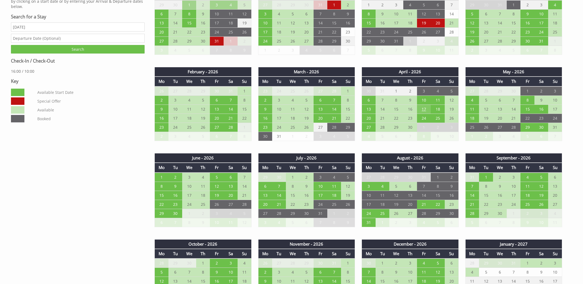
click at [424, 105] on td "17" at bounding box center [424, 109] width 14 height 9
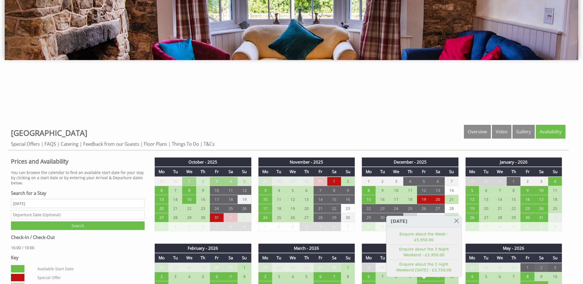
scroll to position [324, 0]
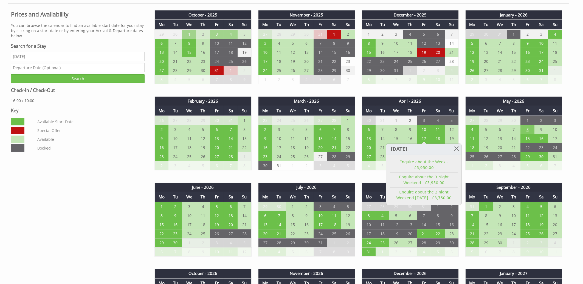
click at [527, 125] on td "8" at bounding box center [528, 129] width 14 height 9
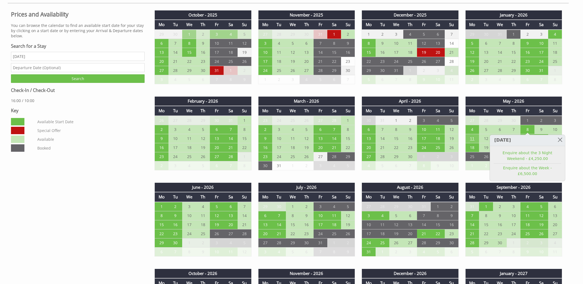
click at [473, 136] on td "11" at bounding box center [473, 138] width 14 height 9
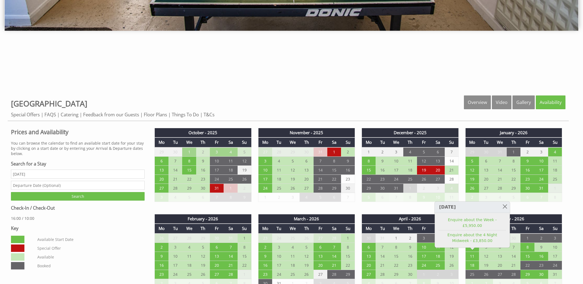
scroll to position [235, 0]
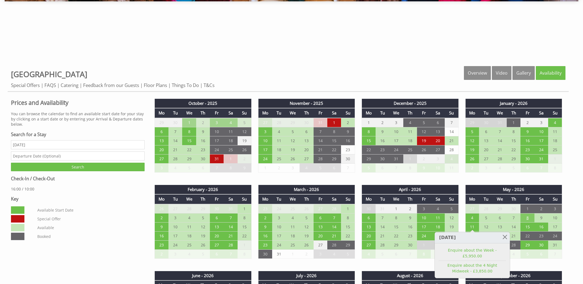
click at [526, 215] on td "8" at bounding box center [528, 217] width 14 height 9
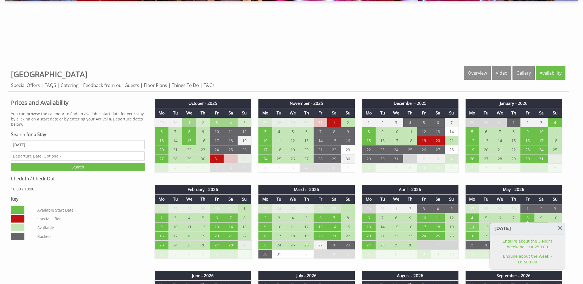
click at [473, 224] on td "11" at bounding box center [473, 226] width 14 height 9
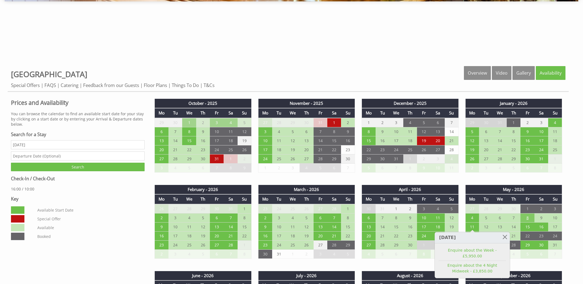
click at [525, 213] on td "8" at bounding box center [528, 217] width 14 height 9
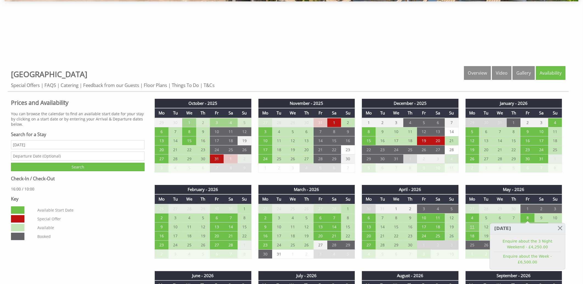
click at [471, 225] on td "11" at bounding box center [473, 226] width 14 height 9
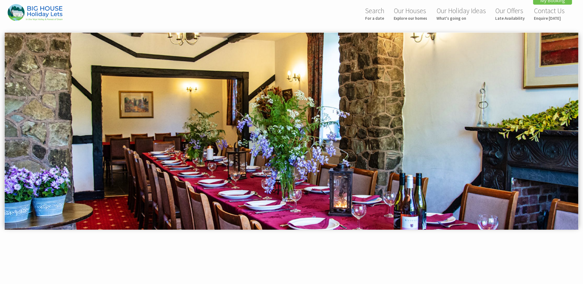
scroll to position [0, 0]
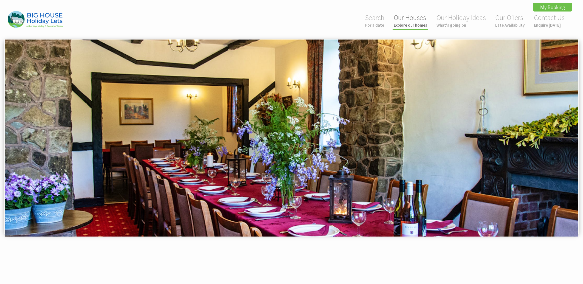
click at [414, 18] on link "Our Houses Explore our homes" at bounding box center [410, 20] width 33 height 15
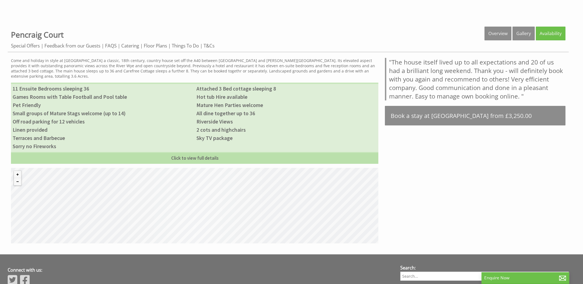
scroll to position [252, 0]
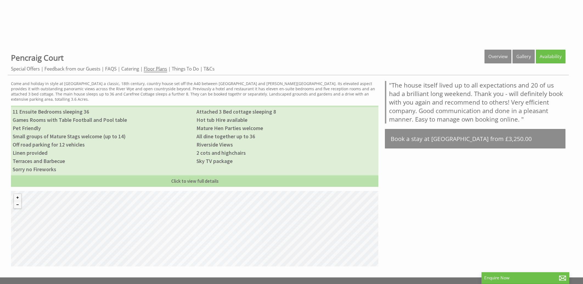
click at [158, 69] on link "Floor Plans" at bounding box center [155, 69] width 23 height 7
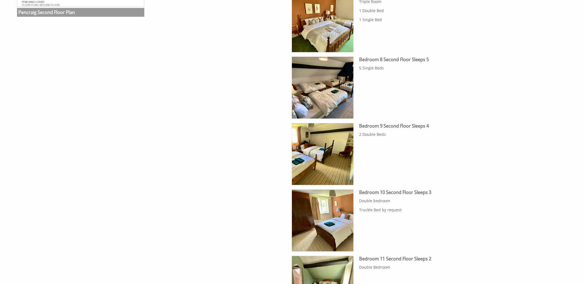
scroll to position [795, 0]
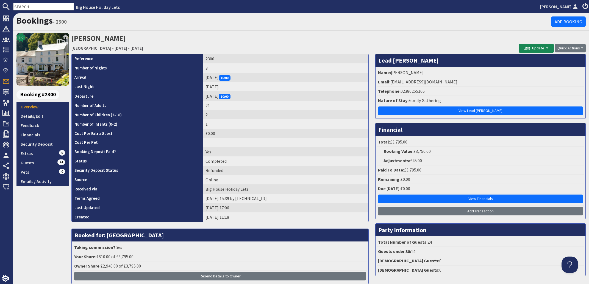
click at [29, 7] on input "text" at bounding box center [43, 7] width 61 height 8
click at [28, 7] on input "text" at bounding box center [43, 7] width 61 height 8
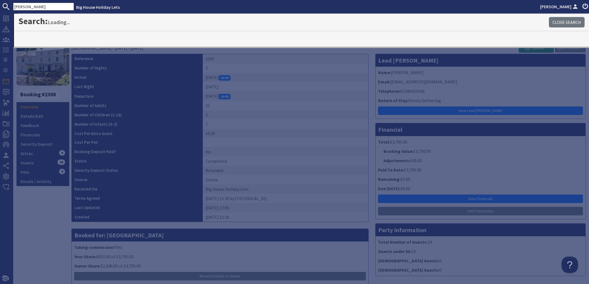
type input "angela reid"
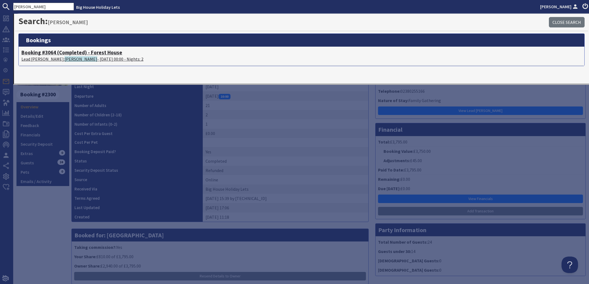
click at [65, 58] on span "Angela Reid" at bounding box center [81, 58] width 33 height 5
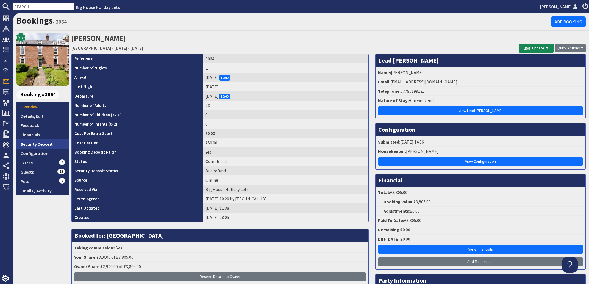
click at [30, 142] on link "Security Deposit" at bounding box center [42, 143] width 53 height 9
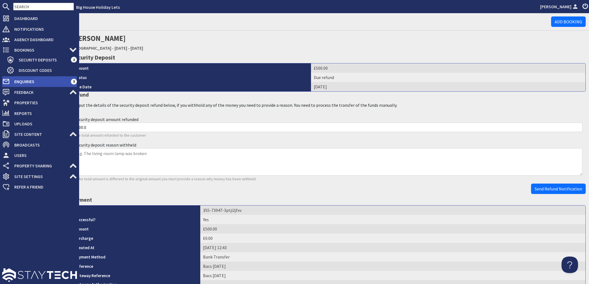
click at [24, 81] on span "Enquiries" at bounding box center [40, 81] width 61 height 9
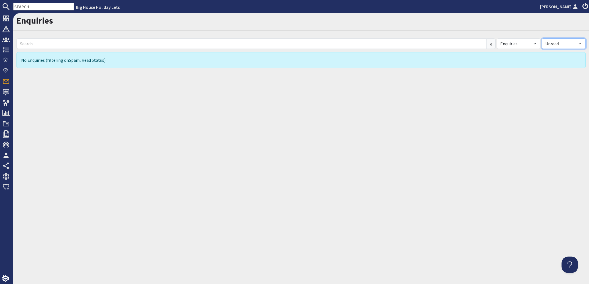
click at [541, 38] on select "All Read Unread" at bounding box center [563, 43] width 44 height 10
select select
click option "All" at bounding box center [0, 0] width 0 height 0
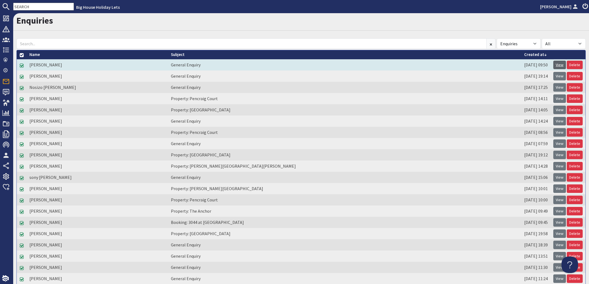
click at [553, 65] on link "View" at bounding box center [559, 65] width 13 height 9
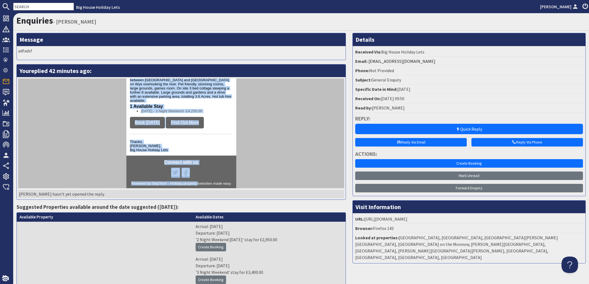
scroll to position [443, 0]
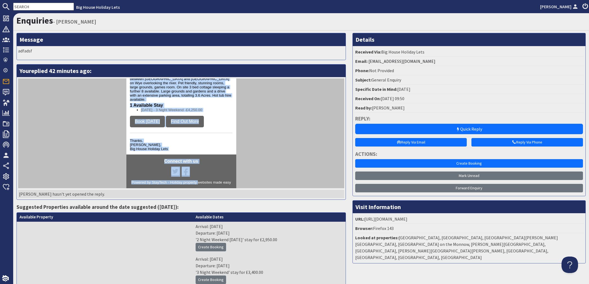
drag, startPoint x: 124, startPoint y: 114, endPoint x: 197, endPoint y: 157, distance: 83.5
copy td "Dear Natalie Thank you for your enquiry. I've put together a list of properties…"
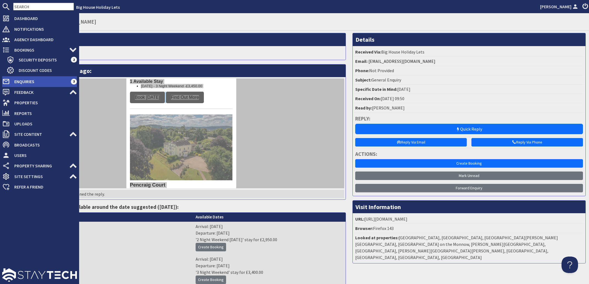
click at [17, 80] on span "Enquiries" at bounding box center [40, 81] width 61 height 9
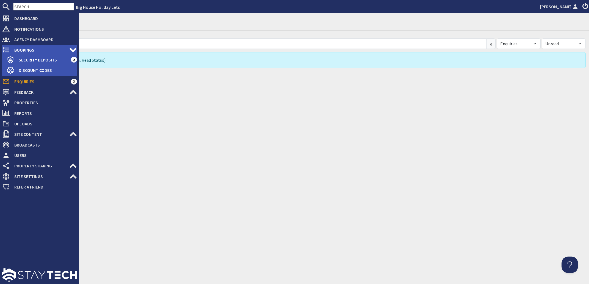
click at [24, 49] on span "Bookings" at bounding box center [39, 50] width 59 height 9
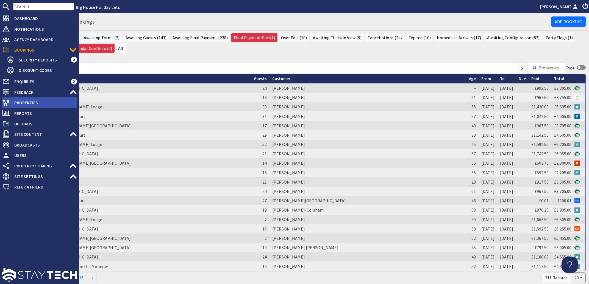
click at [20, 101] on span "Properties" at bounding box center [43, 102] width 67 height 9
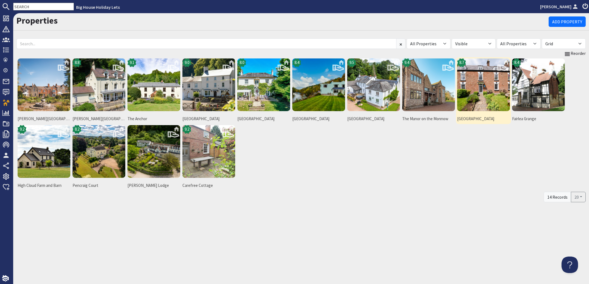
click at [476, 86] on img at bounding box center [483, 84] width 53 height 53
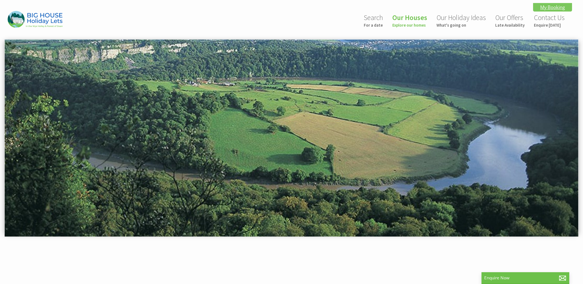
click at [543, 5] on link "My Booking" at bounding box center [552, 7] width 39 height 9
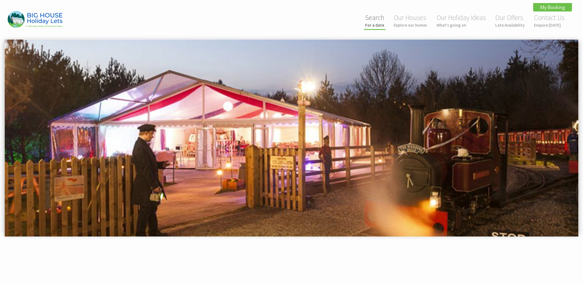
click at [376, 19] on link "Search For a date" at bounding box center [374, 20] width 19 height 15
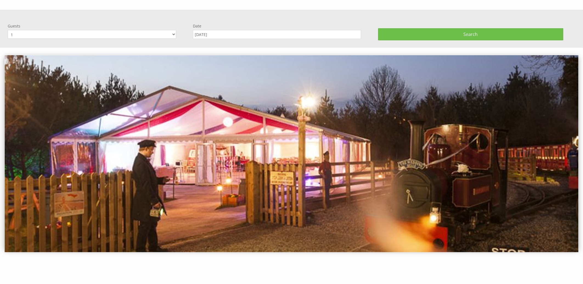
scroll to position [39, 0]
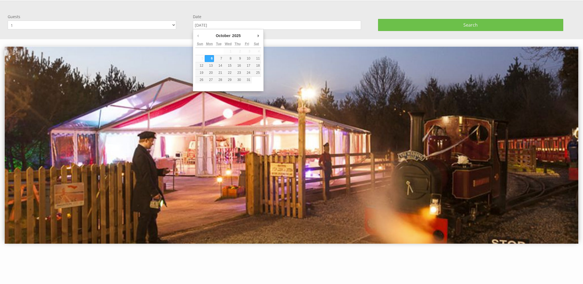
drag, startPoint x: 228, startPoint y: 24, endPoint x: 175, endPoint y: 26, distance: 53.0
click at [193, 26] on input "[DATE]" at bounding box center [277, 25] width 169 height 9
type input "[DATE]"
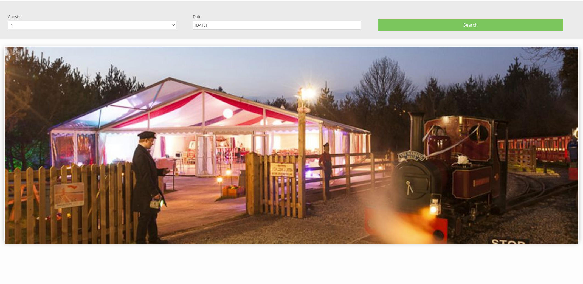
click at [424, 21] on button "Search" at bounding box center [470, 25] width 185 height 12
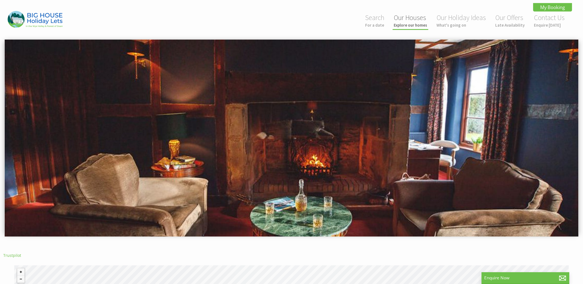
click at [412, 18] on link "Our Houses Explore our homes" at bounding box center [410, 20] width 33 height 15
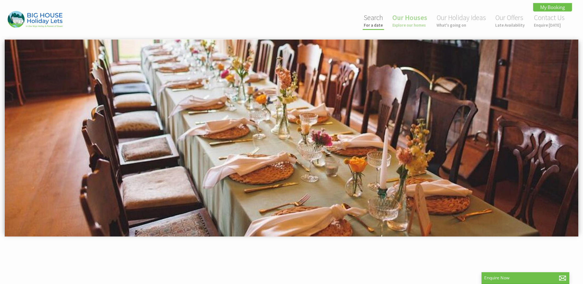
click at [374, 23] on small "For a date" at bounding box center [373, 25] width 19 height 5
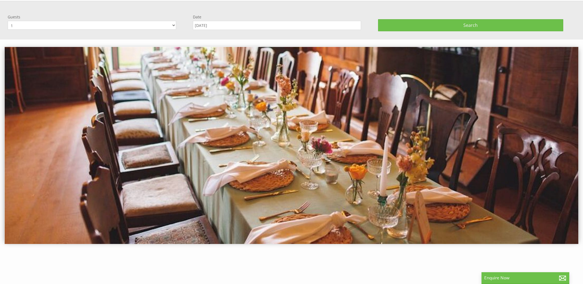
click at [239, 24] on input "[DATE]" at bounding box center [277, 25] width 169 height 9
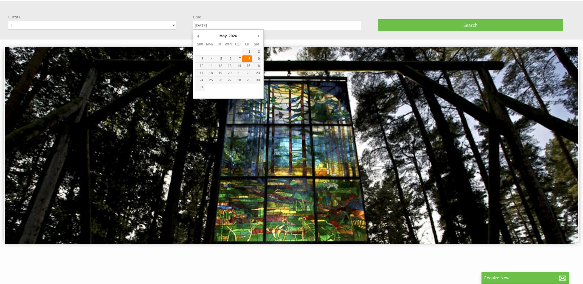
type input "[DATE]"
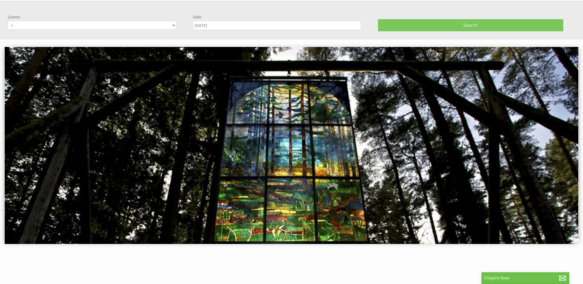
click at [458, 24] on button "Search" at bounding box center [470, 25] width 185 height 12
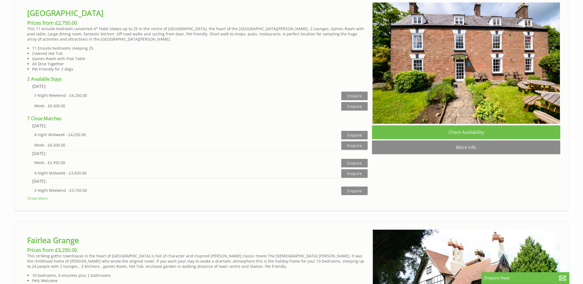
scroll to position [1795, 0]
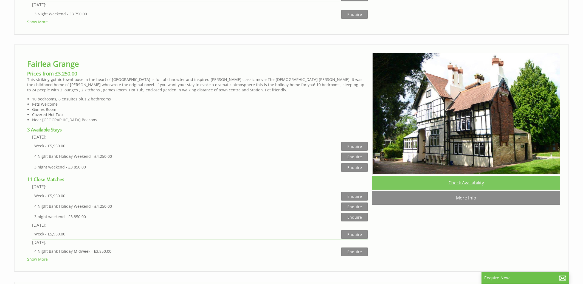
click at [475, 190] on link "Check Availability" at bounding box center [466, 183] width 188 height 14
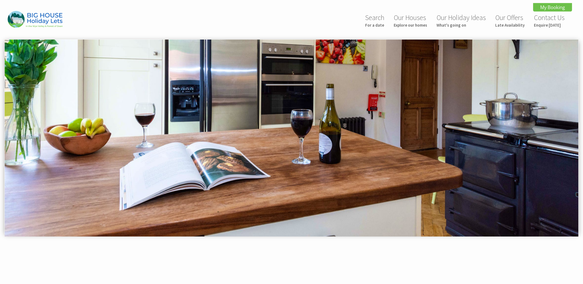
scroll to position [118, 0]
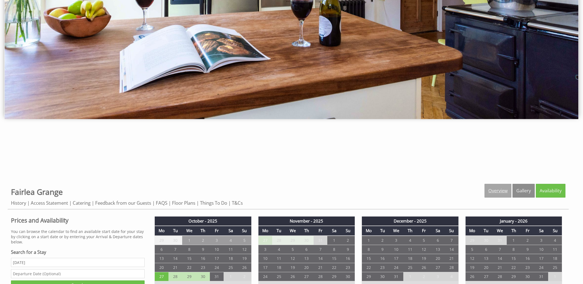
click at [502, 190] on link "Overview" at bounding box center [498, 191] width 27 height 14
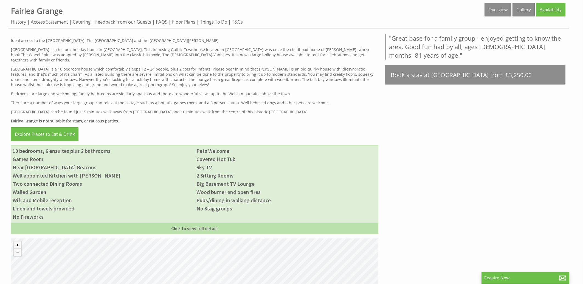
scroll to position [258, 0]
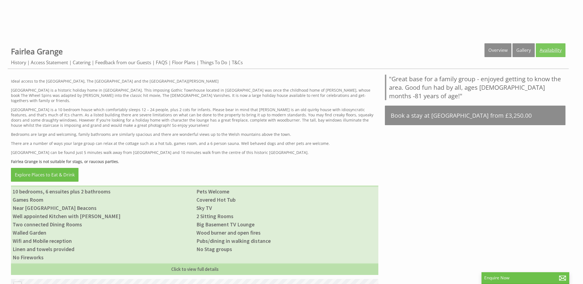
click at [543, 49] on link "Availability" at bounding box center [551, 50] width 30 height 14
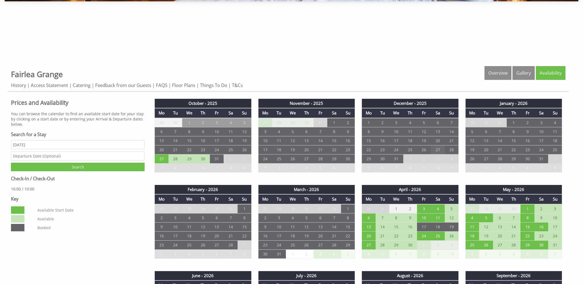
scroll to position [324, 0]
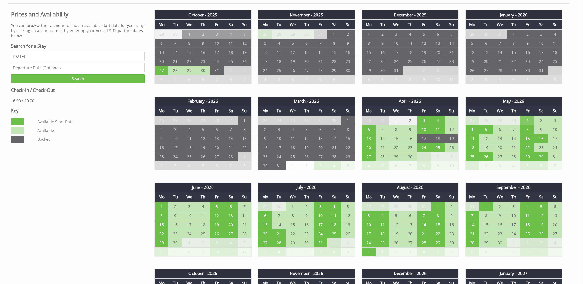
click at [526, 120] on td "1" at bounding box center [528, 120] width 14 height 9
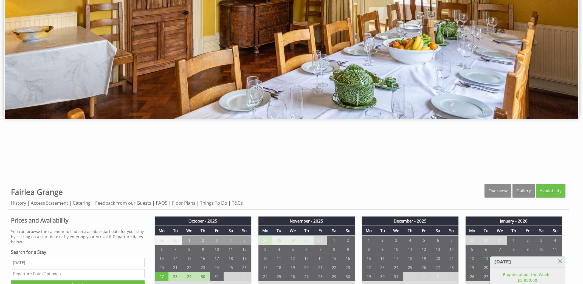
scroll to position [0, 0]
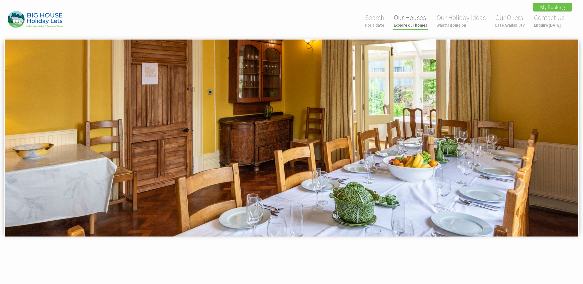
click at [410, 21] on link "Our Houses Explore our homes" at bounding box center [410, 20] width 33 height 15
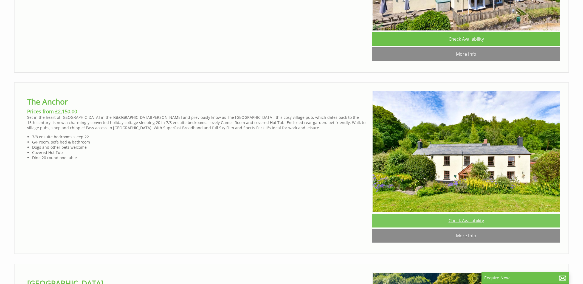
click at [456, 228] on link "Check Availability" at bounding box center [466, 221] width 188 height 14
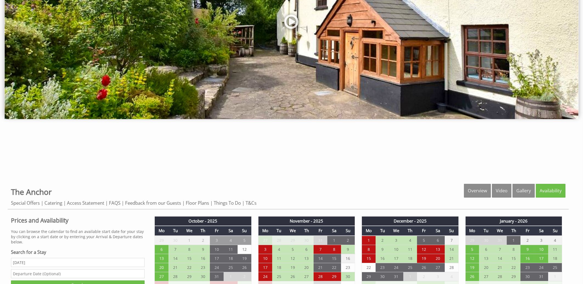
scroll to position [265, 0]
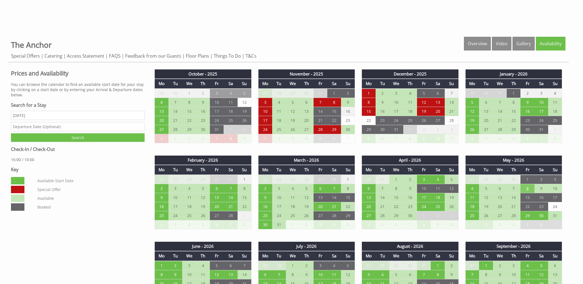
click at [528, 186] on td "8" at bounding box center [528, 188] width 14 height 9
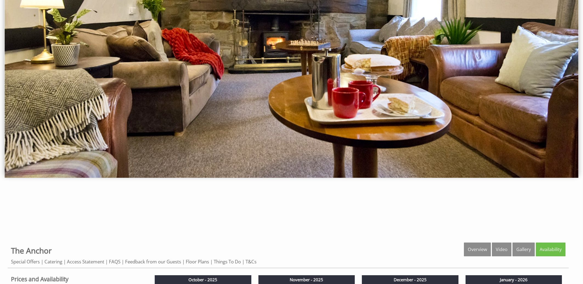
scroll to position [0, 0]
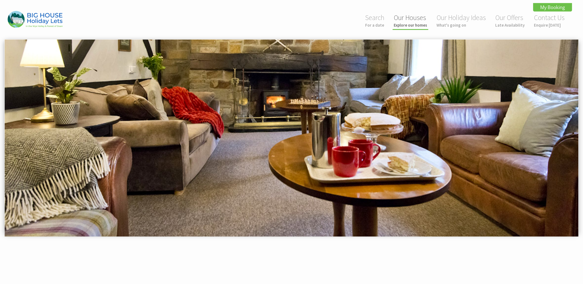
click at [416, 21] on link "Our Houses Explore our homes" at bounding box center [410, 20] width 33 height 15
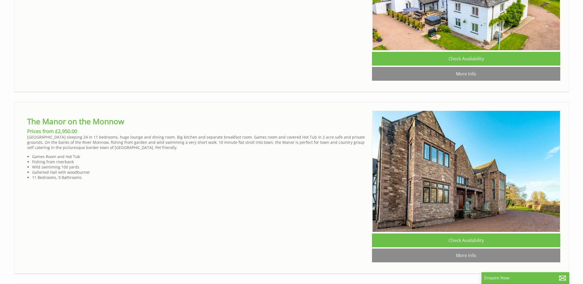
scroll to position [1537, 0]
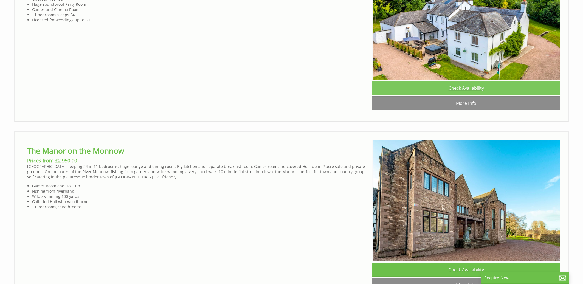
click at [471, 95] on link "Check Availability" at bounding box center [466, 88] width 188 height 14
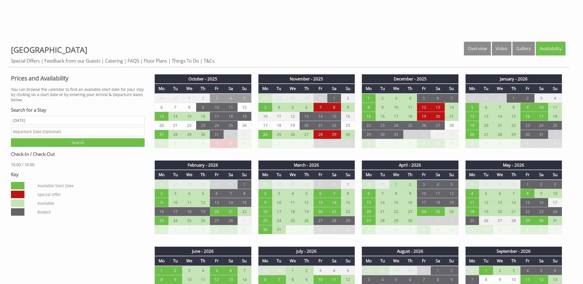
scroll to position [265, 0]
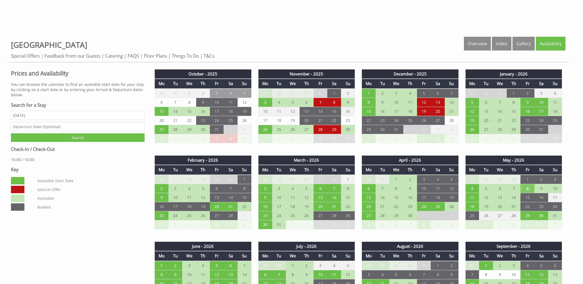
click at [529, 185] on td "8" at bounding box center [528, 188] width 14 height 9
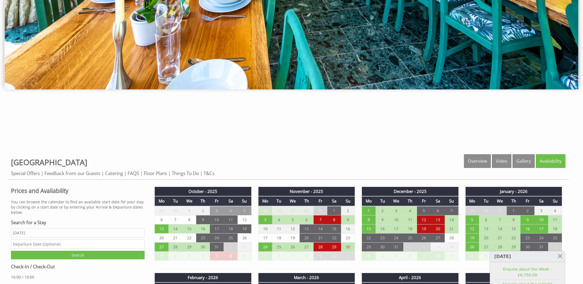
scroll to position [0, 0]
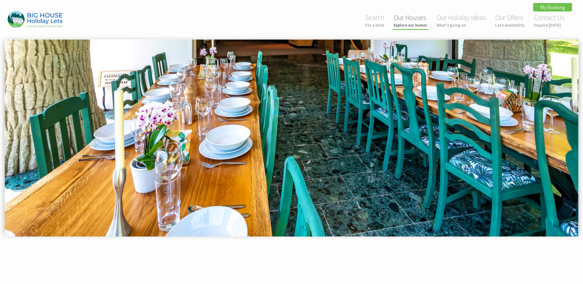
click at [410, 17] on link "Our Houses Explore our homes" at bounding box center [410, 20] width 33 height 15
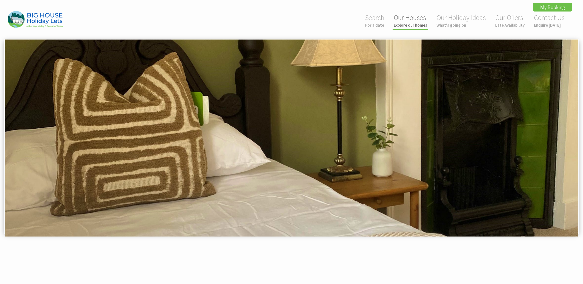
click at [411, 18] on link "Our Houses Explore our homes" at bounding box center [410, 20] width 33 height 15
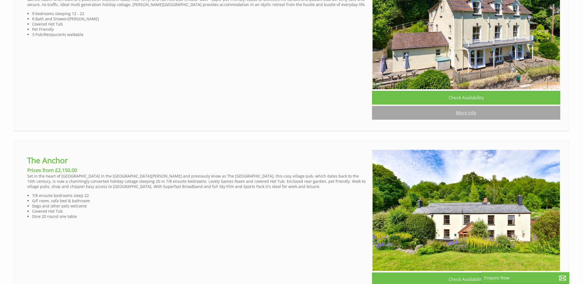
click at [462, 120] on link "More Info" at bounding box center [466, 113] width 188 height 14
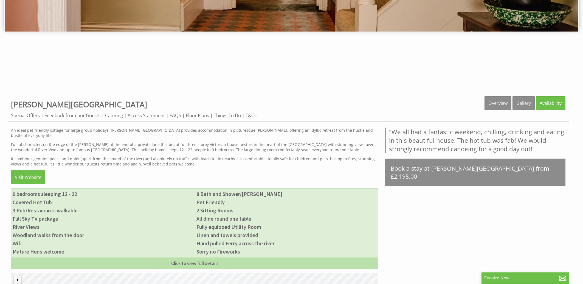
scroll to position [206, 0]
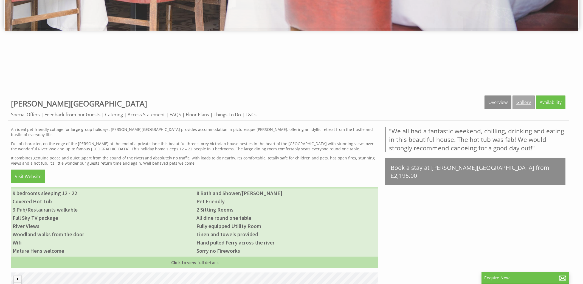
click at [526, 103] on link "Gallery" at bounding box center [524, 103] width 22 height 14
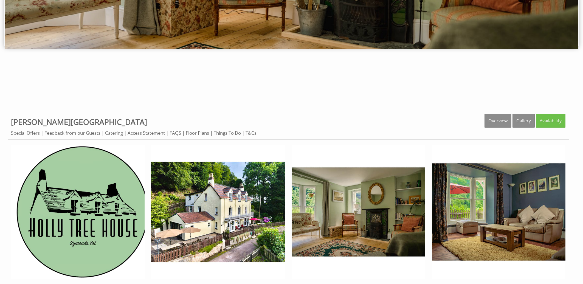
scroll to position [265, 0]
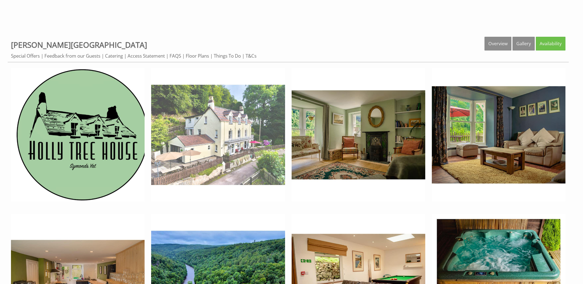
click at [208, 137] on img at bounding box center [218, 135] width 134 height 134
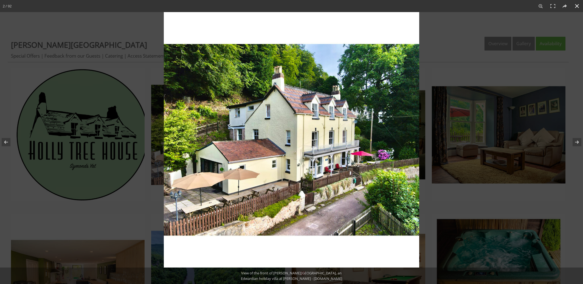
click at [459, 33] on div at bounding box center [455, 154] width 583 height 284
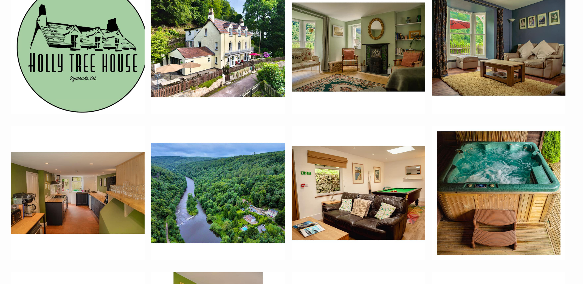
scroll to position [235, 0]
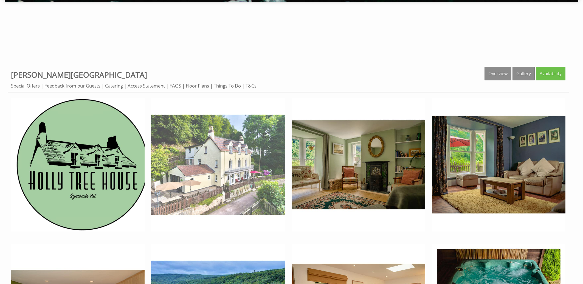
click at [230, 176] on img at bounding box center [218, 165] width 134 height 134
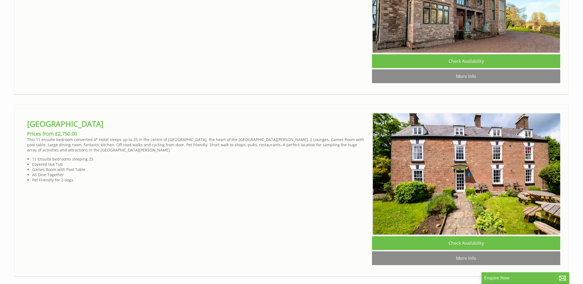
scroll to position [1766, 0]
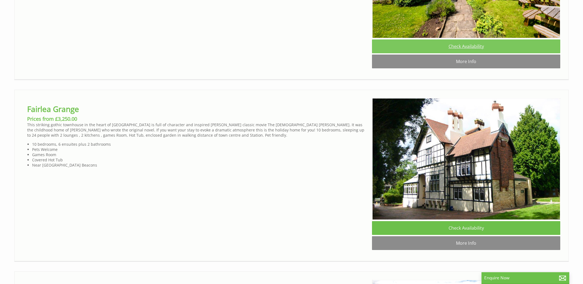
click at [471, 53] on link "Check Availability" at bounding box center [466, 47] width 188 height 14
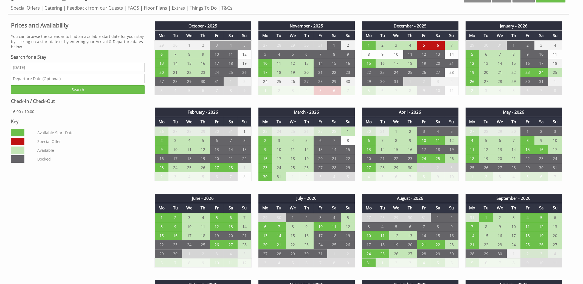
scroll to position [382, 0]
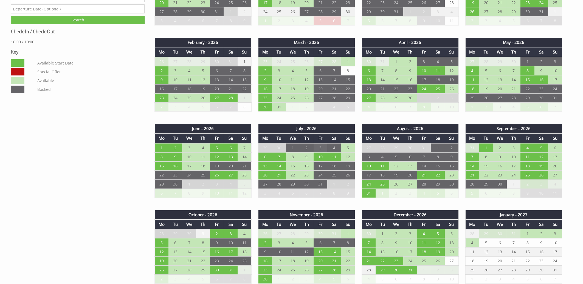
click at [320, 146] on td "3" at bounding box center [321, 147] width 14 height 9
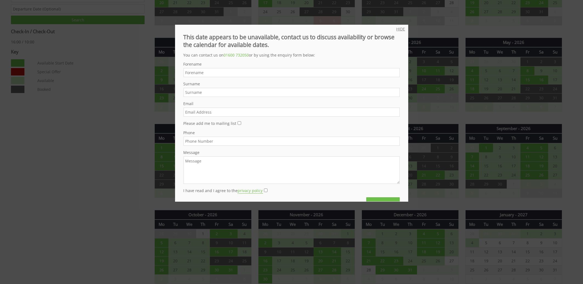
click at [397, 27] on link "HIDE" at bounding box center [401, 28] width 9 height 5
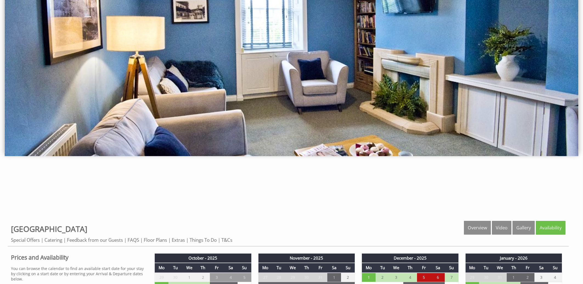
scroll to position [0, 0]
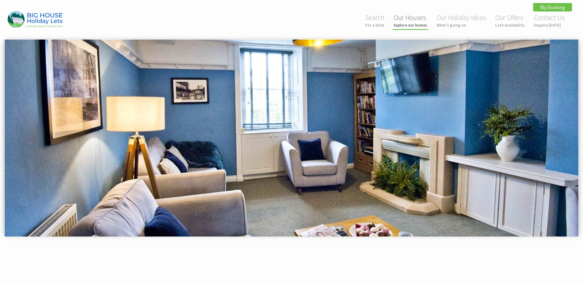
click at [408, 22] on link "Our Houses Explore our homes" at bounding box center [410, 20] width 33 height 15
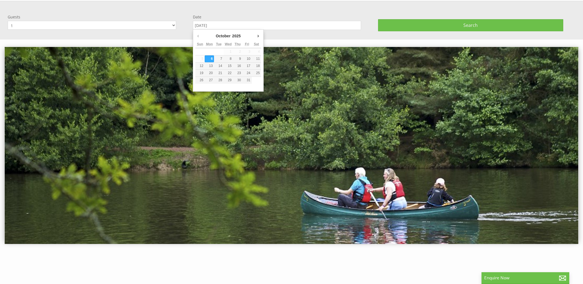
click at [217, 23] on input "06/10/2025" at bounding box center [277, 25] width 169 height 9
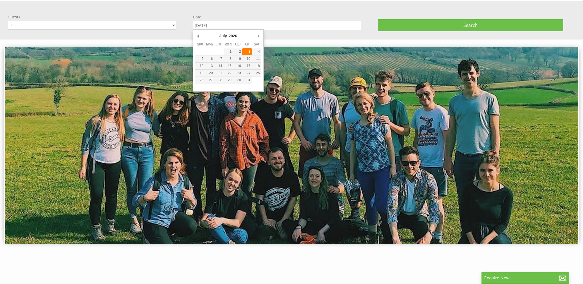
type input "03/07/2026"
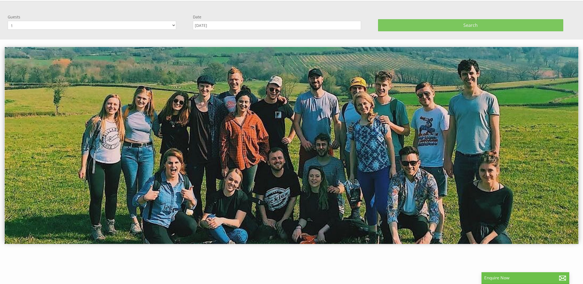
click at [458, 24] on button "Search" at bounding box center [470, 25] width 185 height 12
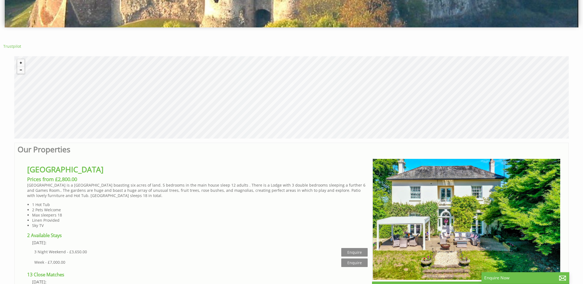
scroll to position [0, 5]
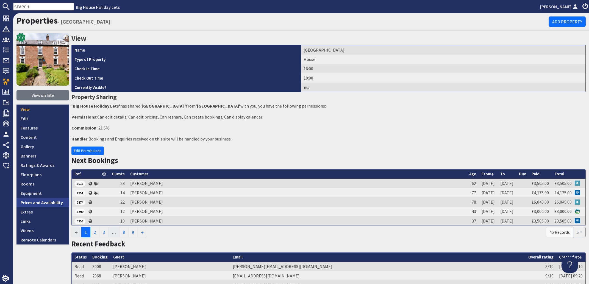
click at [31, 202] on link "Prices and Availability" at bounding box center [42, 202] width 53 height 9
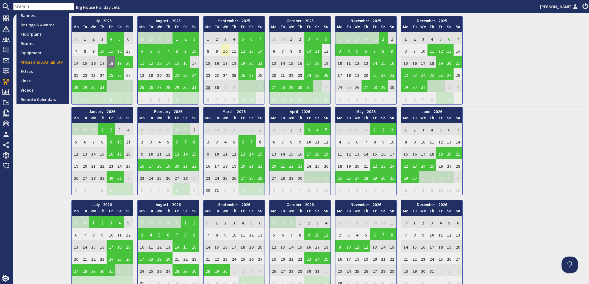
scroll to position [166, 0]
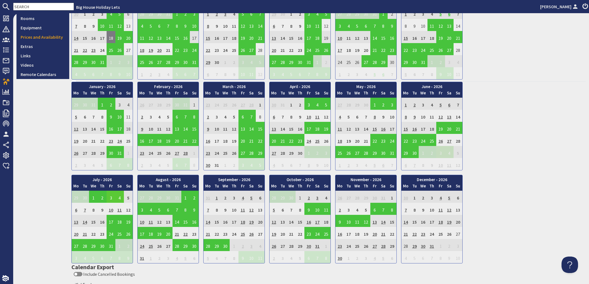
click at [111, 197] on td "3" at bounding box center [111, 197] width 9 height 12
click at [119, 223] on link "View booking" at bounding box center [112, 222] width 29 height 6
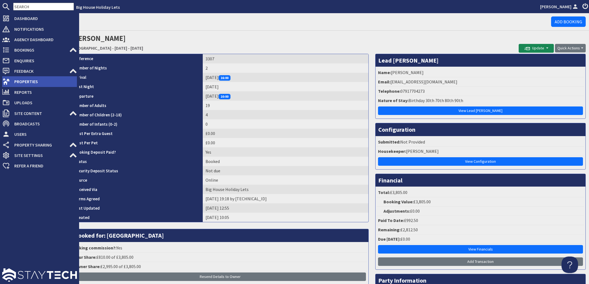
click at [21, 81] on span "Properties" at bounding box center [43, 81] width 67 height 9
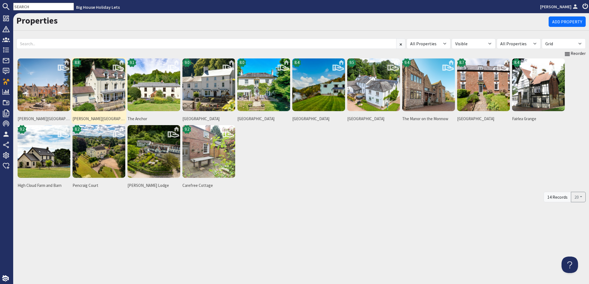
click at [102, 91] on img at bounding box center [98, 84] width 53 height 53
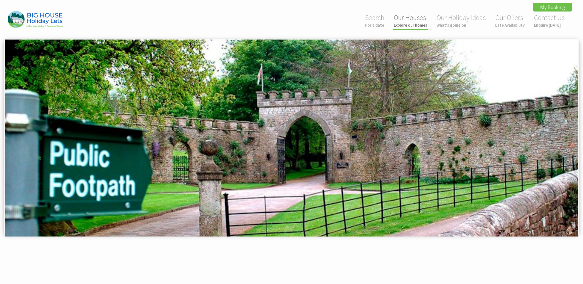
click at [418, 23] on small "Explore our homes" at bounding box center [410, 25] width 33 height 5
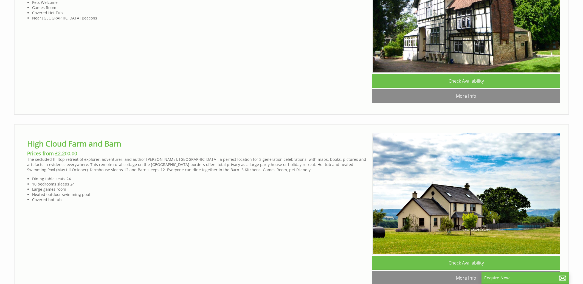
scroll to position [2266, 0]
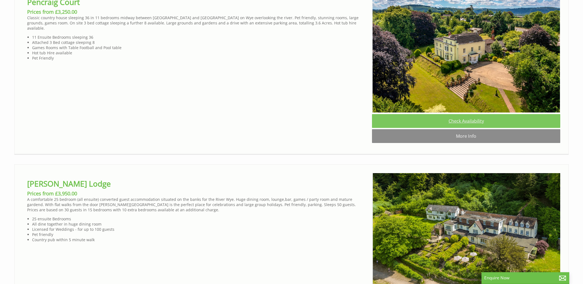
click at [472, 128] on link "Check Availability" at bounding box center [466, 121] width 188 height 14
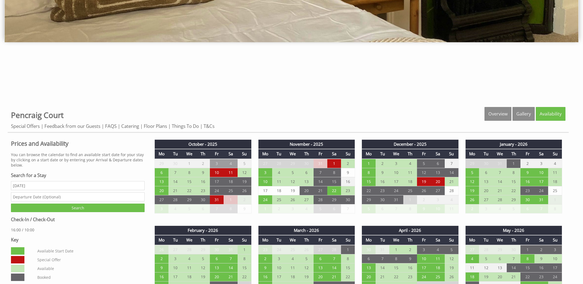
scroll to position [324, 0]
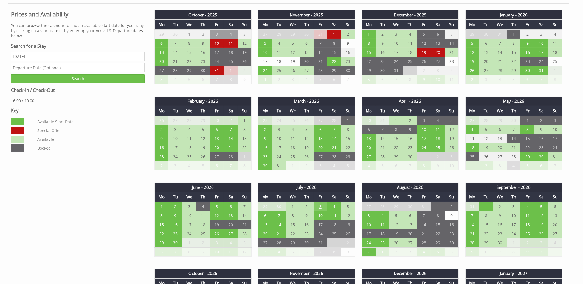
click at [321, 203] on td "3" at bounding box center [321, 206] width 14 height 9
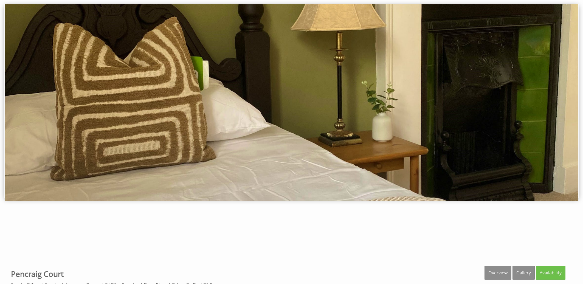
scroll to position [0, 0]
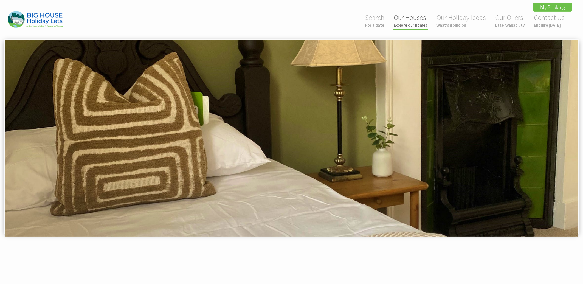
click at [410, 19] on link "Our Houses Explore our homes" at bounding box center [410, 20] width 33 height 15
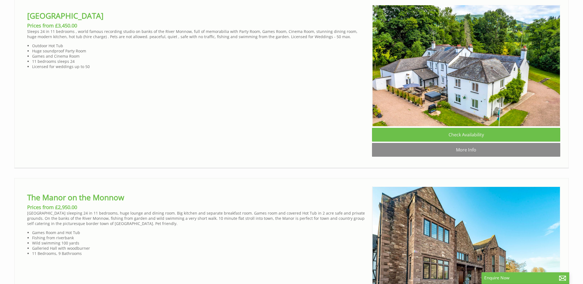
scroll to position [1619, 0]
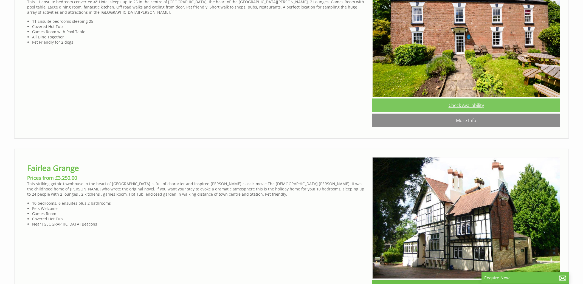
click at [455, 112] on link "Check Availability" at bounding box center [466, 106] width 188 height 14
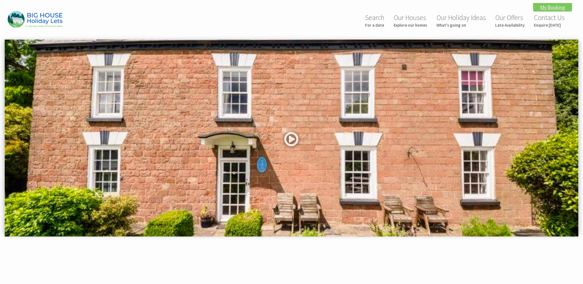
click at [548, 5] on link "My Booking" at bounding box center [552, 7] width 39 height 9
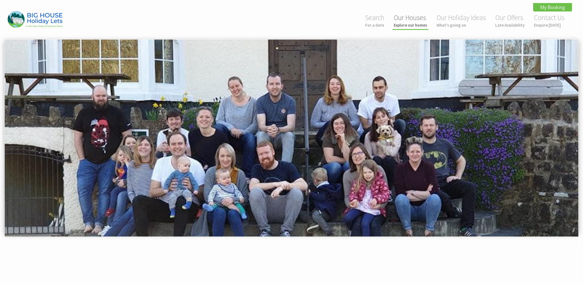
click at [409, 24] on small "Explore our homes" at bounding box center [410, 25] width 33 height 5
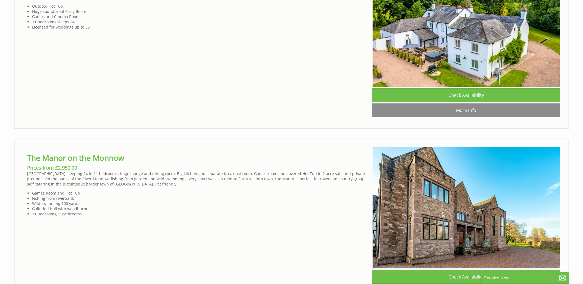
scroll to position [1530, 0]
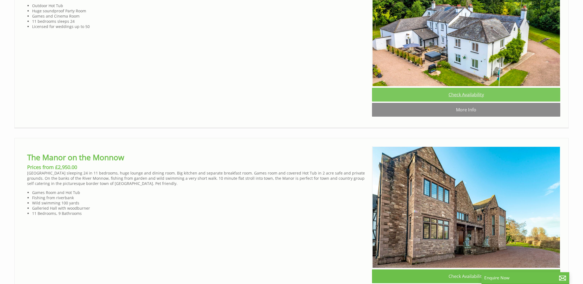
click at [459, 102] on link "Check Availability" at bounding box center [466, 95] width 188 height 14
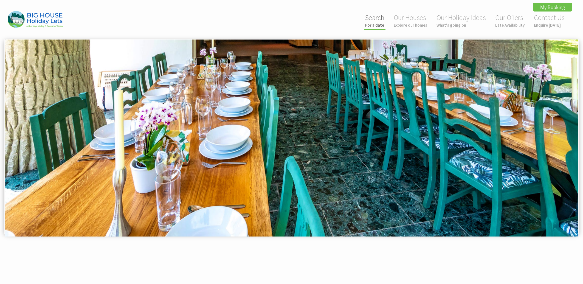
click at [376, 20] on link "Search For a date" at bounding box center [374, 20] width 19 height 15
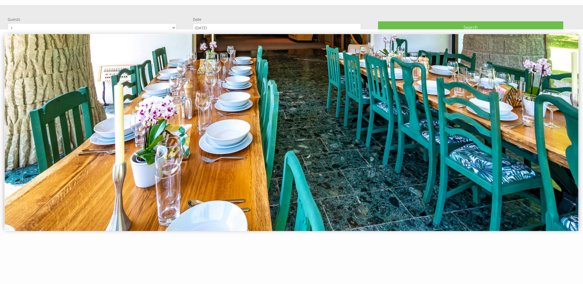
scroll to position [38, 0]
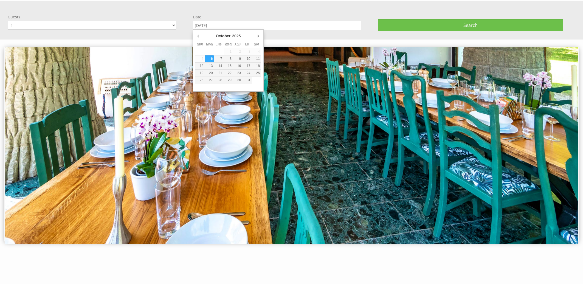
drag, startPoint x: 228, startPoint y: 25, endPoint x: 182, endPoint y: 24, distance: 45.6
click at [193, 24] on input "06/10/2025" at bounding box center [277, 25] width 169 height 9
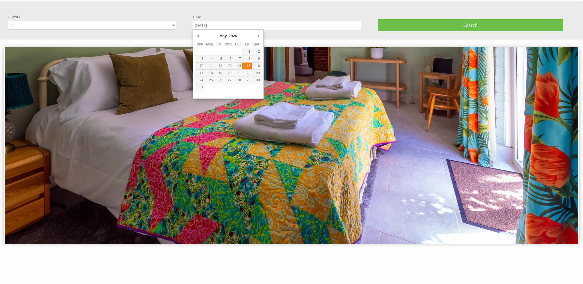
type input "15/05/2026"
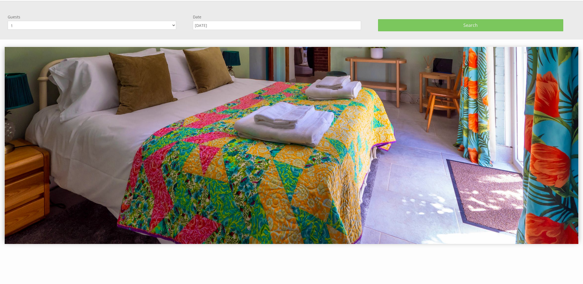
click at [415, 27] on button "Search" at bounding box center [470, 25] width 185 height 12
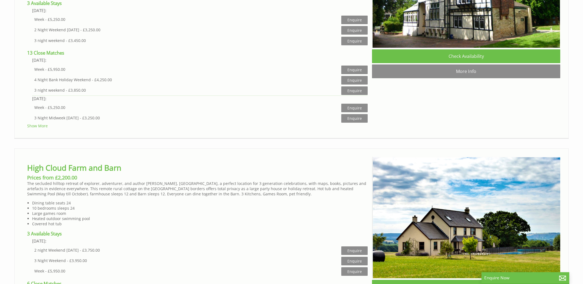
scroll to position [0, 5]
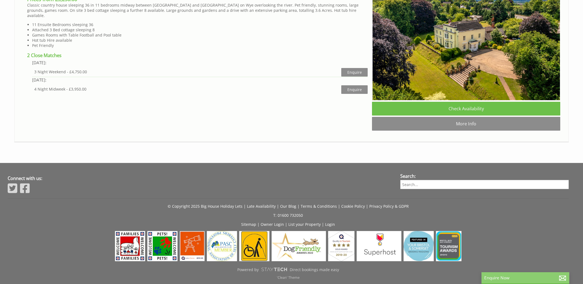
click at [513, 279] on p "Enquire Now" at bounding box center [526, 278] width 82 height 6
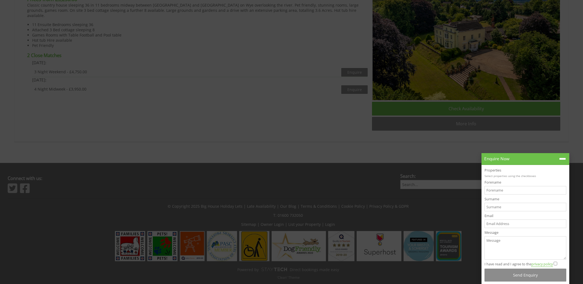
click at [491, 224] on input "Email" at bounding box center [526, 224] width 82 height 9
paste input "[EMAIL_ADDRESS][DOMAIN_NAME]"
type input "[EMAIL_ADDRESS][DOMAIN_NAME]"
click at [495, 190] on input "Forename" at bounding box center [526, 190] width 82 height 9
type input "Helen"
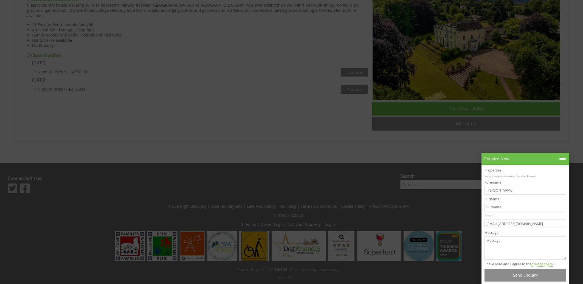
click at [492, 206] on input "Surname" at bounding box center [526, 207] width 82 height 9
click at [491, 205] on input "Surname" at bounding box center [526, 207] width 82 height 9
type input "Kinchin"
click at [488, 239] on textarea "Message" at bounding box center [526, 247] width 82 height 23
type textarea "adfads"
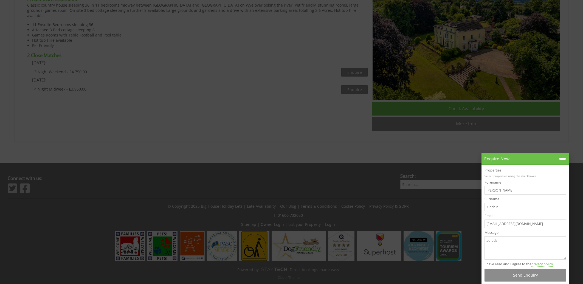
click at [557, 263] on input "I have read and I agree to the privacy policy" at bounding box center [556, 264] width 4 height 4
checkbox input "true"
click at [320, 142] on li at bounding box center [291, 56] width 555 height 172
click at [538, 276] on button "Send Enquiry" at bounding box center [526, 275] width 82 height 13
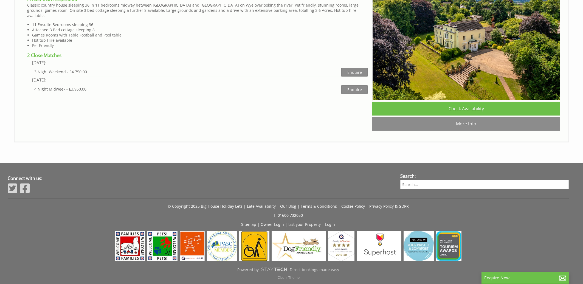
scroll to position [0, 35]
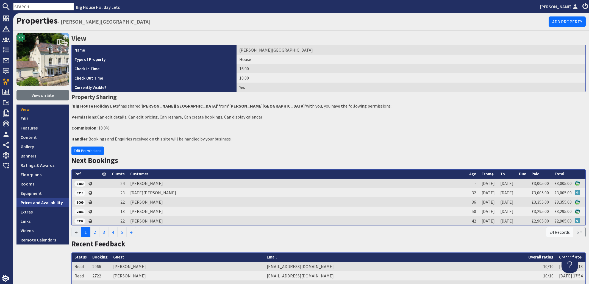
click at [28, 202] on link "Prices and Availability" at bounding box center [42, 202] width 53 height 9
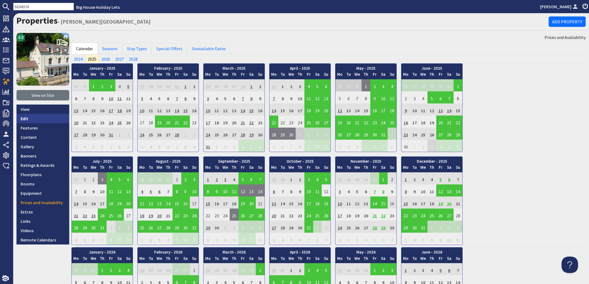
click at [27, 119] on link "Edit" at bounding box center [42, 118] width 53 height 9
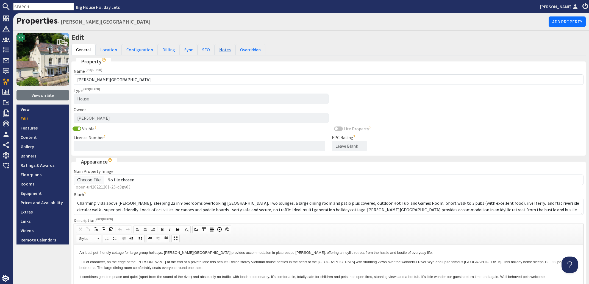
click at [219, 49] on link "Notes" at bounding box center [224, 50] width 21 height 12
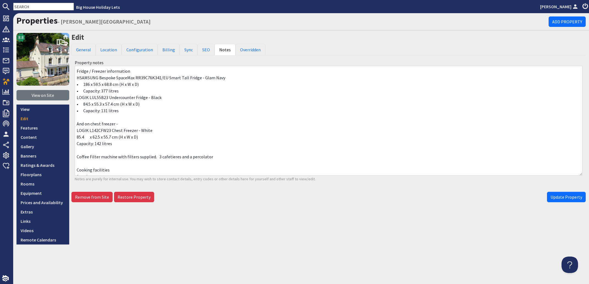
scroll to position [46, 0]
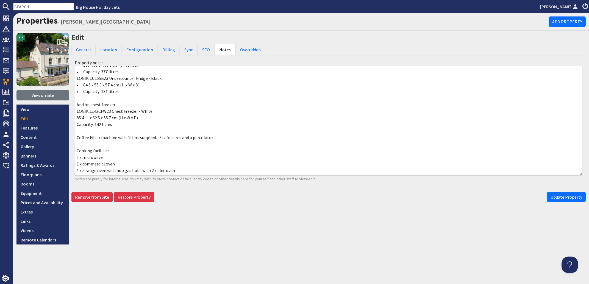
click at [78, 155] on textarea "Fridge / Freezer information HSAMSUNG Bespoke SpaceMax RR39C76K341/EU Smart Tal…" at bounding box center [328, 121] width 507 height 110
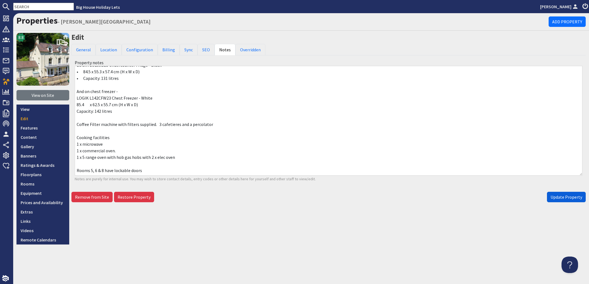
type textarea "Fridge / Freezer information HSAMSUNG Bespoke SpaceMax RR39C76K341/EU Smart Tal…"
click at [562, 199] on span "Update Property" at bounding box center [566, 196] width 32 height 5
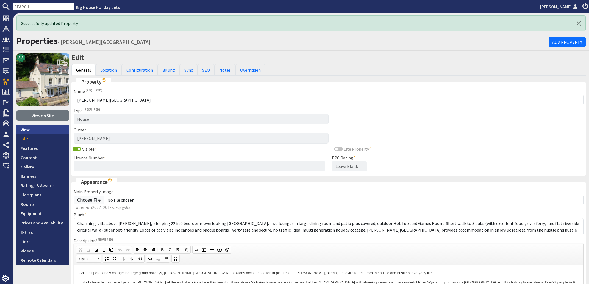
scroll to position [0, 0]
click at [27, 129] on link "View" at bounding box center [42, 129] width 53 height 9
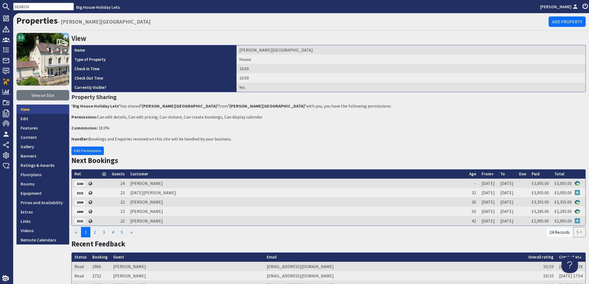
click at [25, 110] on link "View" at bounding box center [42, 109] width 53 height 9
click at [30, 108] on link "View" at bounding box center [42, 109] width 53 height 9
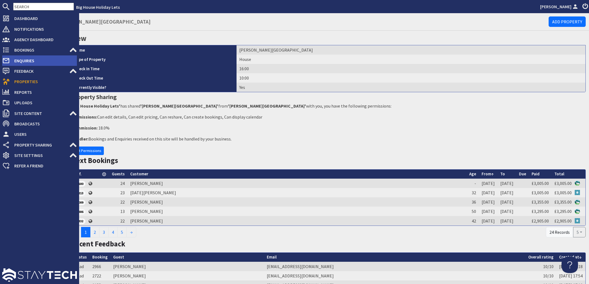
click at [19, 59] on span "Enquiries" at bounding box center [43, 60] width 67 height 9
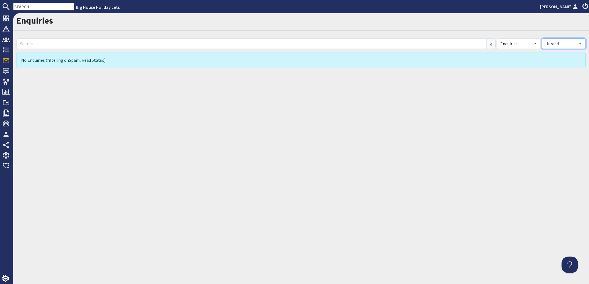
click at [541, 38] on select "All Read Unread" at bounding box center [563, 43] width 44 height 10
select select
click option "All" at bounding box center [0, 0] width 0 height 0
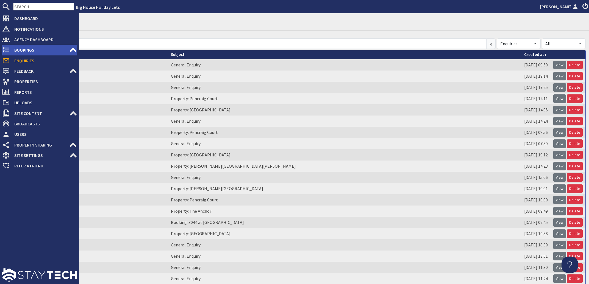
click at [24, 48] on span "Bookings" at bounding box center [39, 50] width 59 height 9
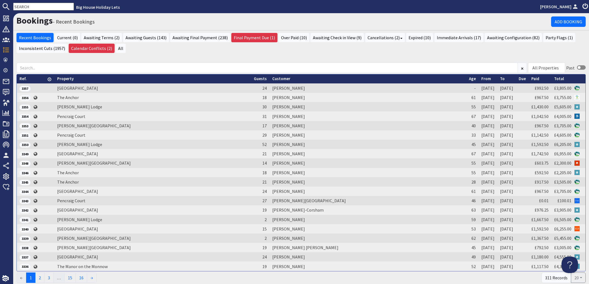
click at [35, 8] on input "text" at bounding box center [43, 7] width 61 height 8
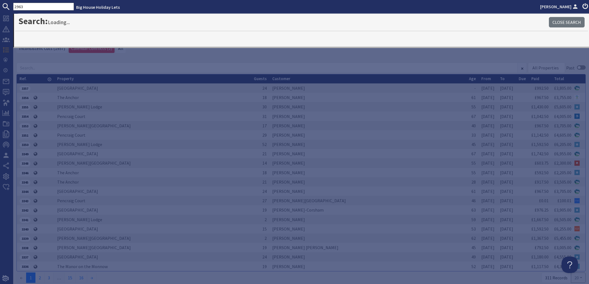
type input "2963"
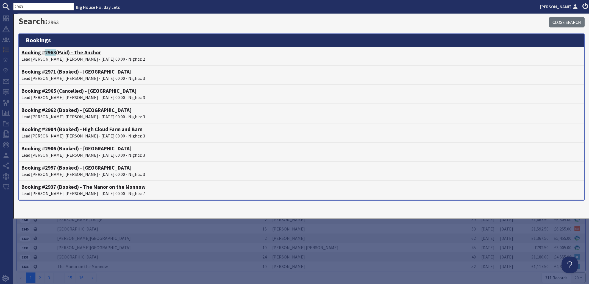
click at [65, 57] on p "Lead [PERSON_NAME]: [PERSON_NAME] - [DATE] 00:00 - Nights: 2" at bounding box center [301, 59] width 560 height 7
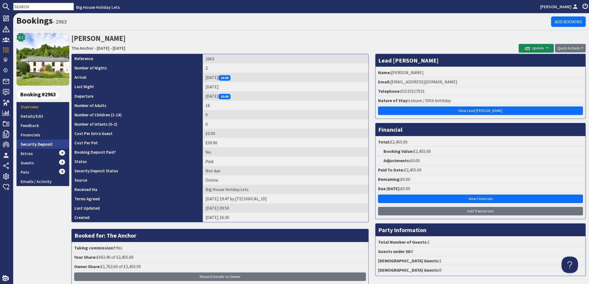
click at [30, 143] on link "Security Deposit" at bounding box center [42, 143] width 53 height 9
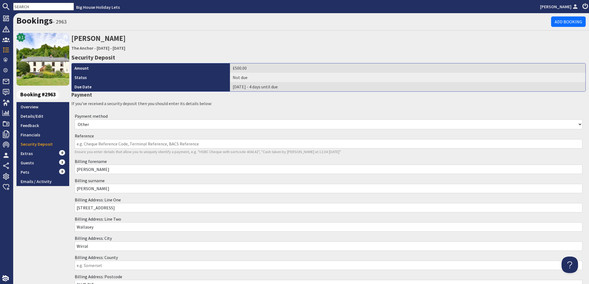
click at [75, 119] on select "Other Cash Bank Transfer Offline Card Cheque Online External" at bounding box center [328, 124] width 507 height 10
select select "offline_bank_transfer_payment"
click option "Bank Transfer" at bounding box center [0, 0] width 0 height 0
click at [90, 146] on input "Reference" at bounding box center [328, 143] width 507 height 9
type input "b"
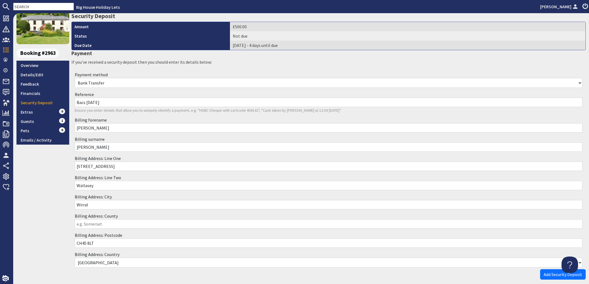
scroll to position [67, 0]
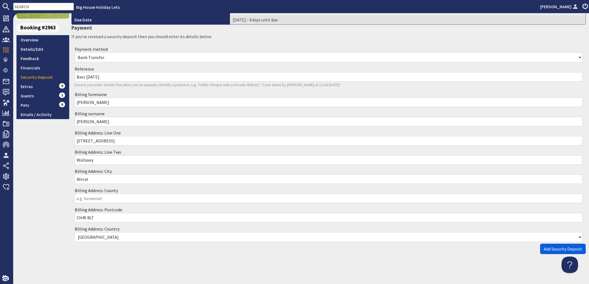
type input "Bacs [DATE]"
click at [540, 245] on button "Add Security Deposit" at bounding box center [563, 249] width 46 height 10
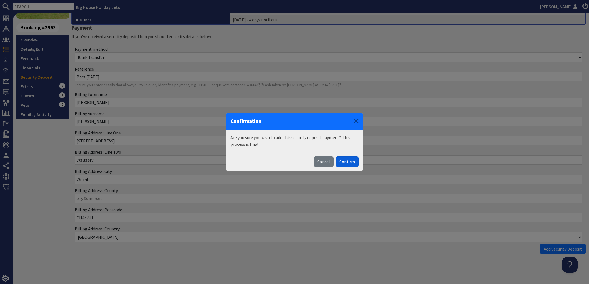
click at [353, 163] on button "Confirm" at bounding box center [347, 162] width 23 height 10
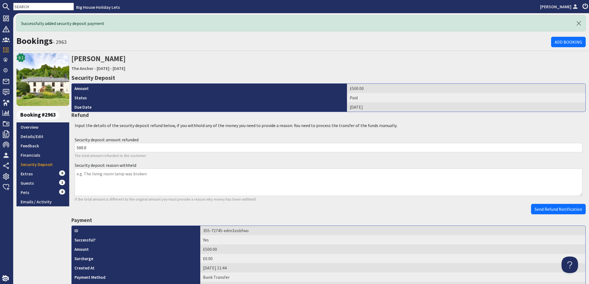
scroll to position [0, 0]
click at [26, 127] on link "Overview" at bounding box center [42, 126] width 53 height 9
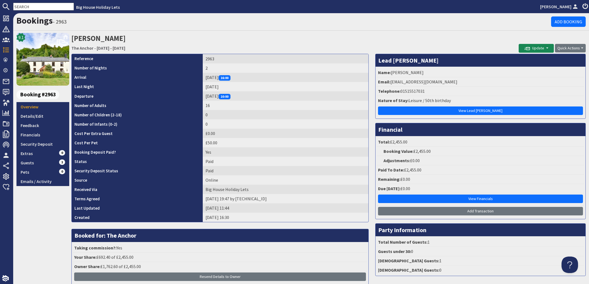
click at [37, 4] on input "text" at bounding box center [43, 7] width 61 height 8
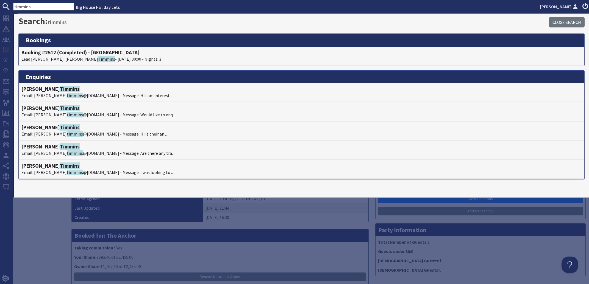
drag, startPoint x: 35, startPoint y: 7, endPoint x: 20, endPoint y: 5, distance: 15.0
click at [20, 5] on input "timmins" at bounding box center [43, 7] width 61 height 8
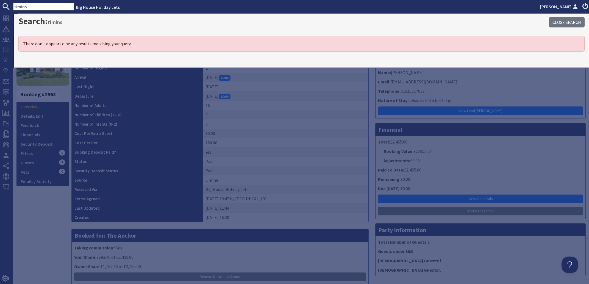
drag, startPoint x: 38, startPoint y: 7, endPoint x: -10, endPoint y: 0, distance: 48.5
click at [13, 3] on input "timins" at bounding box center [43, 7] width 61 height 8
drag, startPoint x: 36, startPoint y: 6, endPoint x: 4, endPoint y: 3, distance: 31.7
click at [13, 3] on input "timins" at bounding box center [43, 7] width 61 height 8
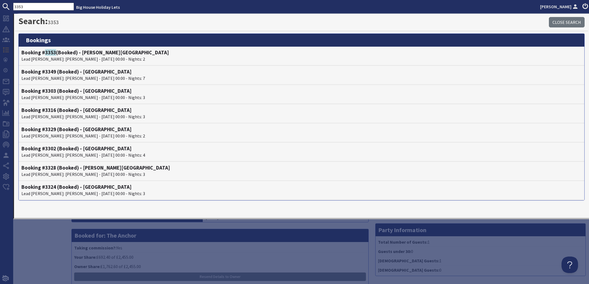
drag, startPoint x: 37, startPoint y: 7, endPoint x: 11, endPoint y: 4, distance: 26.2
click at [13, 4] on input "3353" at bounding box center [43, 7] width 61 height 8
drag, startPoint x: 40, startPoint y: 5, endPoint x: -20, endPoint y: 2, distance: 60.2
click at [13, 3] on input "3122" at bounding box center [43, 7] width 61 height 8
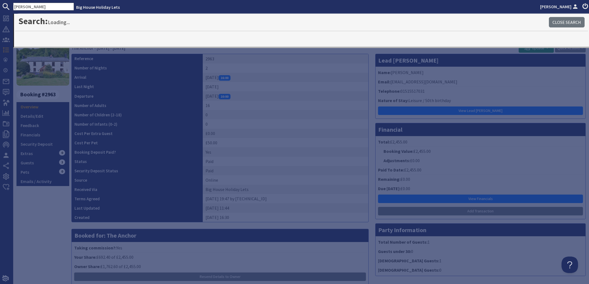
type input "[PERSON_NAME]"
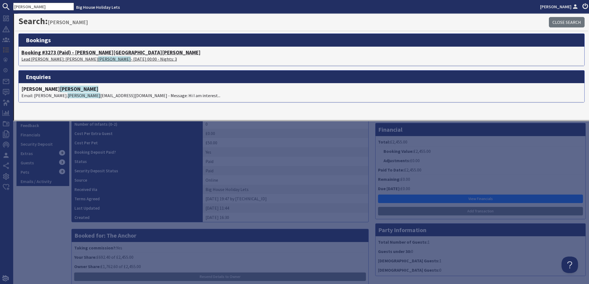
click at [98, 58] on span "[PERSON_NAME]" at bounding box center [114, 58] width 33 height 5
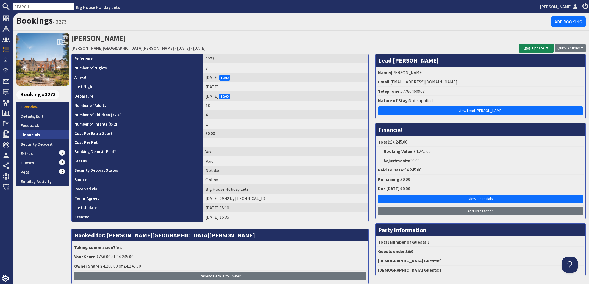
click at [27, 135] on link "Financials" at bounding box center [42, 134] width 53 height 9
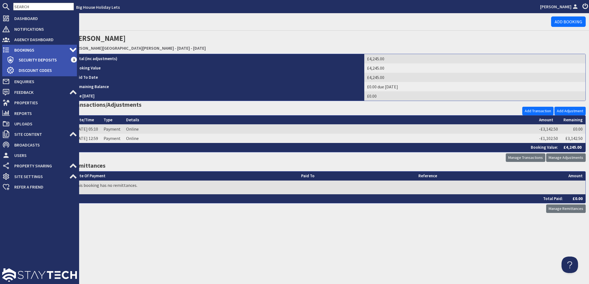
click at [19, 51] on span "Bookings" at bounding box center [39, 50] width 59 height 9
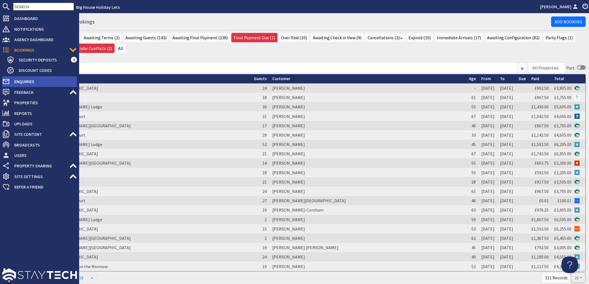
click at [22, 81] on span "Enquiries" at bounding box center [43, 81] width 67 height 9
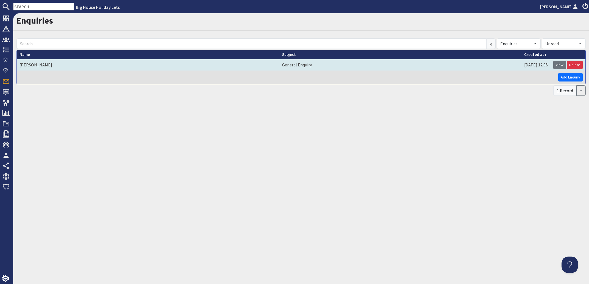
click at [32, 63] on td "[PERSON_NAME]" at bounding box center [148, 64] width 262 height 11
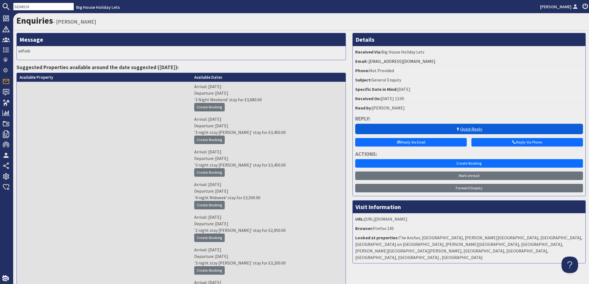
click at [467, 128] on link "Quick Reply" at bounding box center [469, 129] width 228 height 10
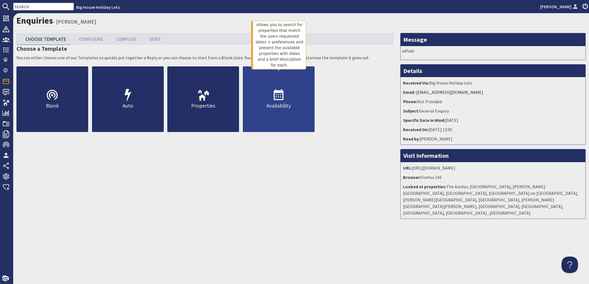
click at [279, 102] on icon at bounding box center [278, 95] width 13 height 13
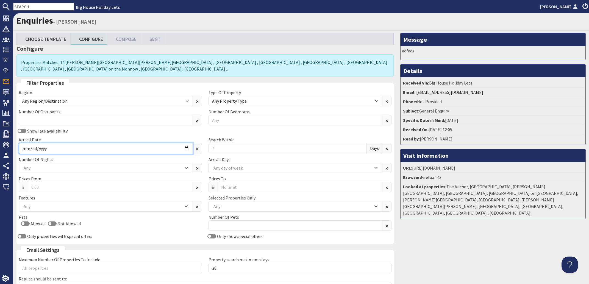
click at [49, 154] on input "Arrival Date" at bounding box center [106, 148] width 174 height 11
click at [185, 152] on input "Arrival Date" at bounding box center [106, 148] width 174 height 11
type input "[DATE]"
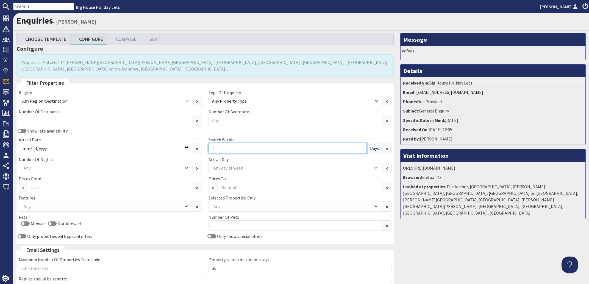
click at [228, 153] on input "Search Within" at bounding box center [287, 148] width 158 height 10
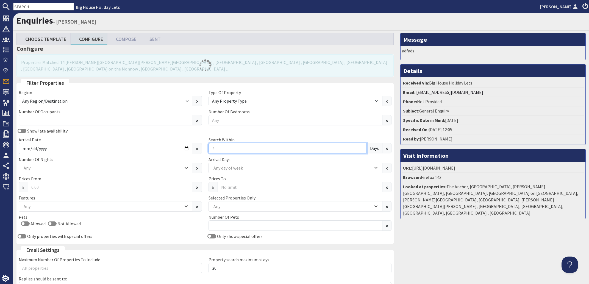
drag, startPoint x: 228, startPoint y: 154, endPoint x: 210, endPoint y: 153, distance: 17.9
click at [210, 153] on input "Search Within" at bounding box center [287, 148] width 158 height 10
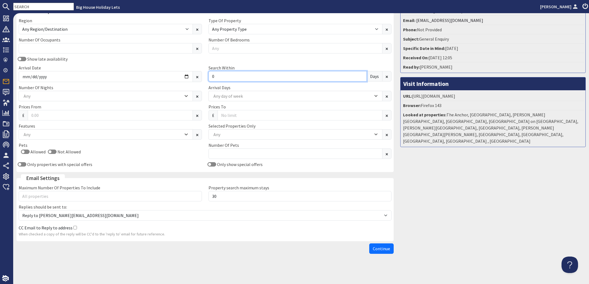
scroll to position [77, 0]
type input "0"
click at [377, 248] on span "Continue" at bounding box center [381, 248] width 17 height 5
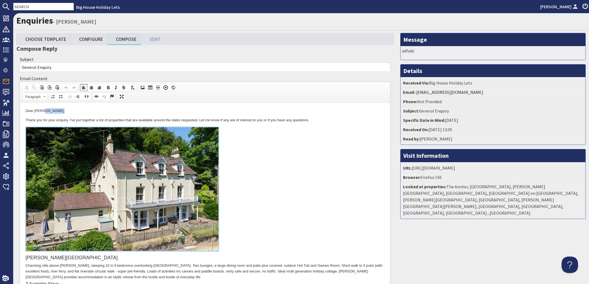
drag, startPoint x: 60, startPoint y: 109, endPoint x: 44, endPoint y: 109, distance: 15.9
click at [44, 109] on p "Dear [PERSON_NAME]," at bounding box center [205, 111] width 359 height 6
drag, startPoint x: 313, startPoint y: 120, endPoint x: 26, endPoint y: 122, distance: 286.9
click at [26, 122] on p "Thank you for your enquiry. I've put together a list of properties that are ava…" at bounding box center [205, 121] width 359 height 6
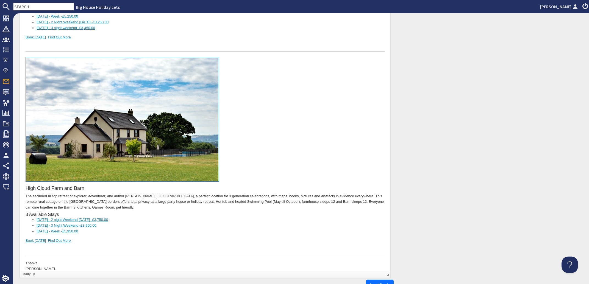
scroll to position [1134, 0]
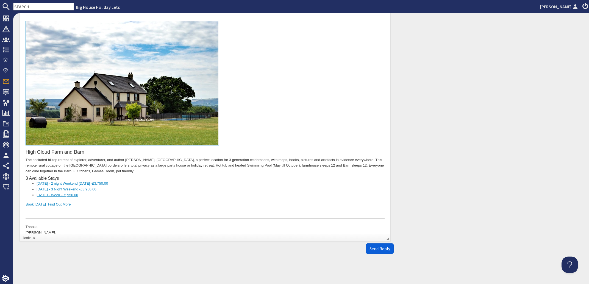
click at [370, 247] on span "Send Reply" at bounding box center [379, 248] width 21 height 5
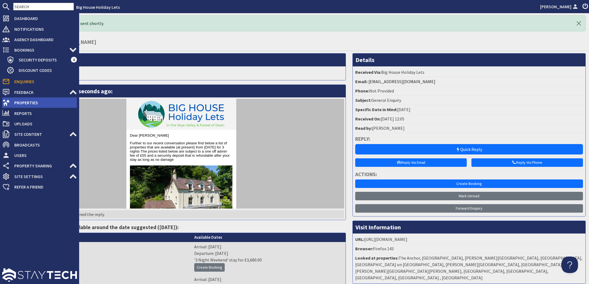
click at [25, 101] on span "Properties" at bounding box center [43, 102] width 67 height 9
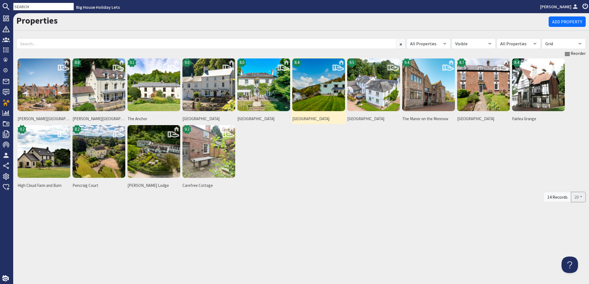
click at [326, 85] on img at bounding box center [318, 84] width 53 height 53
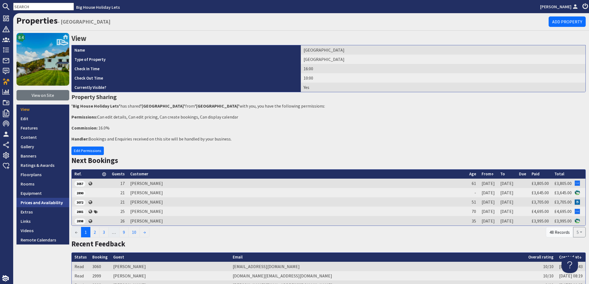
click at [49, 202] on link "Prices and Availability" at bounding box center [42, 202] width 53 height 9
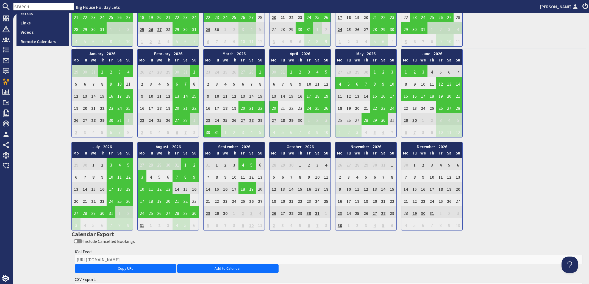
scroll to position [99, 0]
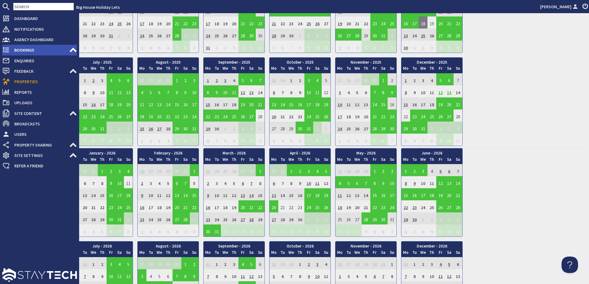
click at [22, 52] on span "Bookings" at bounding box center [39, 50] width 59 height 9
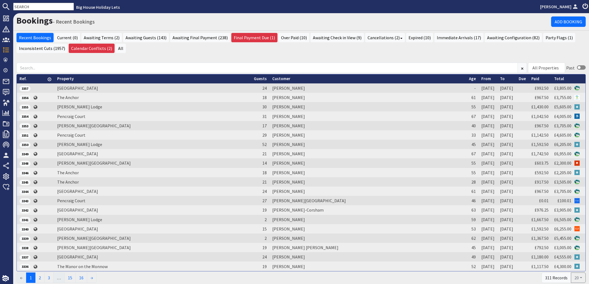
click at [37, 6] on input "text" at bounding box center [43, 7] width 61 height 8
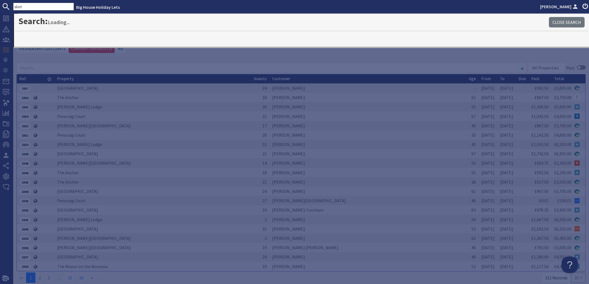
type input "slot"
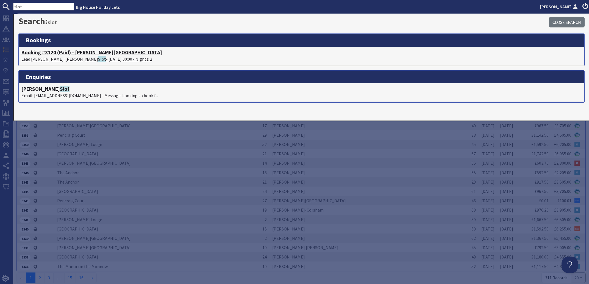
click at [60, 57] on p "Lead Booker: Jonathan Slot - 28/11/2025 00:00 - Nights: 2" at bounding box center [301, 59] width 560 height 7
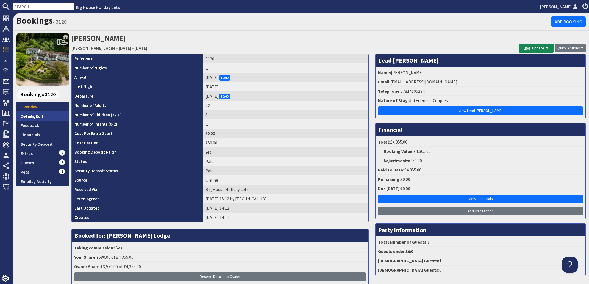
click at [33, 118] on link "Details/Edit" at bounding box center [42, 115] width 53 height 9
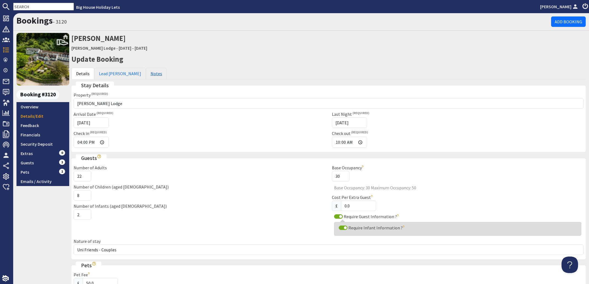
click at [146, 75] on link "Notes" at bounding box center [156, 74] width 21 height 12
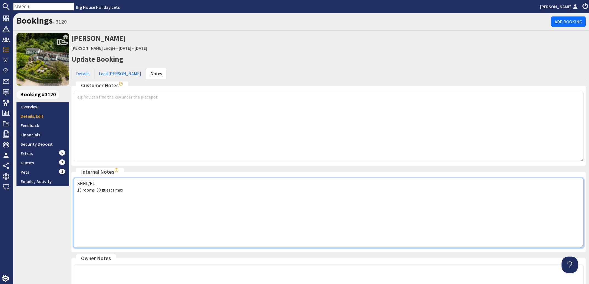
click at [131, 190] on textarea "BHHL/RL 15 rooms 30 guests max" at bounding box center [329, 213] width 510 height 70
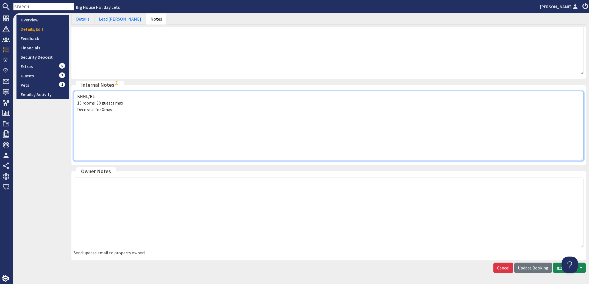
scroll to position [106, 0]
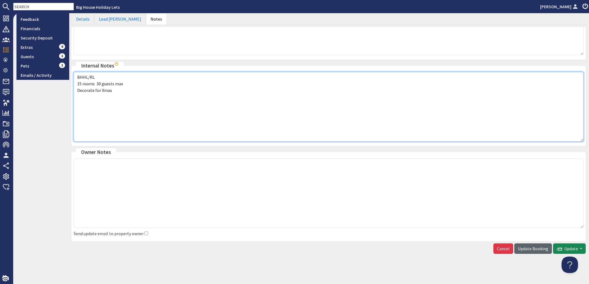
type textarea "BHHL/RL 15 rooms 30 guests max Decorate for Xmas"
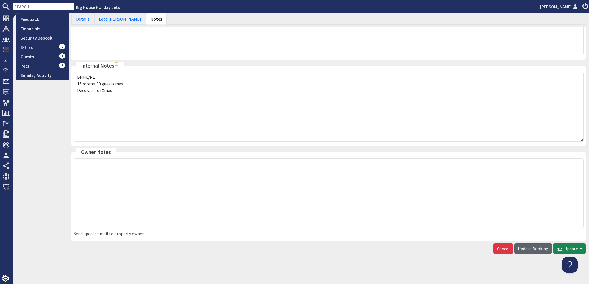
click at [525, 250] on span "Update Booking" at bounding box center [533, 248] width 30 height 5
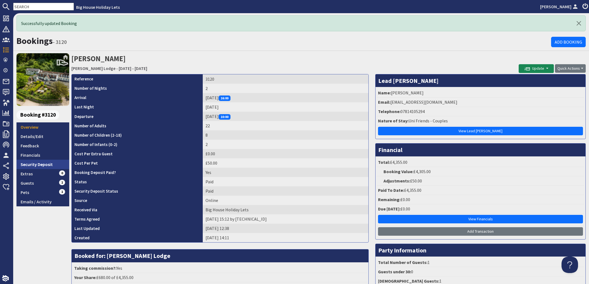
click at [40, 165] on link "Security Deposit" at bounding box center [42, 164] width 53 height 9
